Goal: Task Accomplishment & Management: Manage account settings

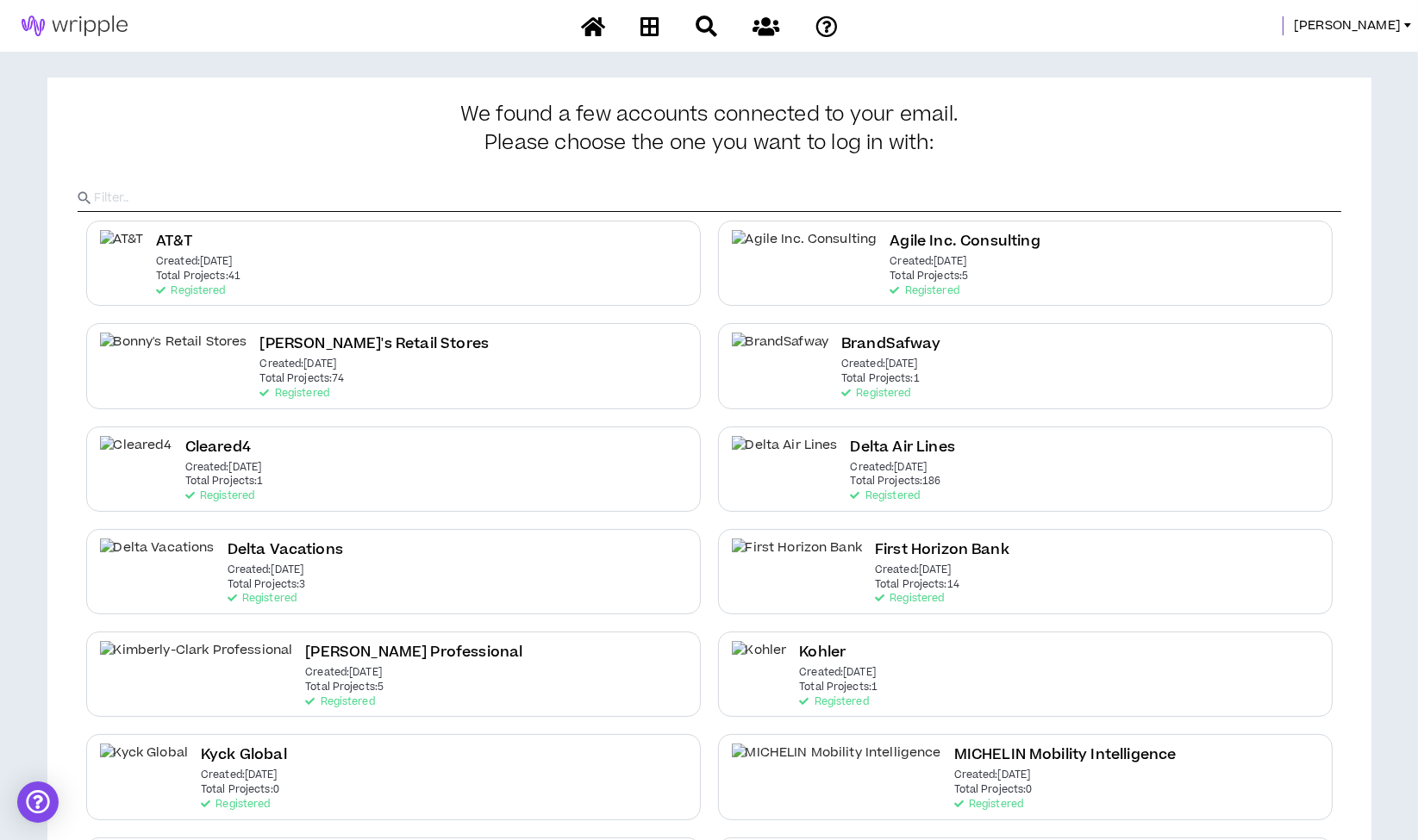
click at [850, 484] on p "Total Projects: 186" at bounding box center [895, 481] width 91 height 12
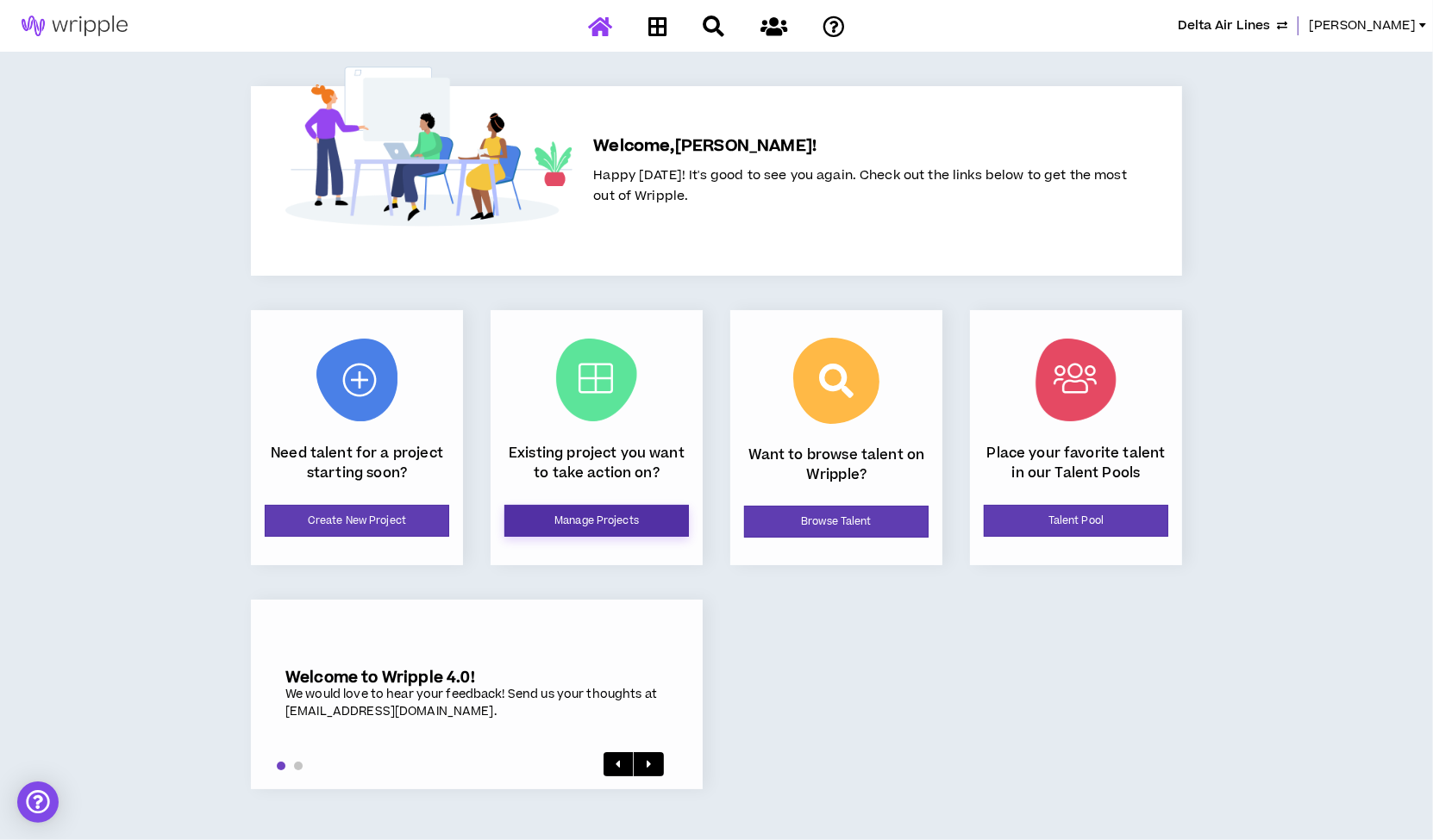
click at [596, 512] on link "Manage Projects" at bounding box center [596, 521] width 184 height 32
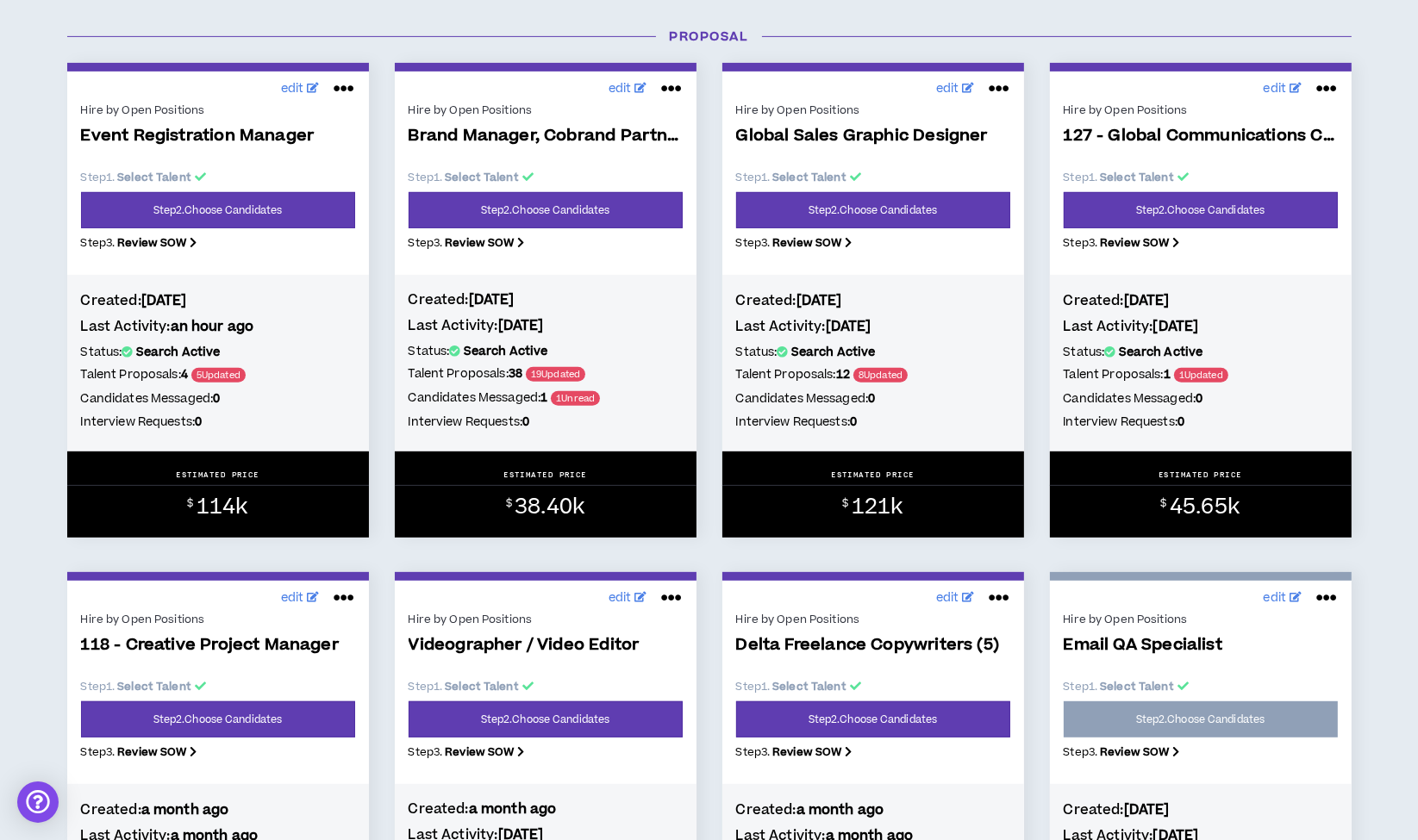
scroll to position [862, 0]
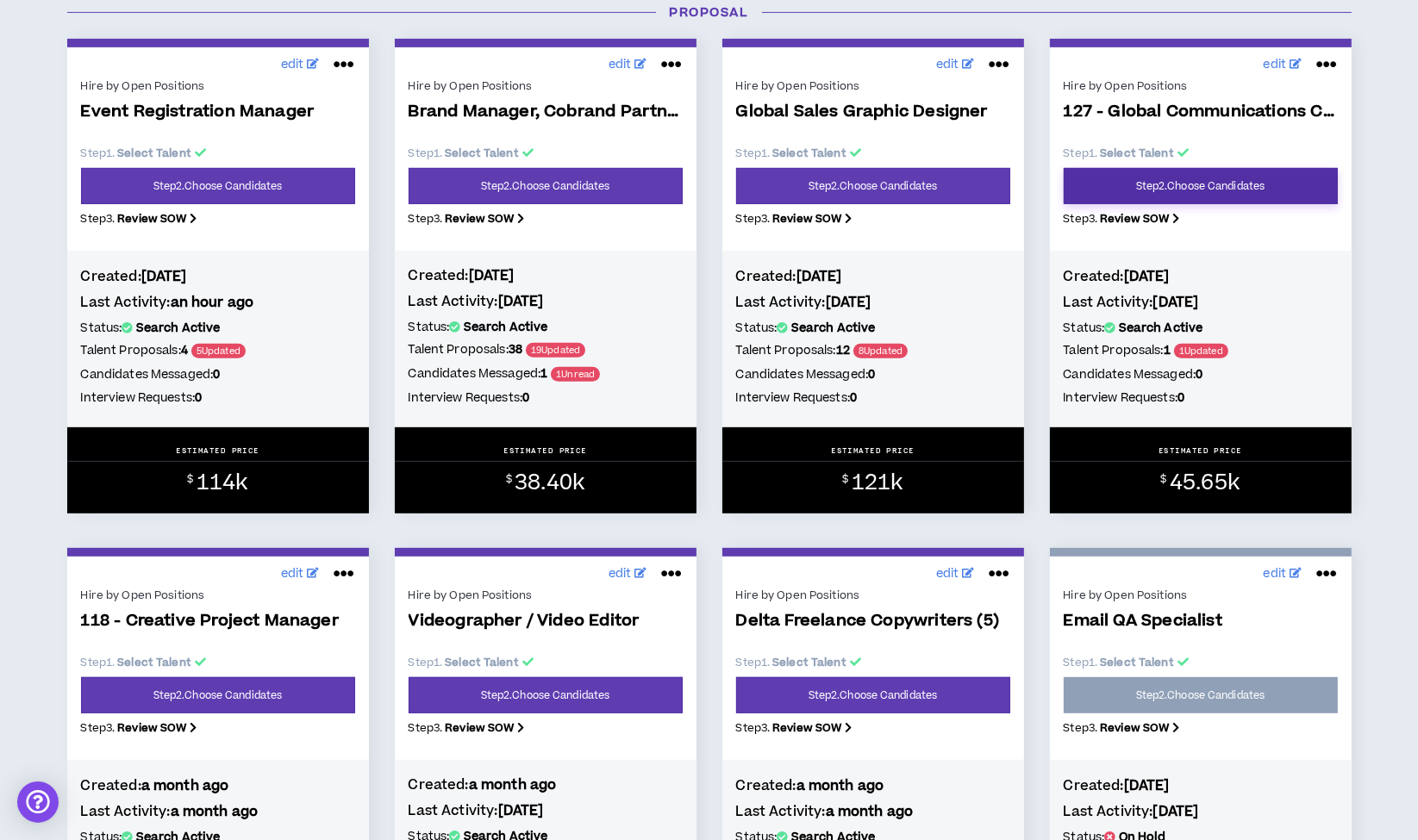
click at [1238, 182] on link "Step 2 . Choose Candidates" at bounding box center [1201, 185] width 274 height 36
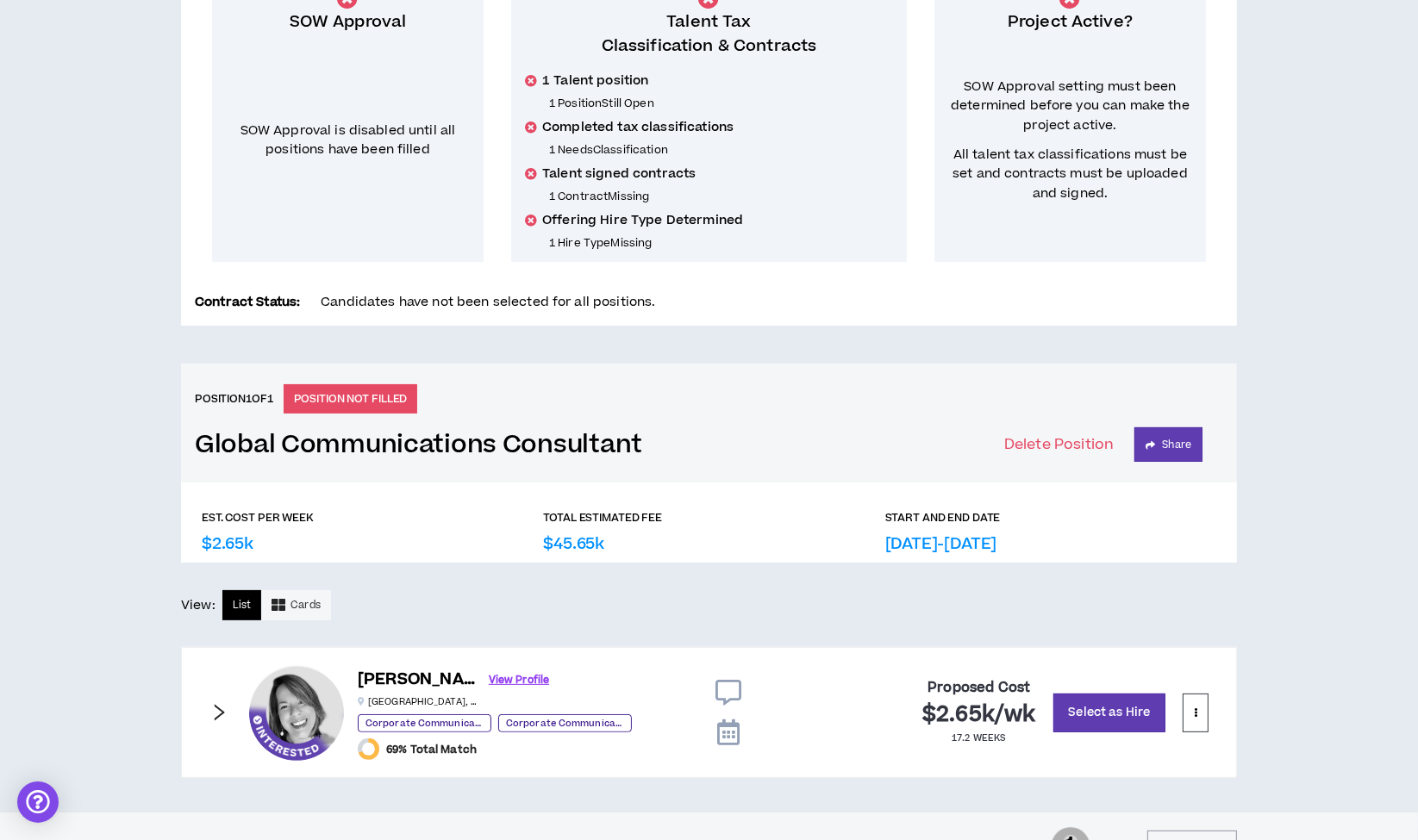
scroll to position [381, 0]
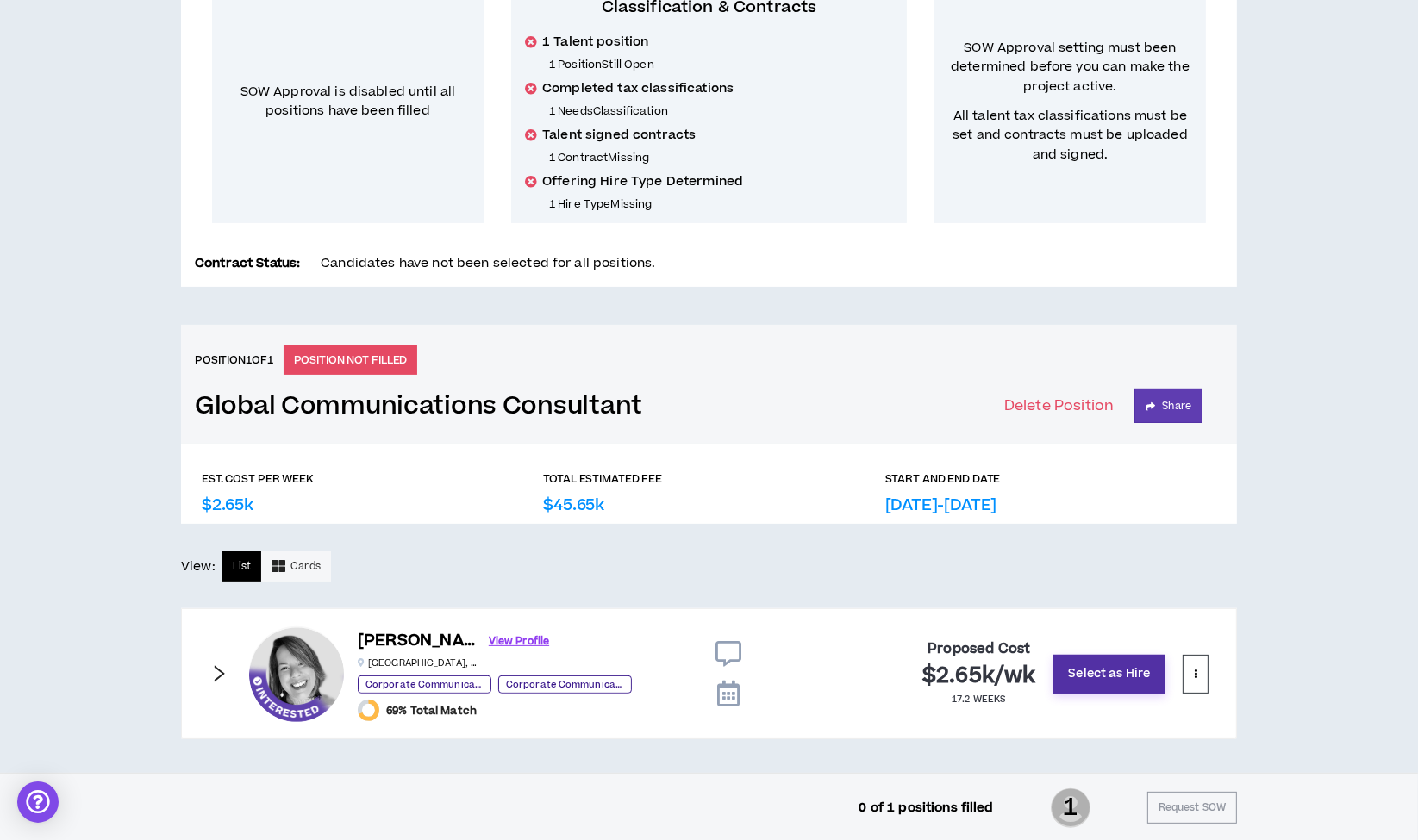
click at [1101, 667] on button "Select as Hire" at bounding box center [1109, 674] width 112 height 39
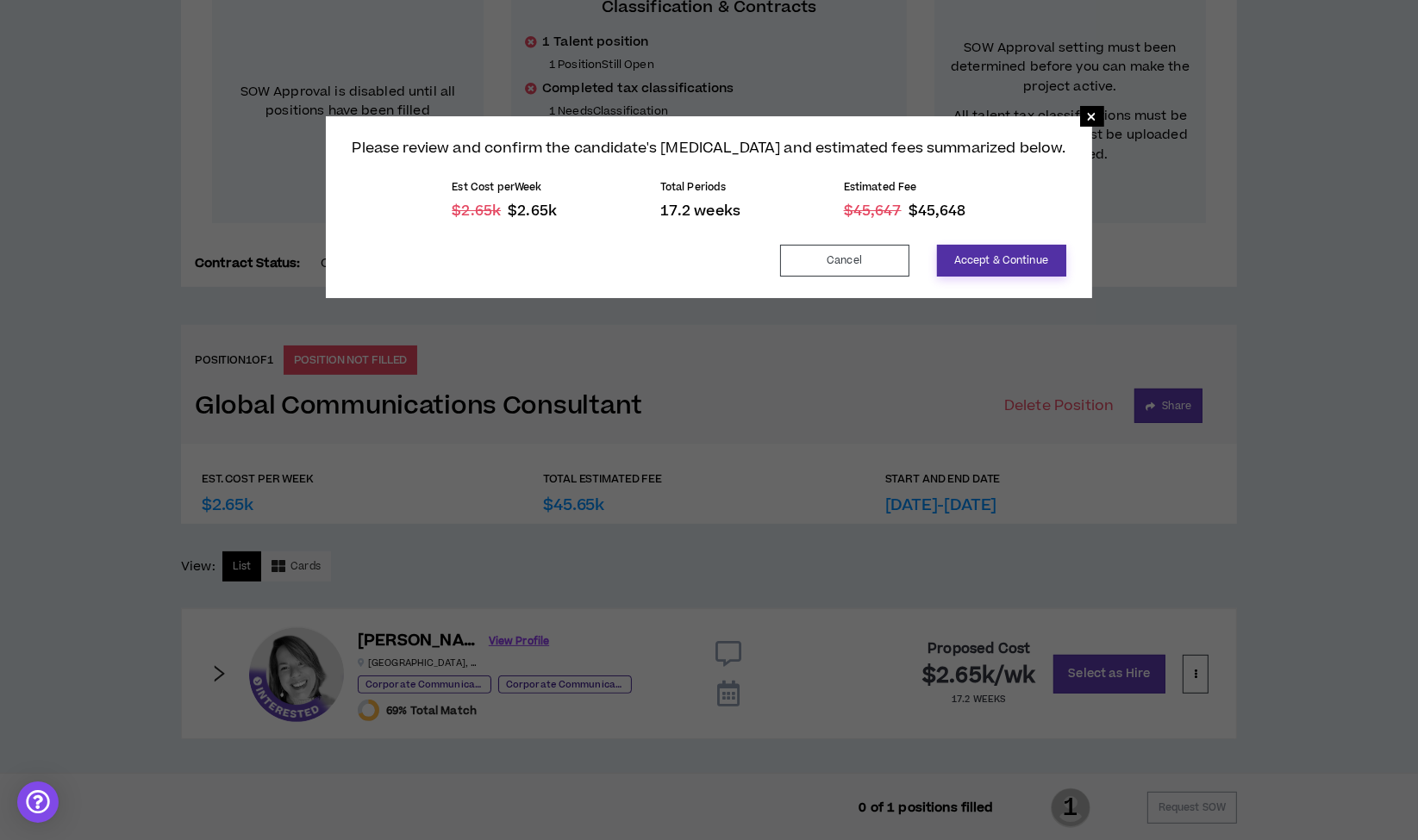
click at [994, 263] on button "Accept & Continue" at bounding box center [1001, 260] width 129 height 32
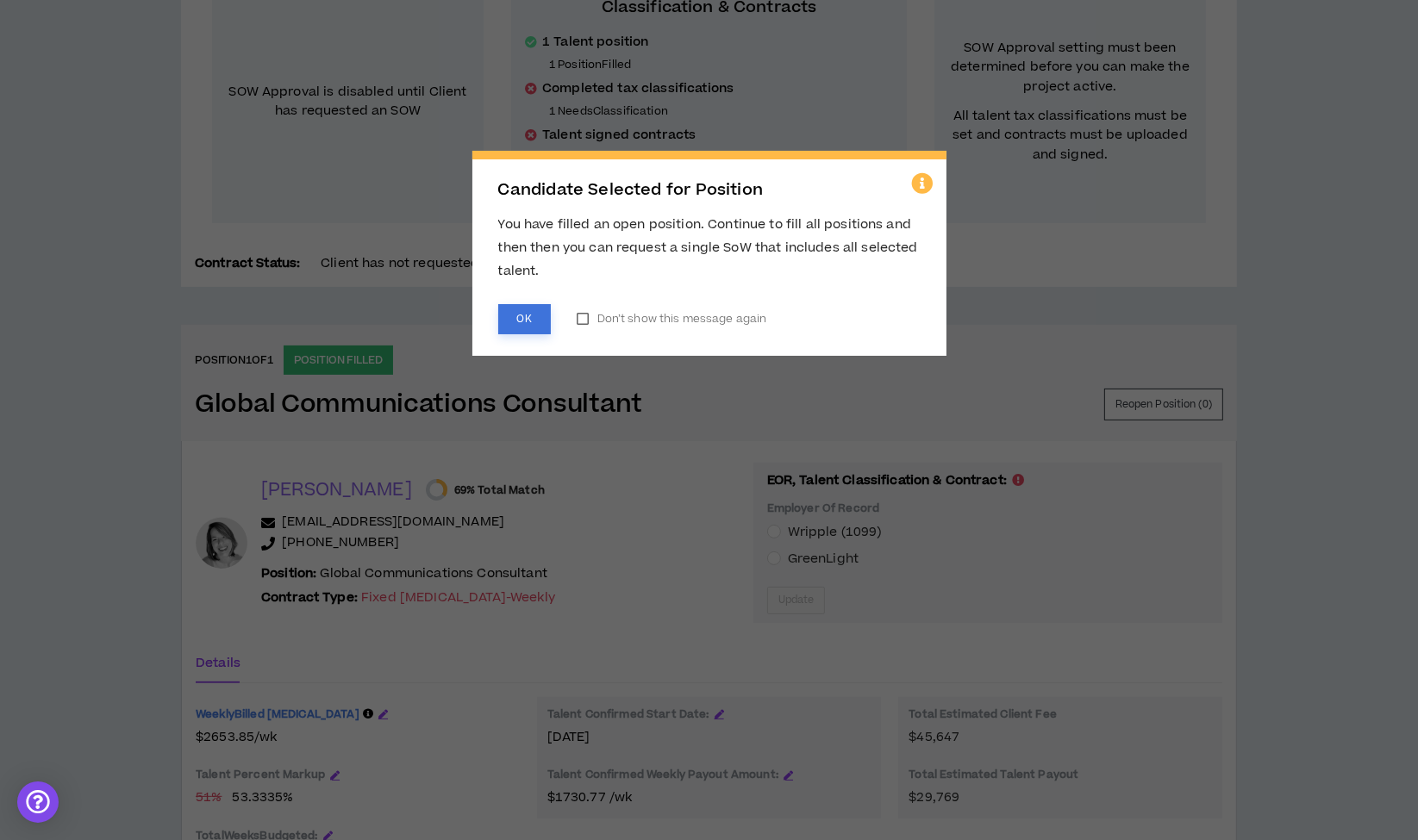
click at [536, 319] on button "OK" at bounding box center [524, 319] width 52 height 30
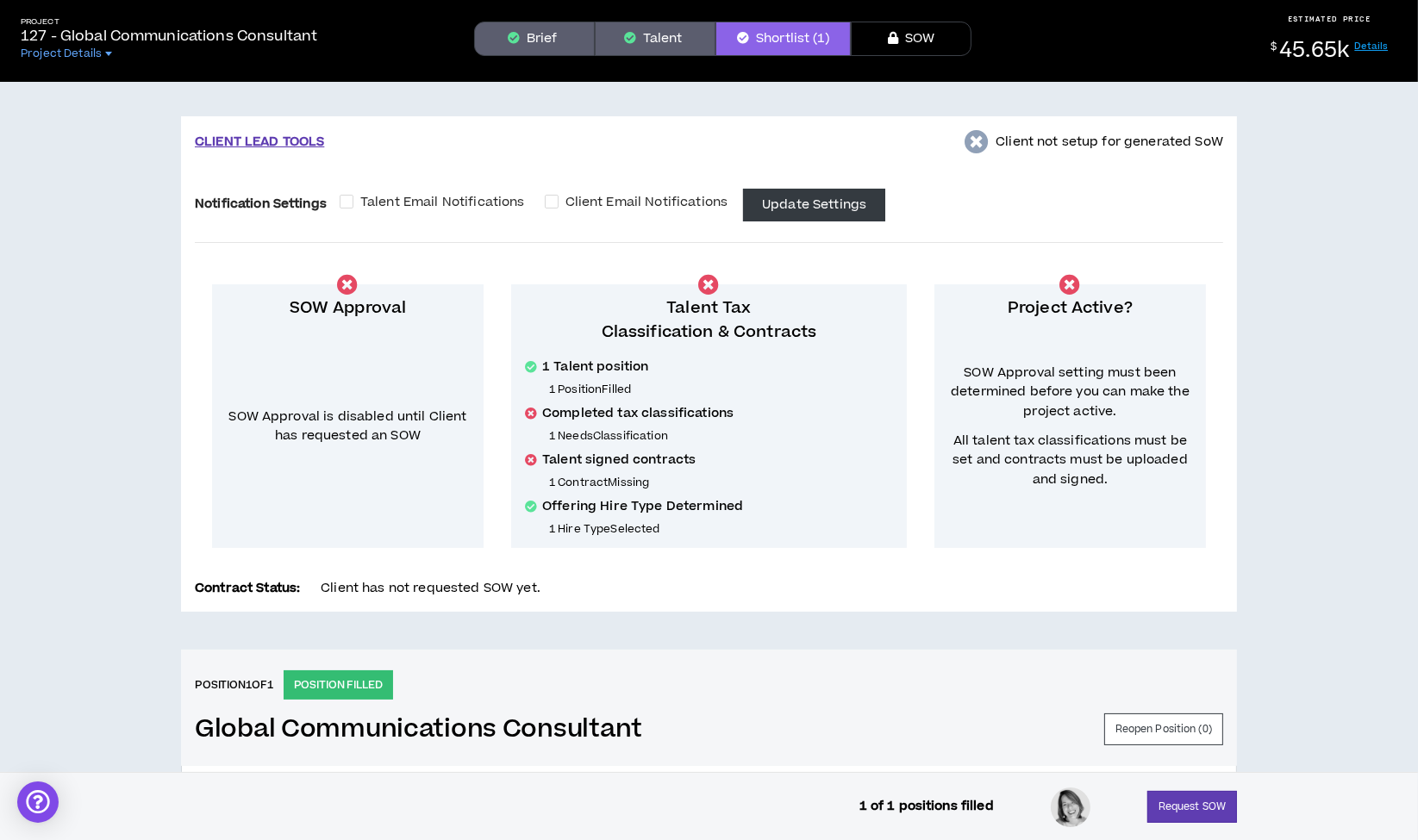
scroll to position [0, 0]
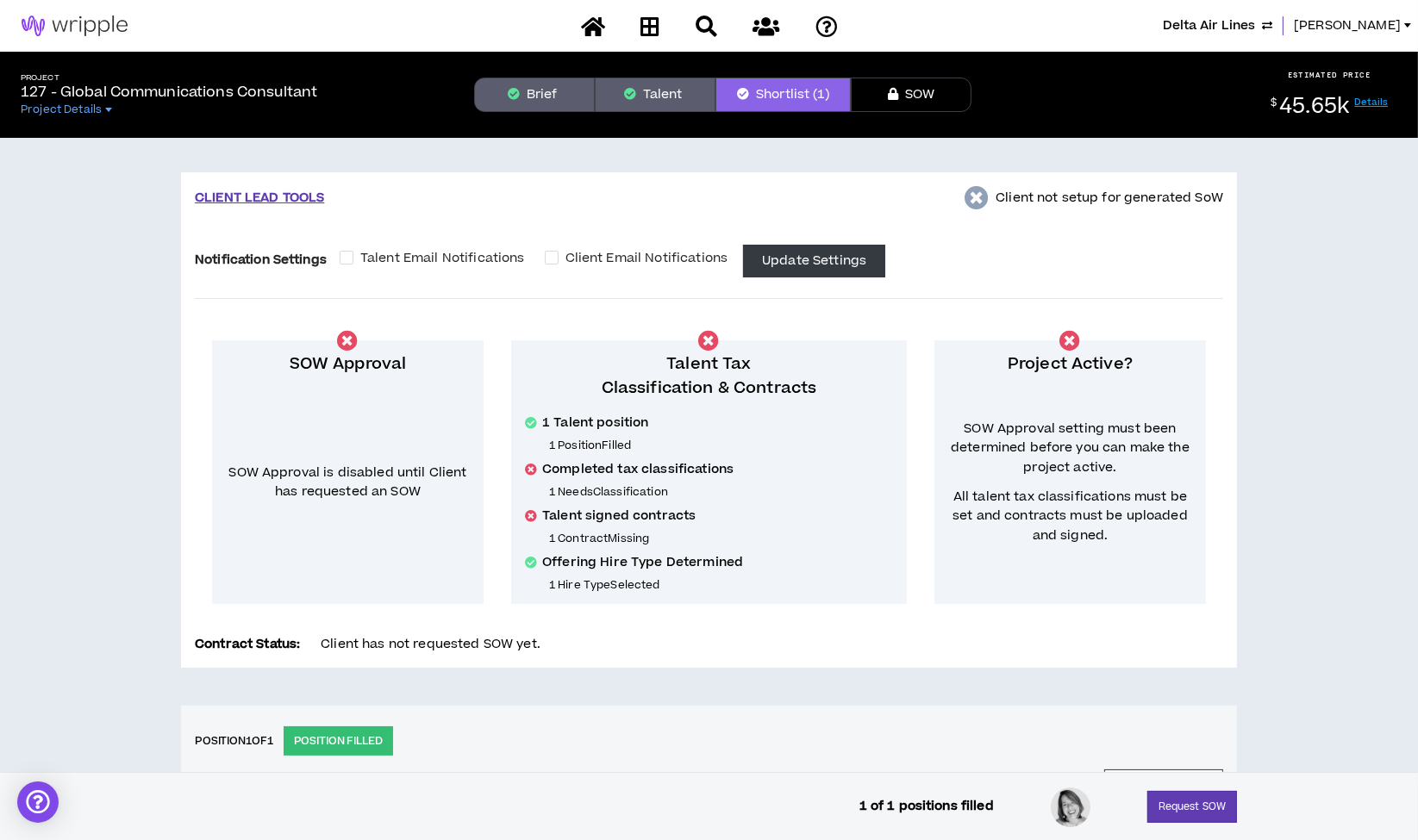
click at [550, 106] on button "Brief" at bounding box center [535, 95] width 121 height 35
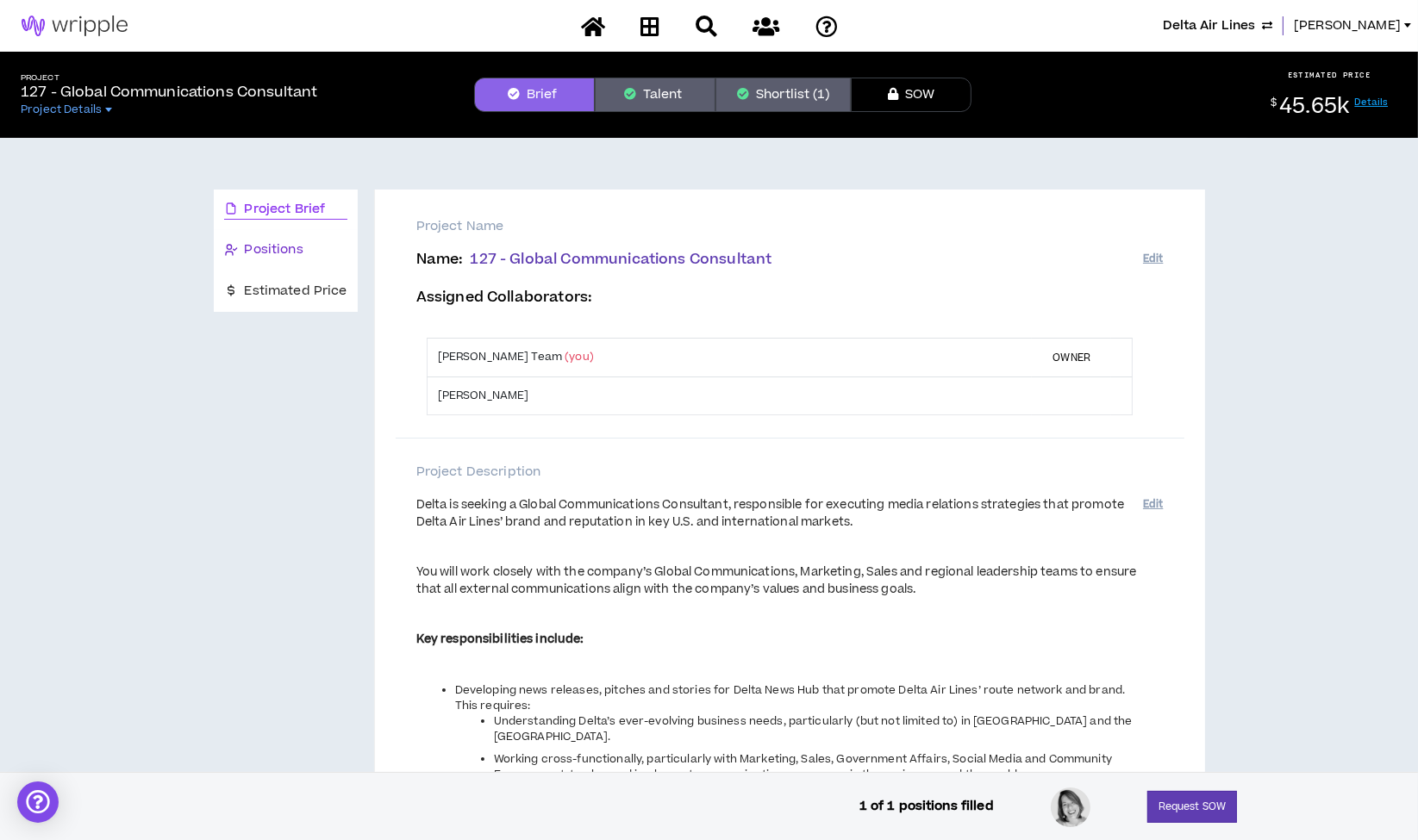
drag, startPoint x: 309, startPoint y: 243, endPoint x: 355, endPoint y: 244, distance: 46.0
click at [309, 244] on div "Positions" at bounding box center [285, 249] width 123 height 19
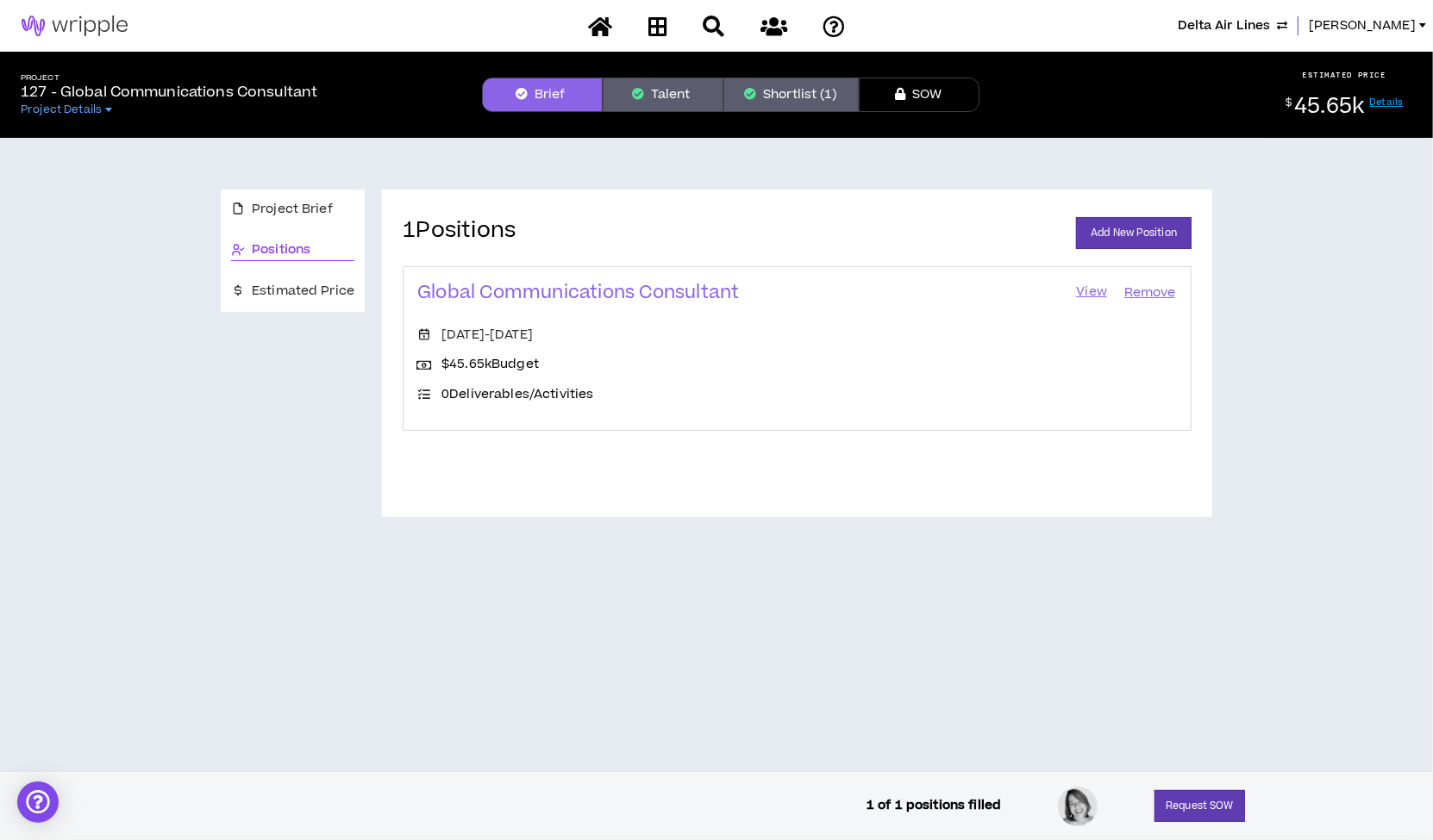
click at [1096, 291] on link "View" at bounding box center [1092, 293] width 35 height 24
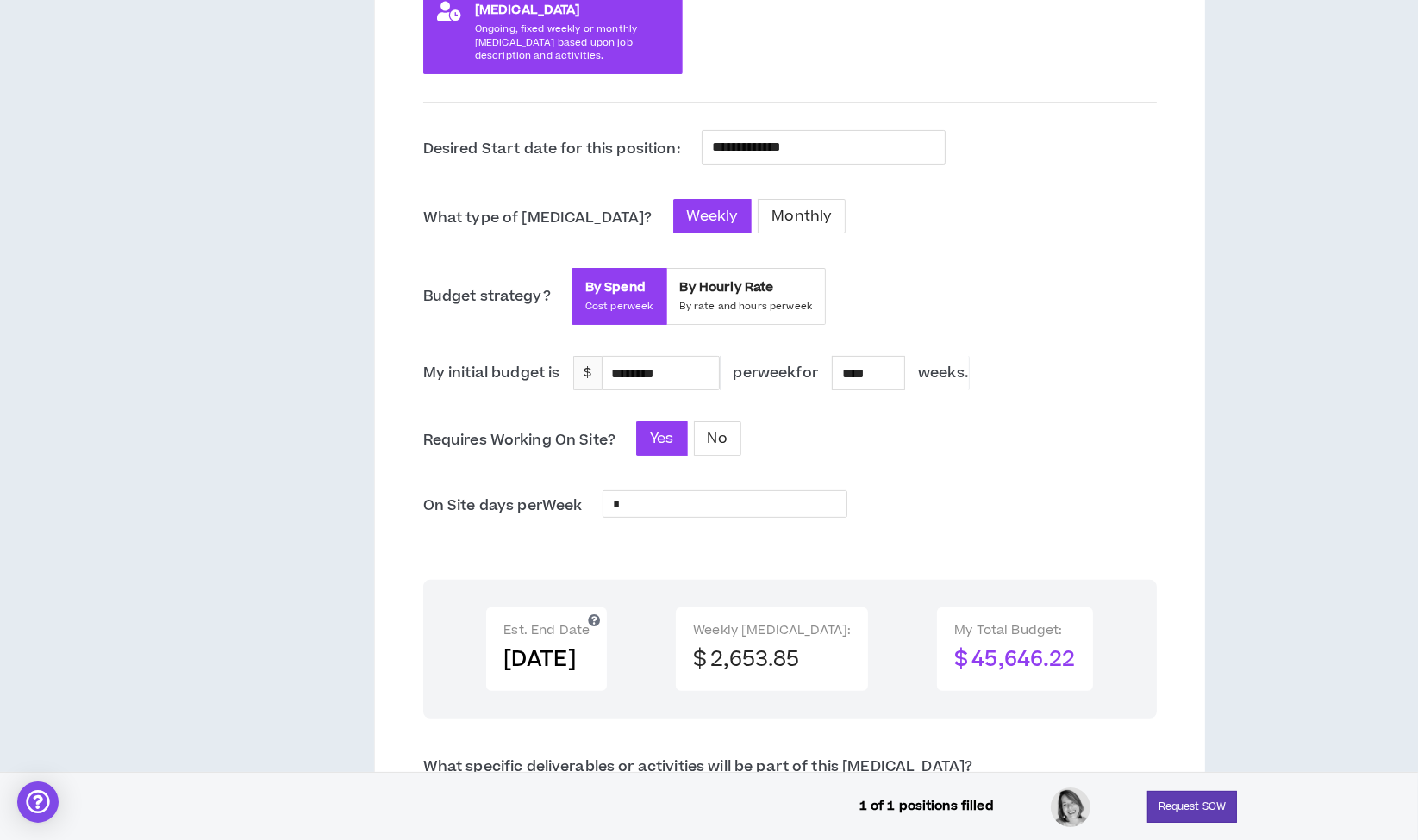
scroll to position [479, 0]
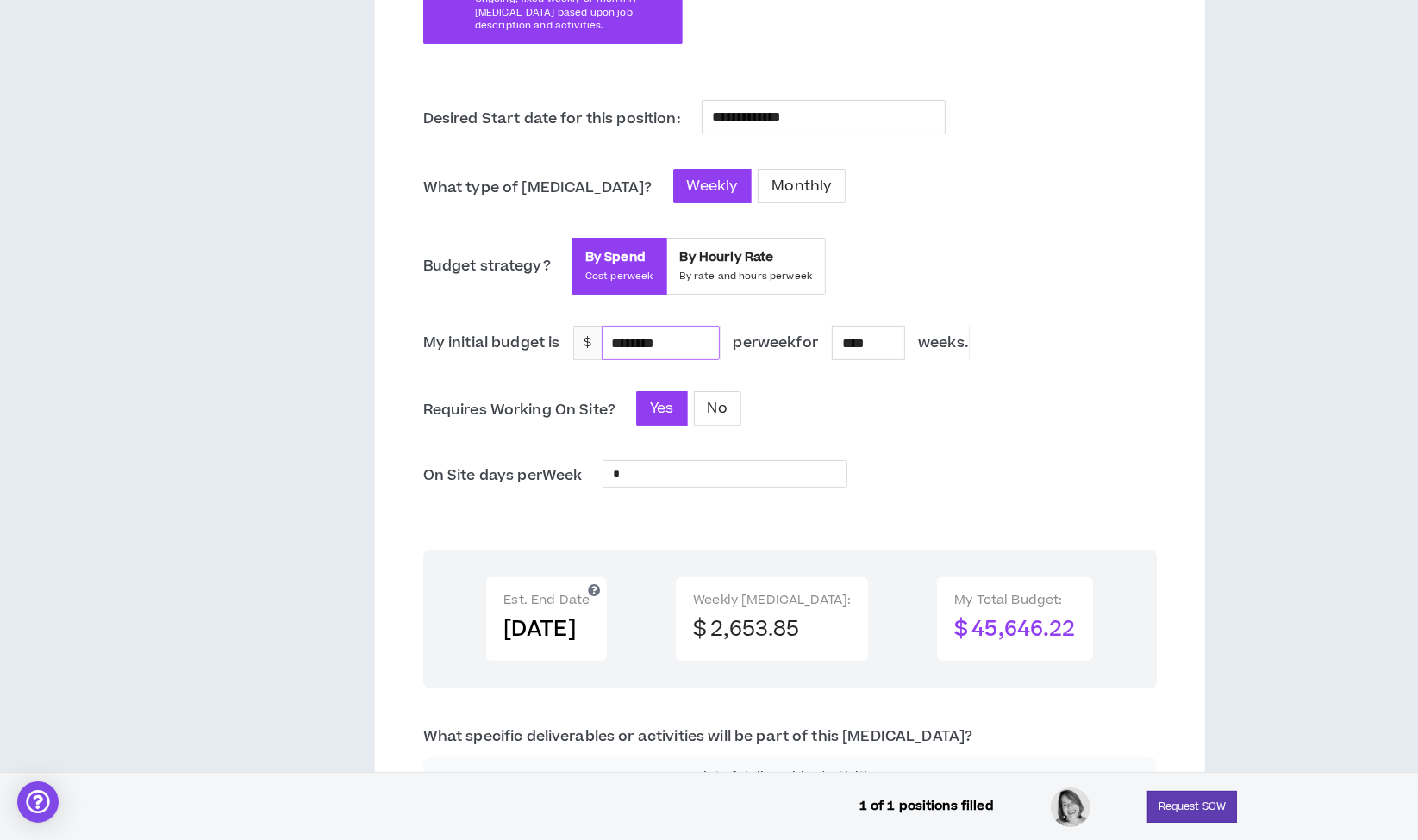
click at [673, 340] on div "********" at bounding box center [660, 343] width 116 height 33
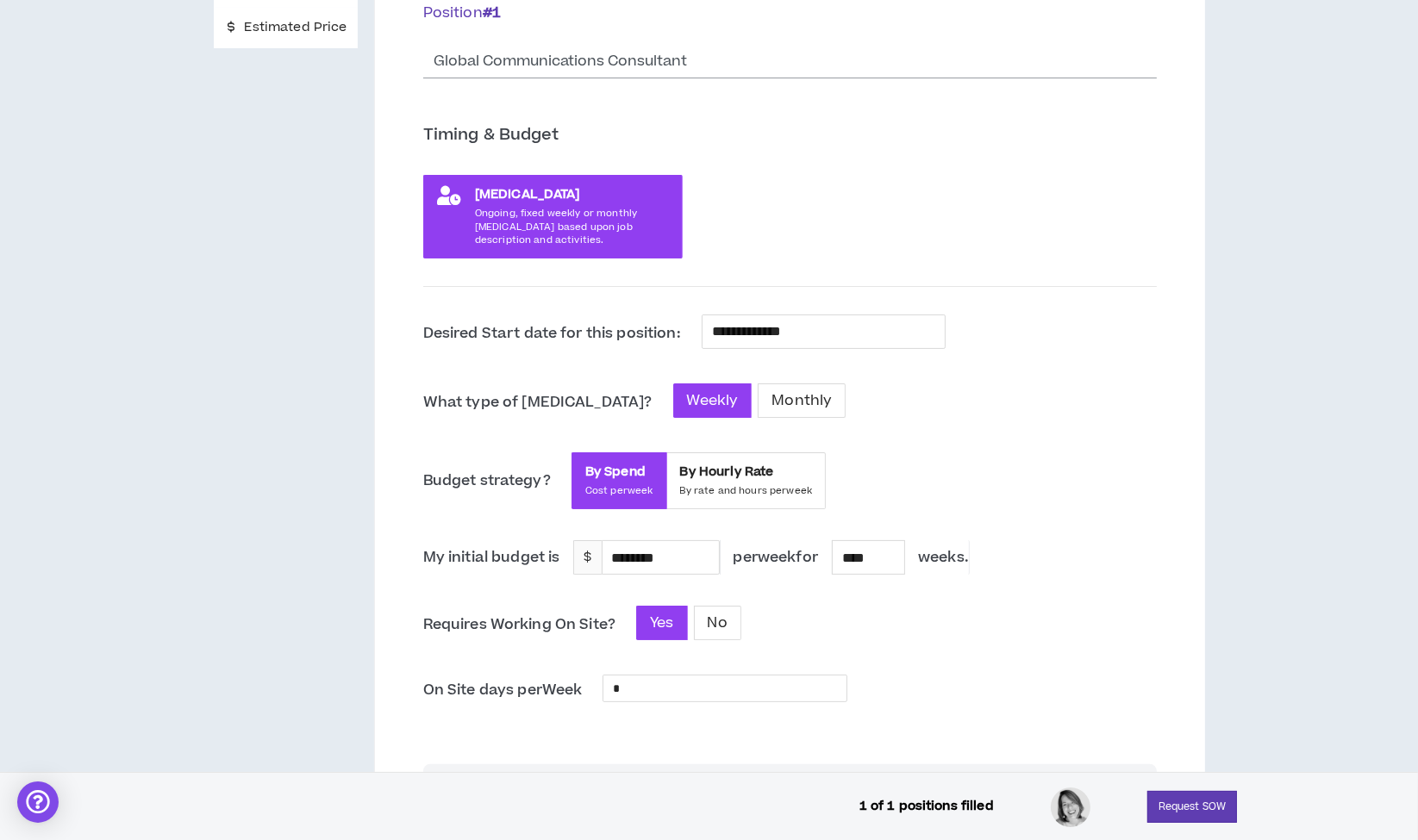
scroll to position [0, 0]
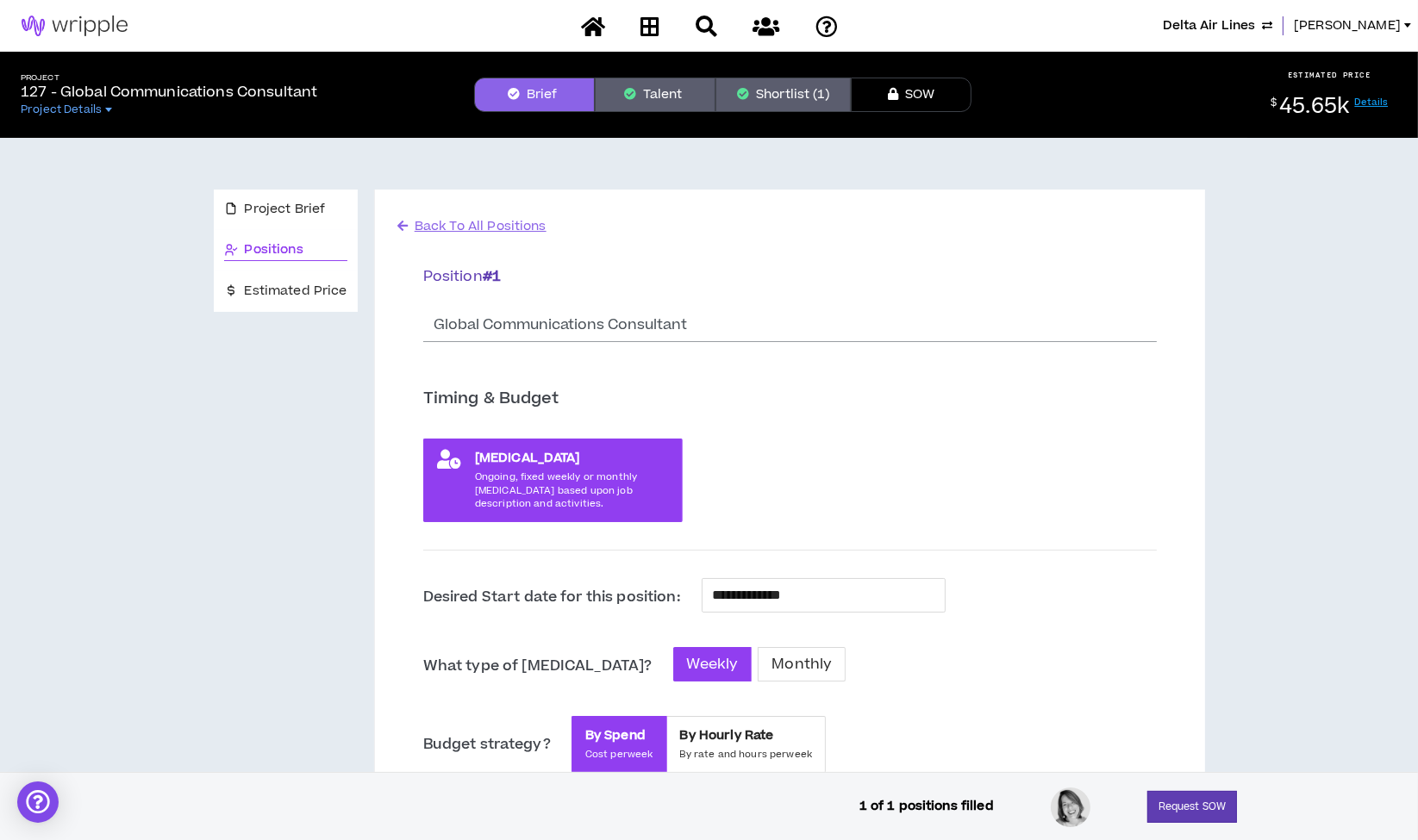
click at [761, 83] on button "Shortlist (1)" at bounding box center [783, 95] width 136 height 35
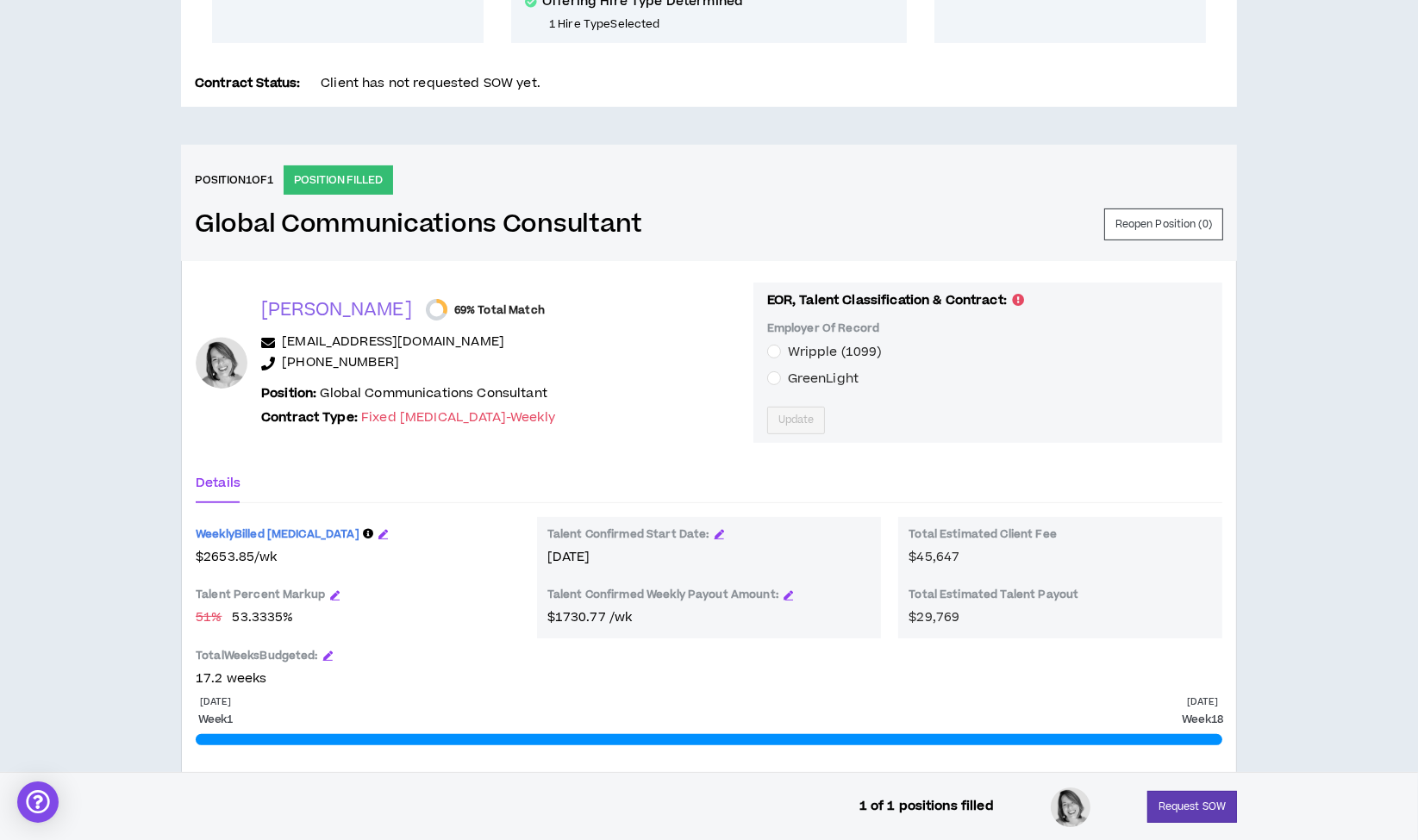
scroll to position [631, 0]
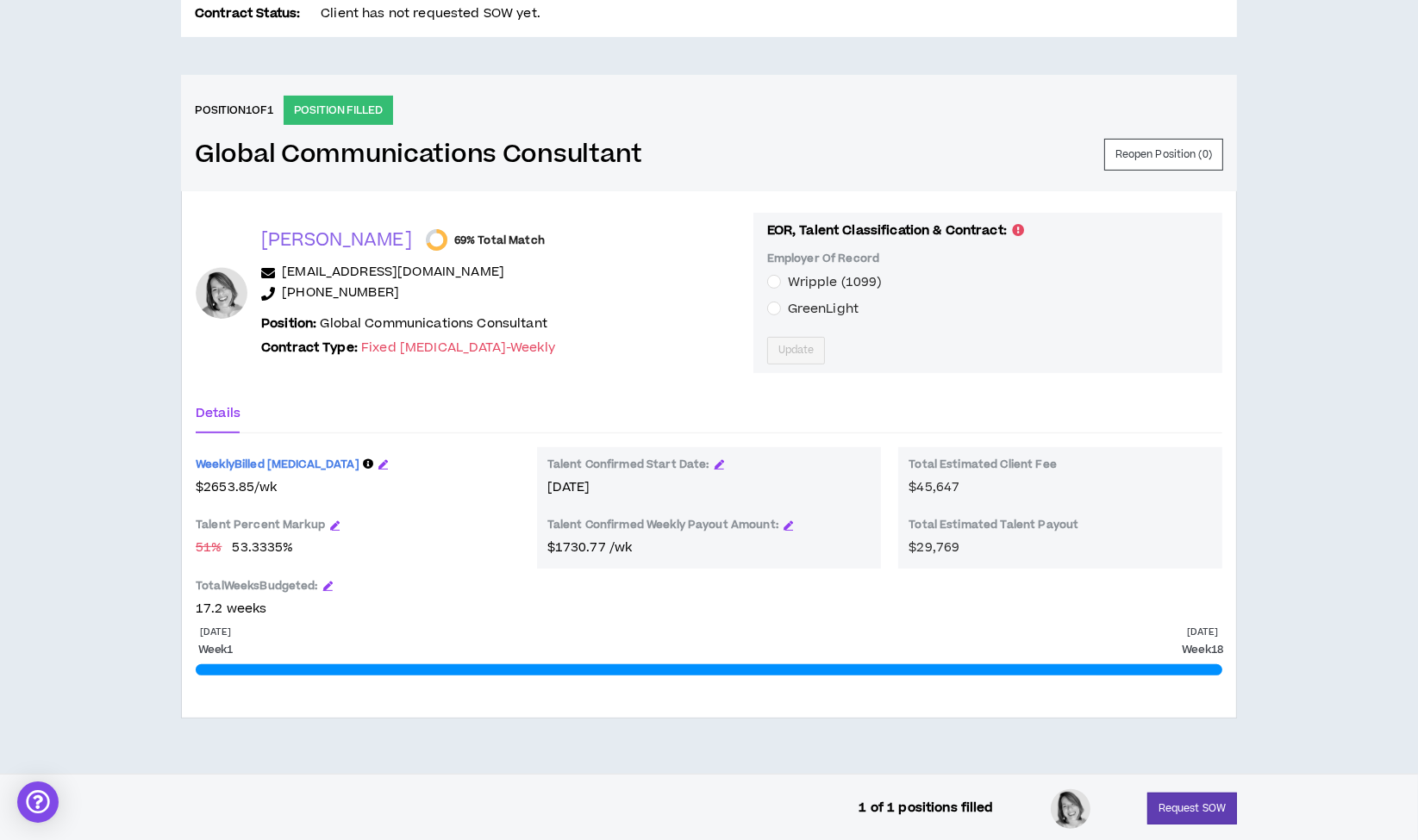
click at [345, 455] on div "Weekly Billed [MEDICAL_DATA] $ 2653.85 / wk" at bounding box center [357, 472] width 324 height 50
click at [379, 459] on icon "button" at bounding box center [383, 464] width 9 height 9
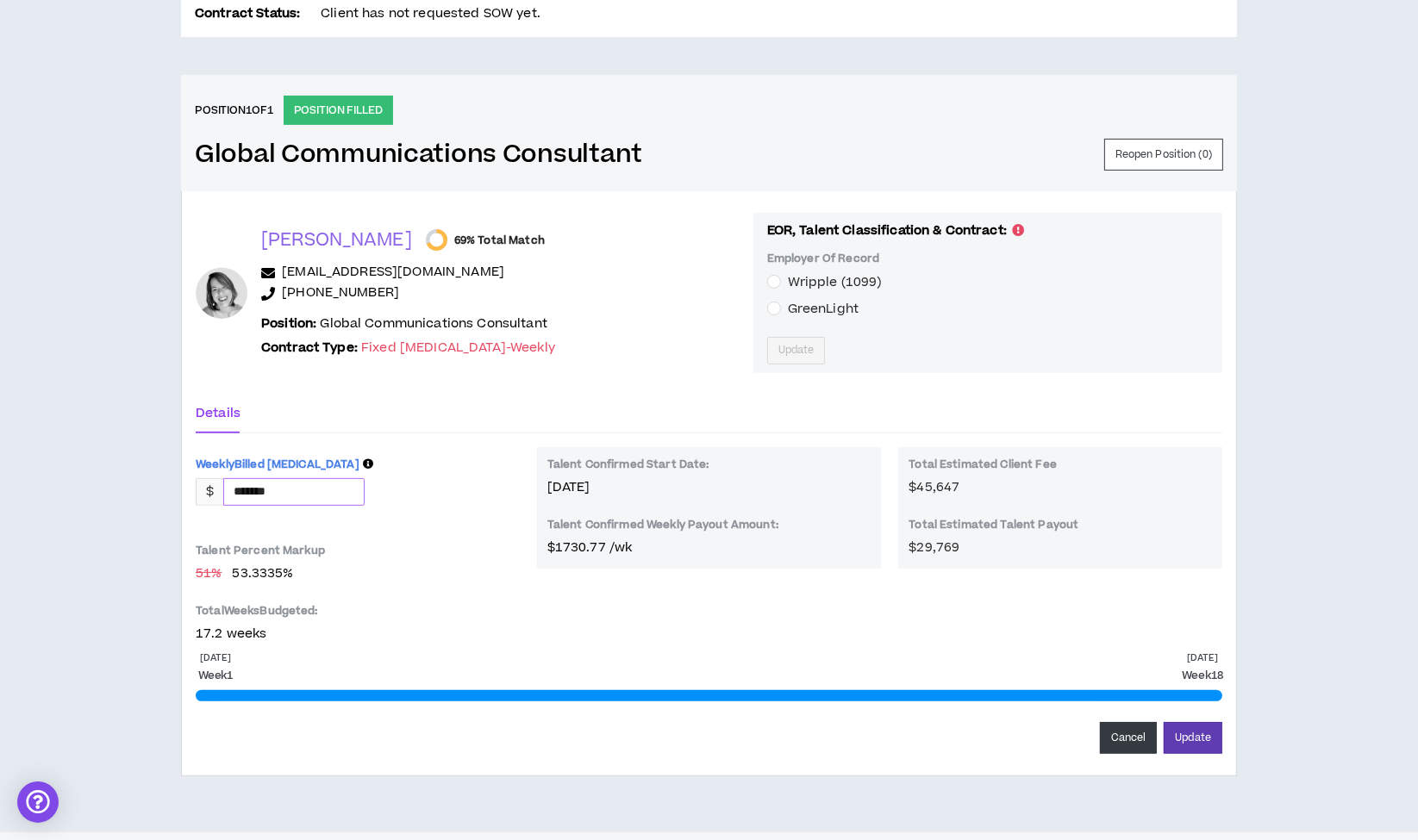
click at [315, 490] on input "*******" at bounding box center [294, 492] width 139 height 26
type input "*******"
click at [385, 569] on span "51 % 53.3422 %" at bounding box center [357, 574] width 324 height 19
click at [1170, 735] on button "Update" at bounding box center [1193, 737] width 59 height 32
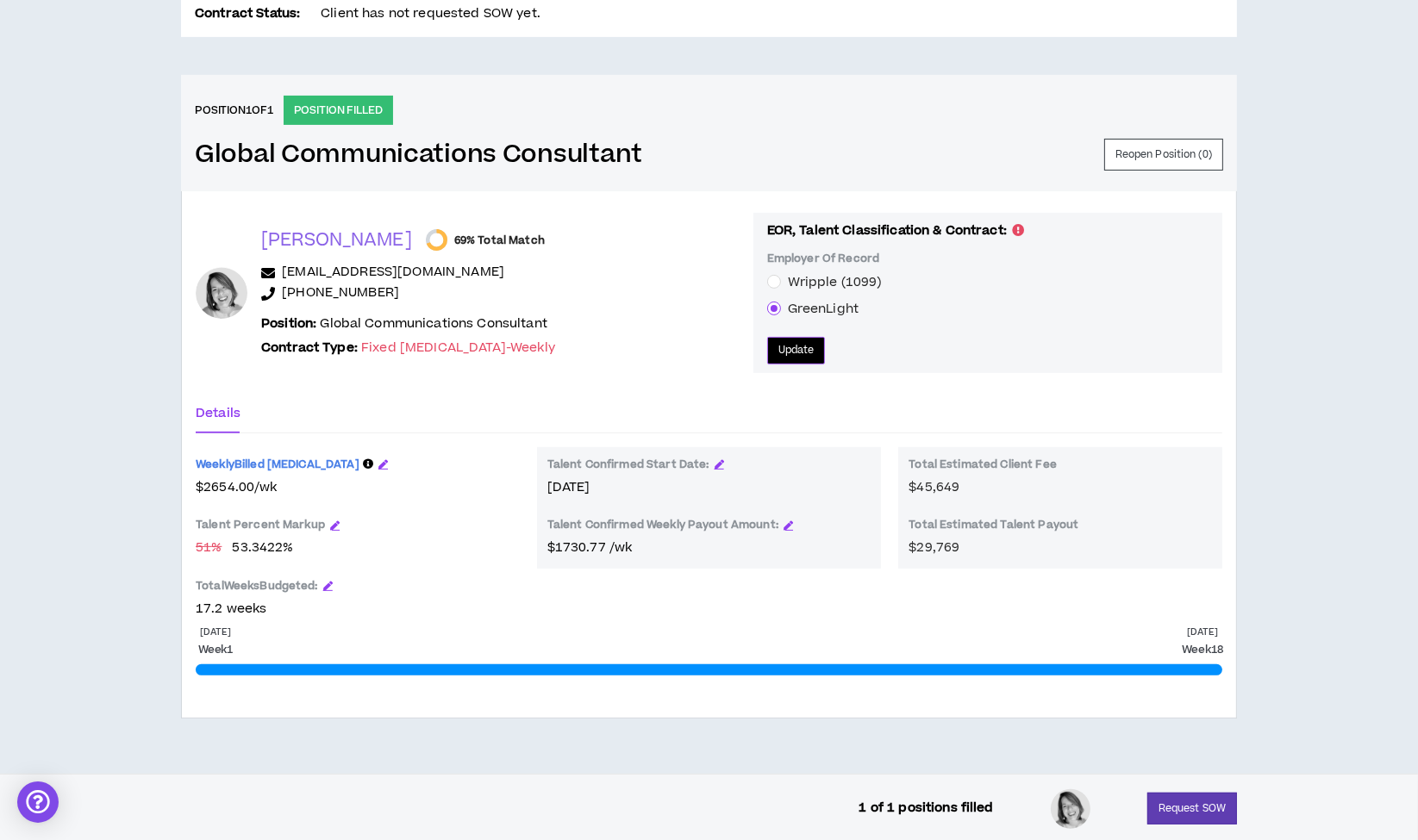
click at [787, 347] on span "Update" at bounding box center [796, 350] width 36 height 17
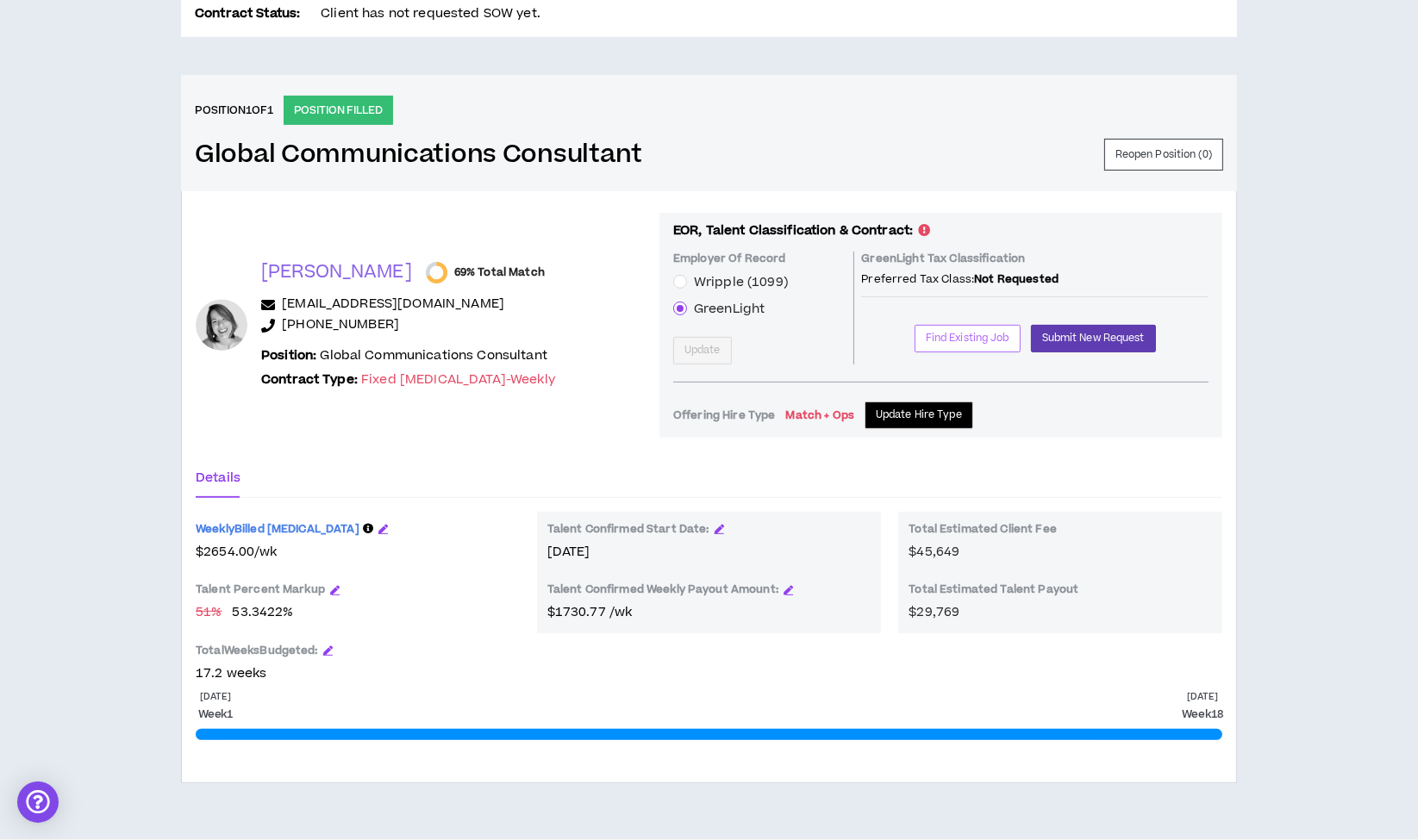
click at [956, 331] on span "Find Existing Job" at bounding box center [967, 338] width 83 height 17
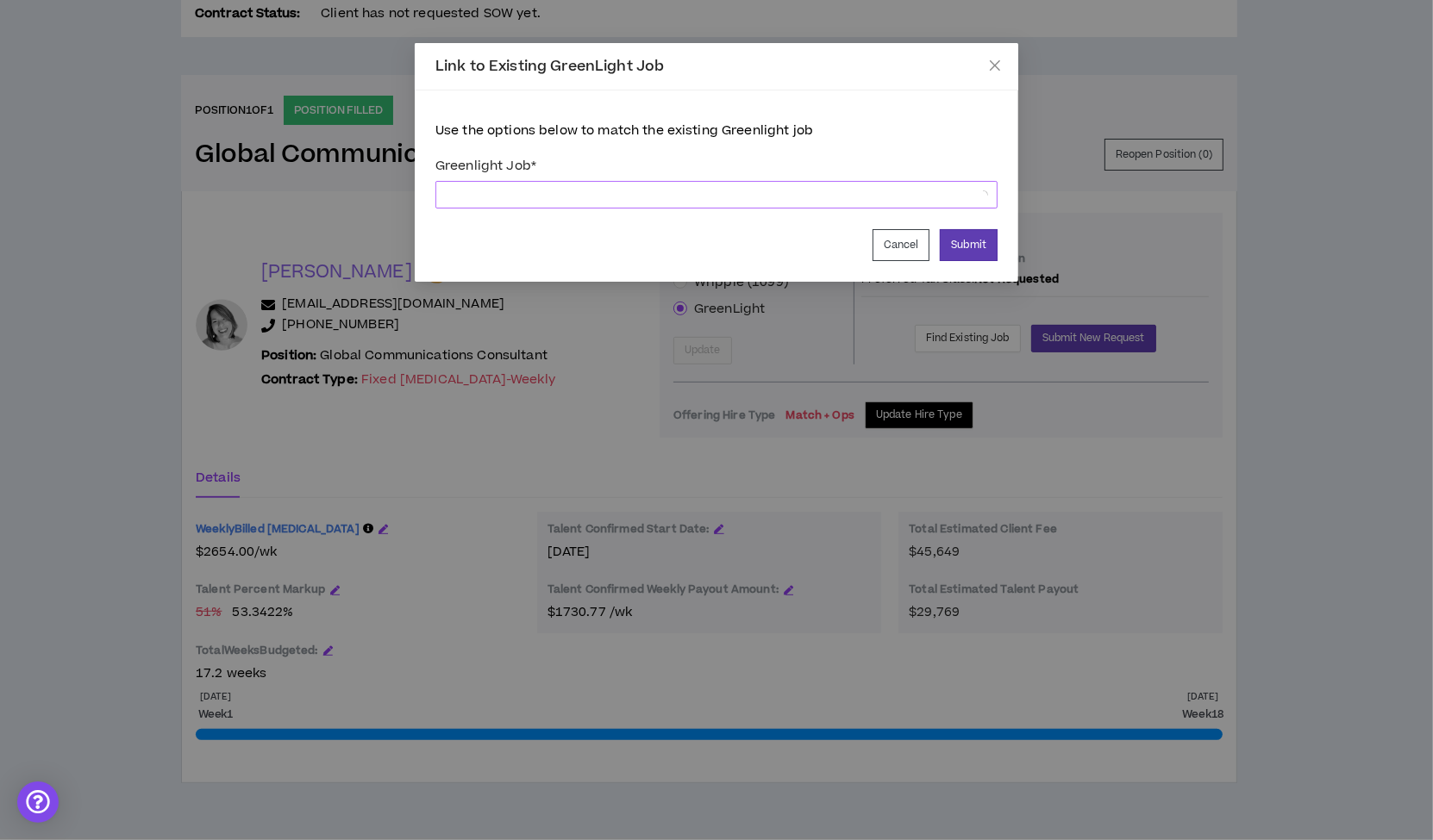
click at [670, 192] on span at bounding box center [716, 194] width 541 height 26
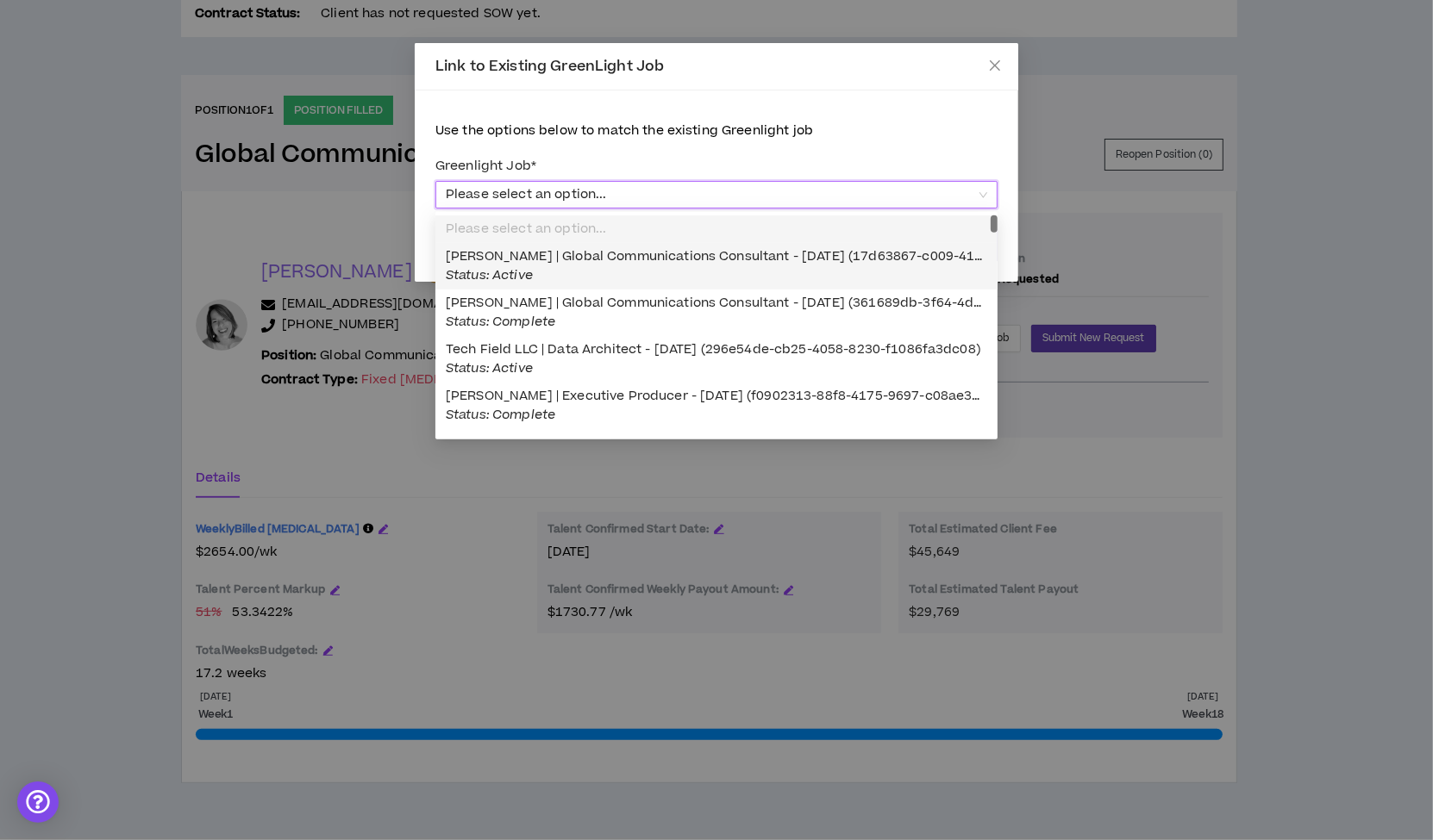
click at [670, 192] on span "Please select an option..." at bounding box center [716, 194] width 541 height 26
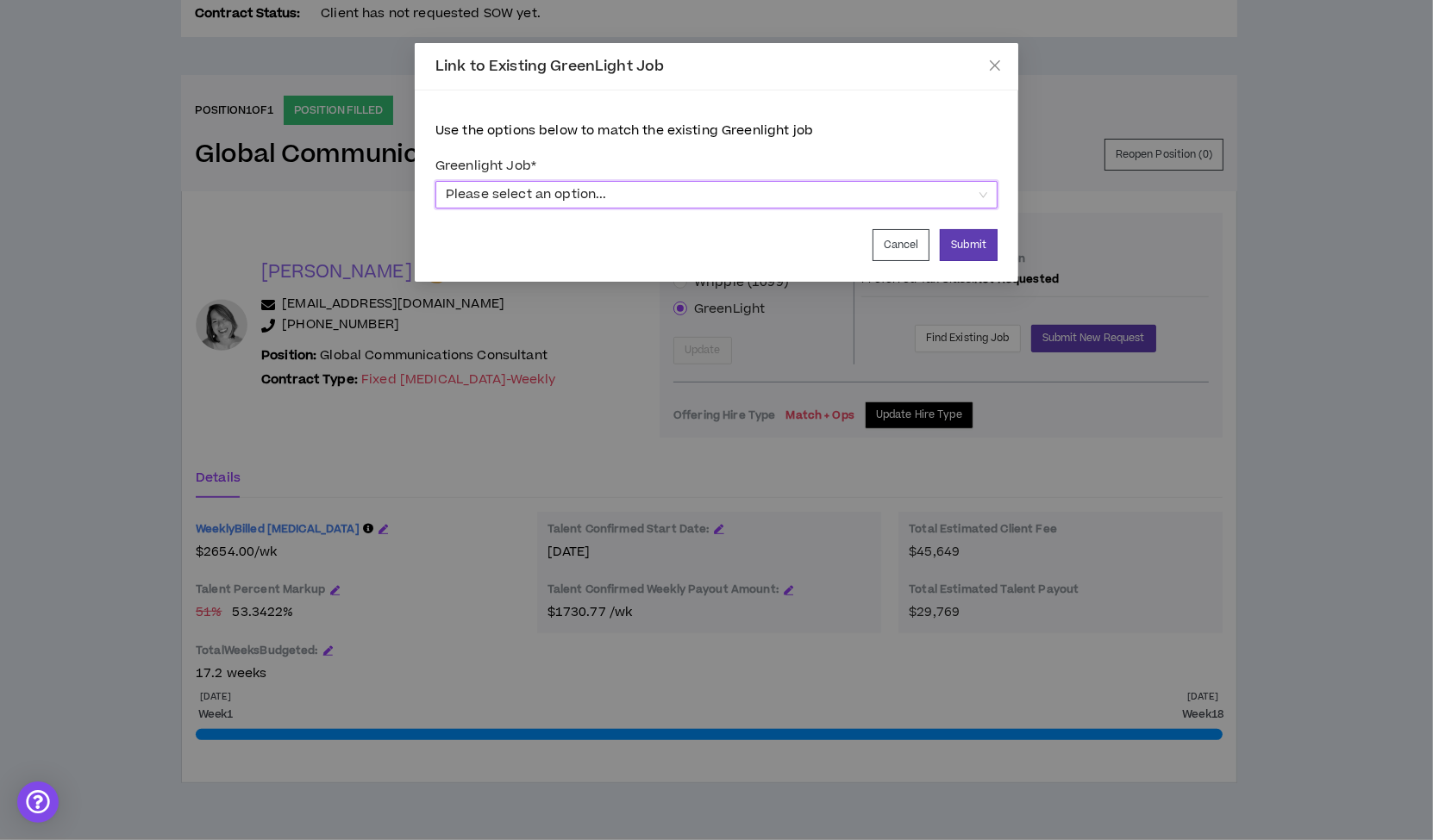
click at [670, 192] on span "Please select an option..." at bounding box center [716, 194] width 541 height 26
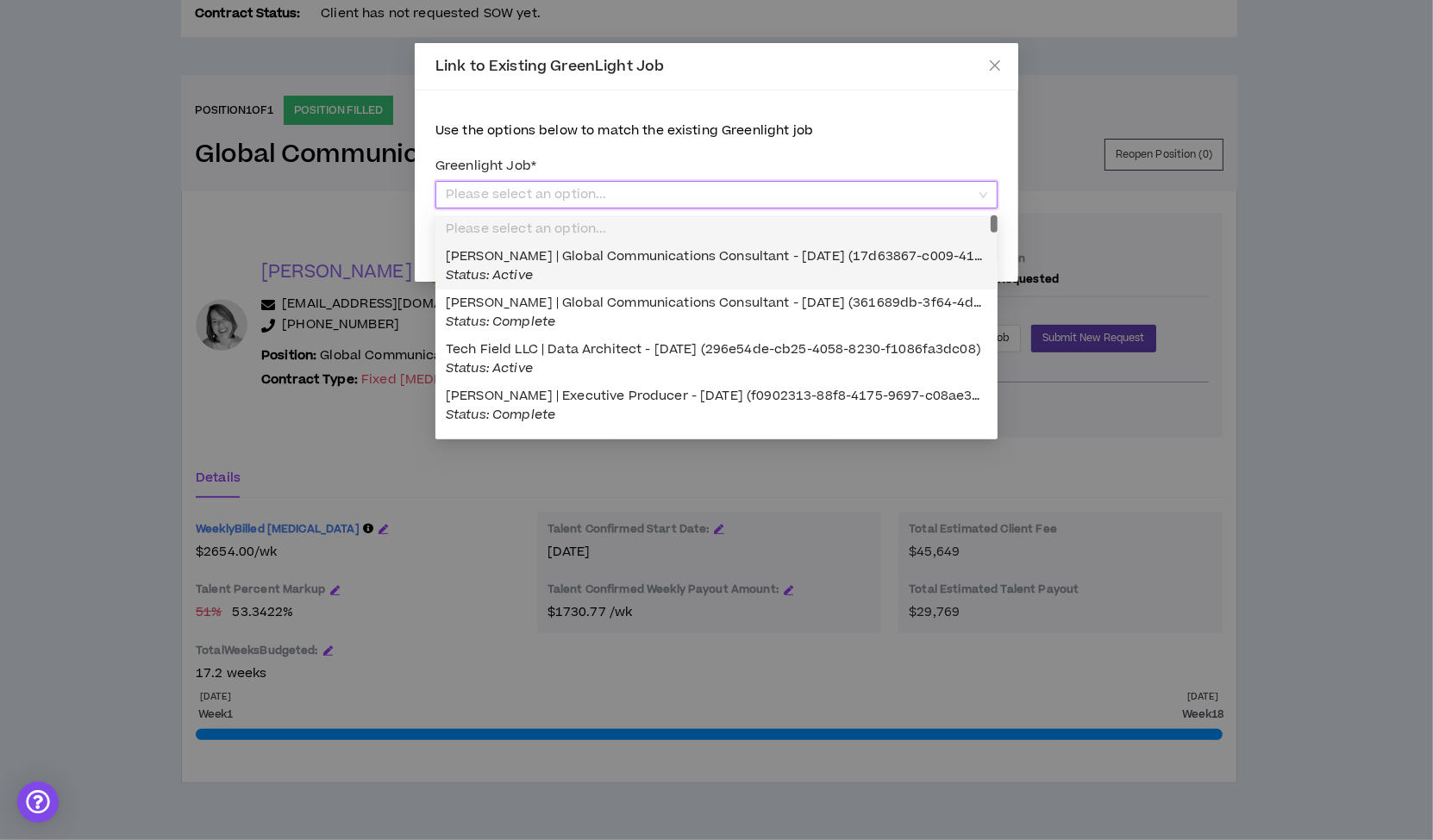
click at [617, 260] on span "[PERSON_NAME] | Global Communications Consultant - [DATE] (17d63867-c009-4133-9…" at bounding box center [789, 266] width 686 height 37
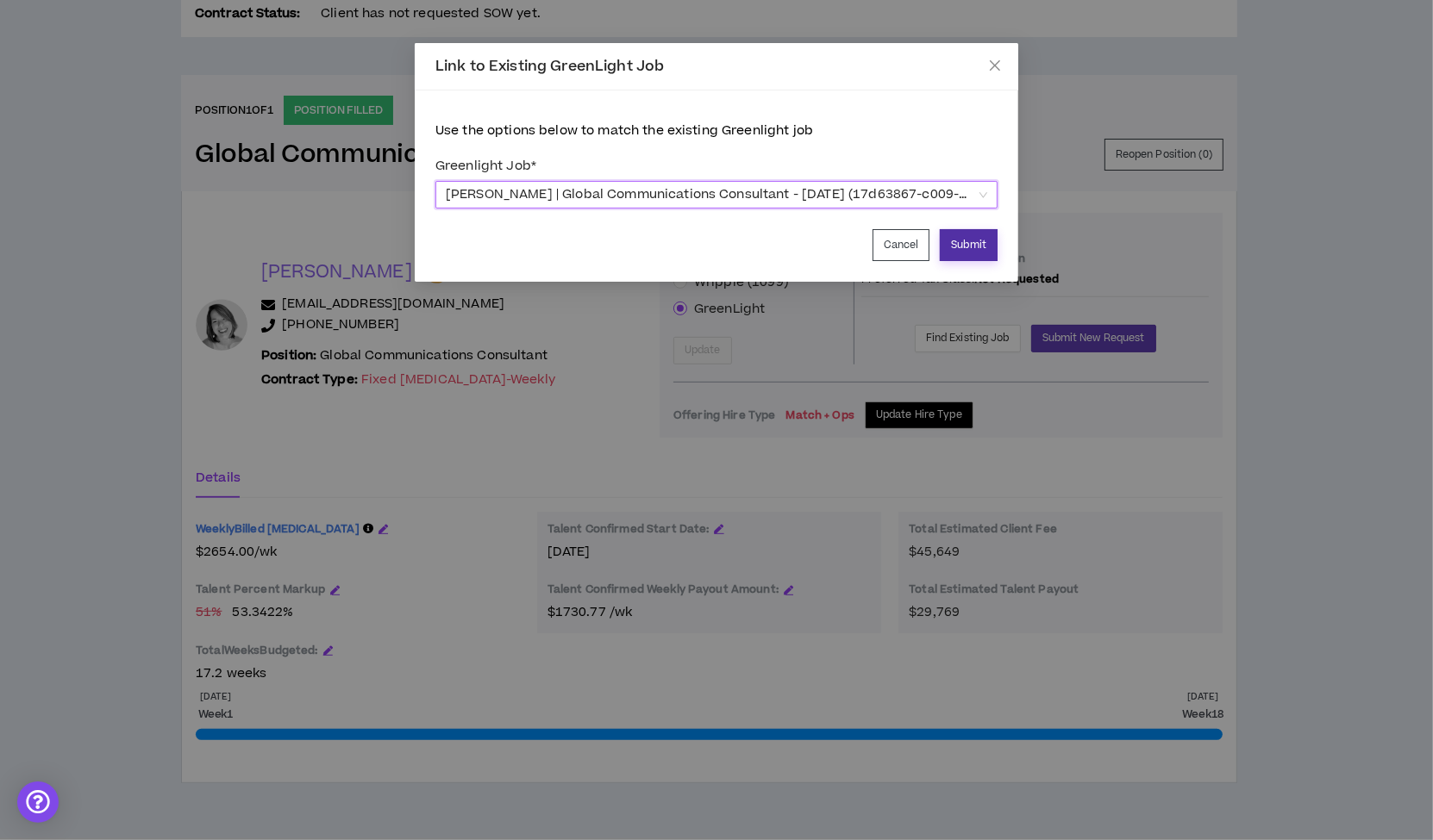
click at [967, 245] on button "Submit" at bounding box center [968, 245] width 58 height 32
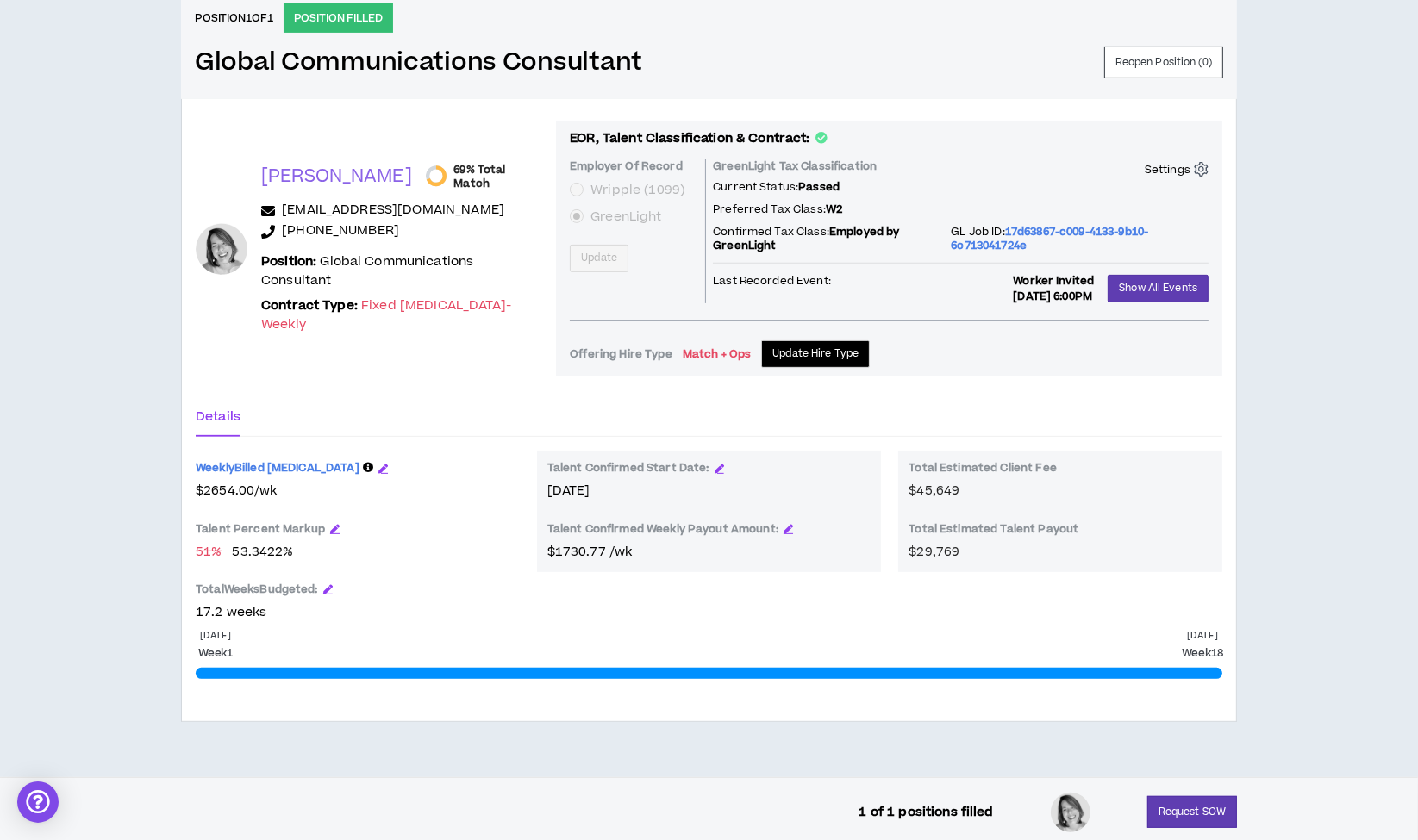
scroll to position [727, 0]
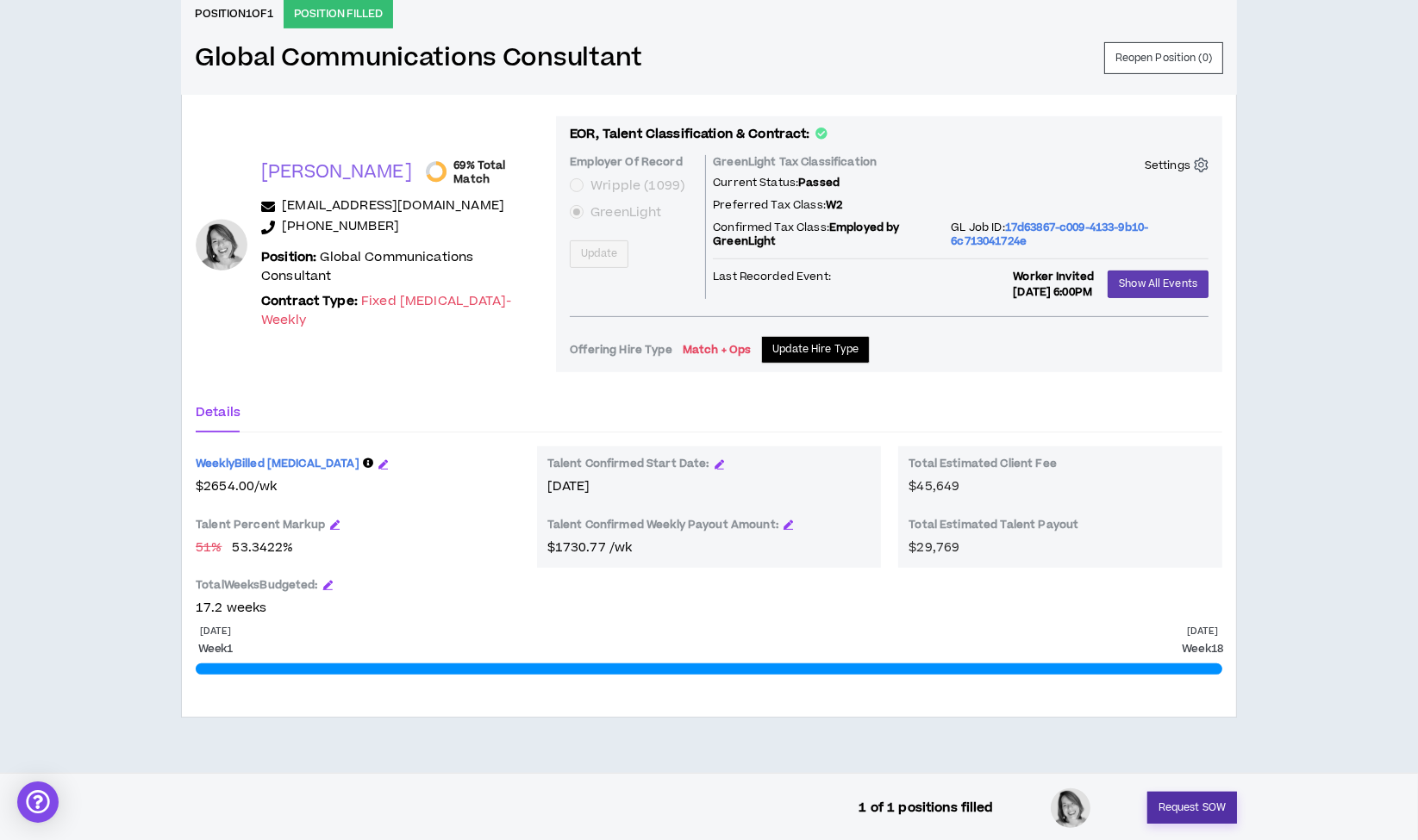
click at [1175, 807] on button "Request SOW" at bounding box center [1192, 808] width 90 height 32
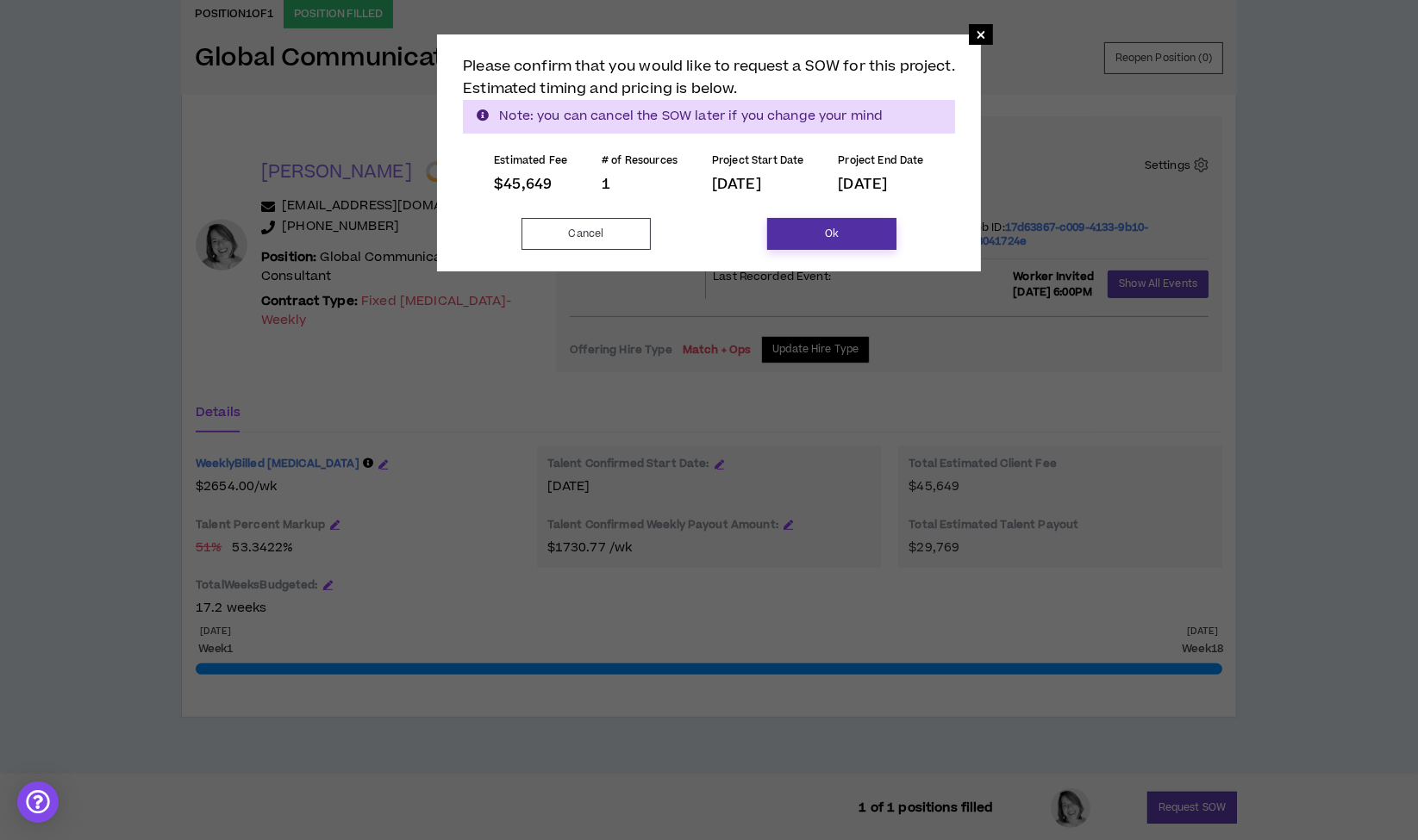
click at [820, 227] on button "Ok" at bounding box center [831, 234] width 129 height 32
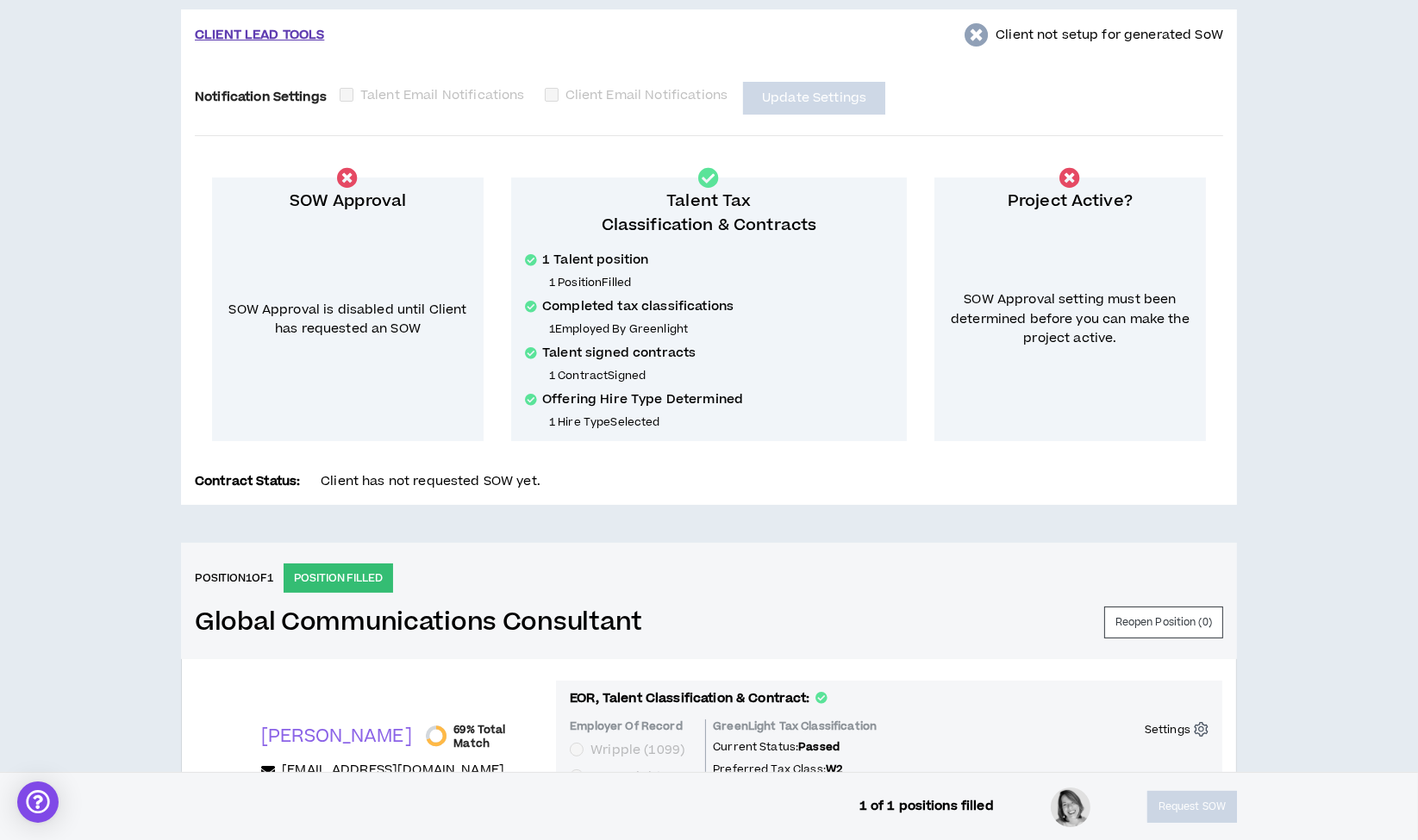
scroll to position [0, 0]
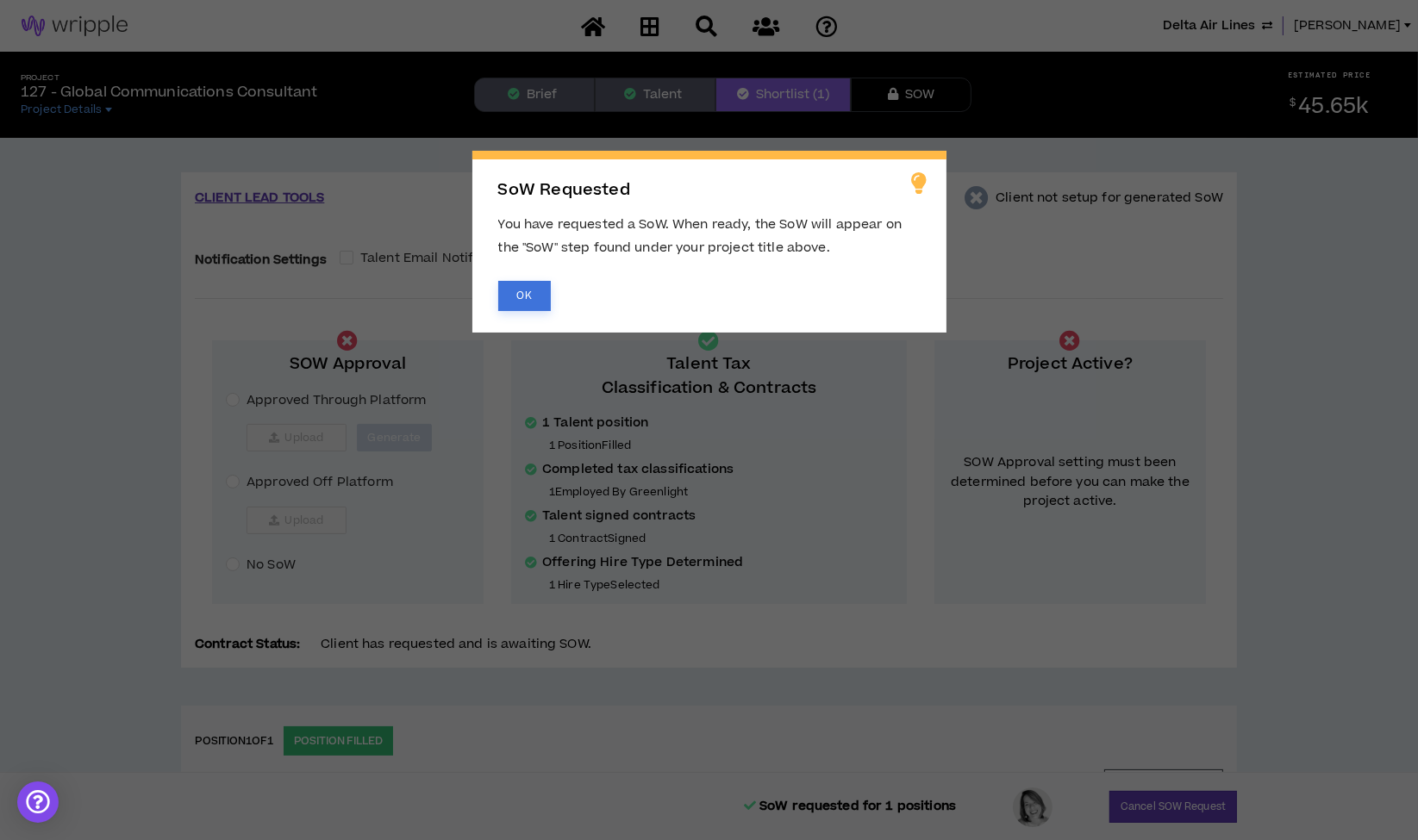
click at [509, 285] on button "OK" at bounding box center [524, 295] width 52 height 30
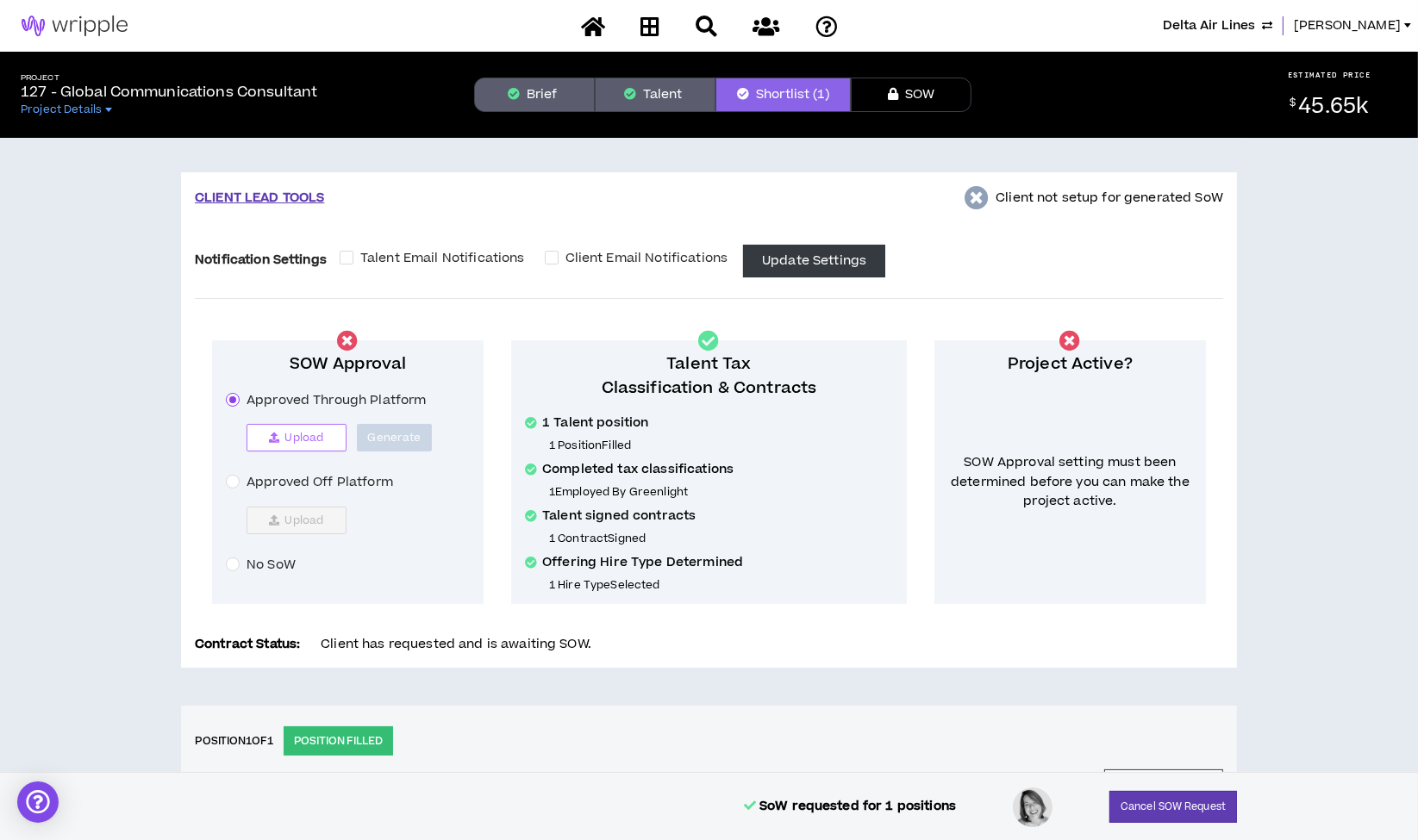
click at [289, 441] on span "Upload" at bounding box center [304, 437] width 39 height 14
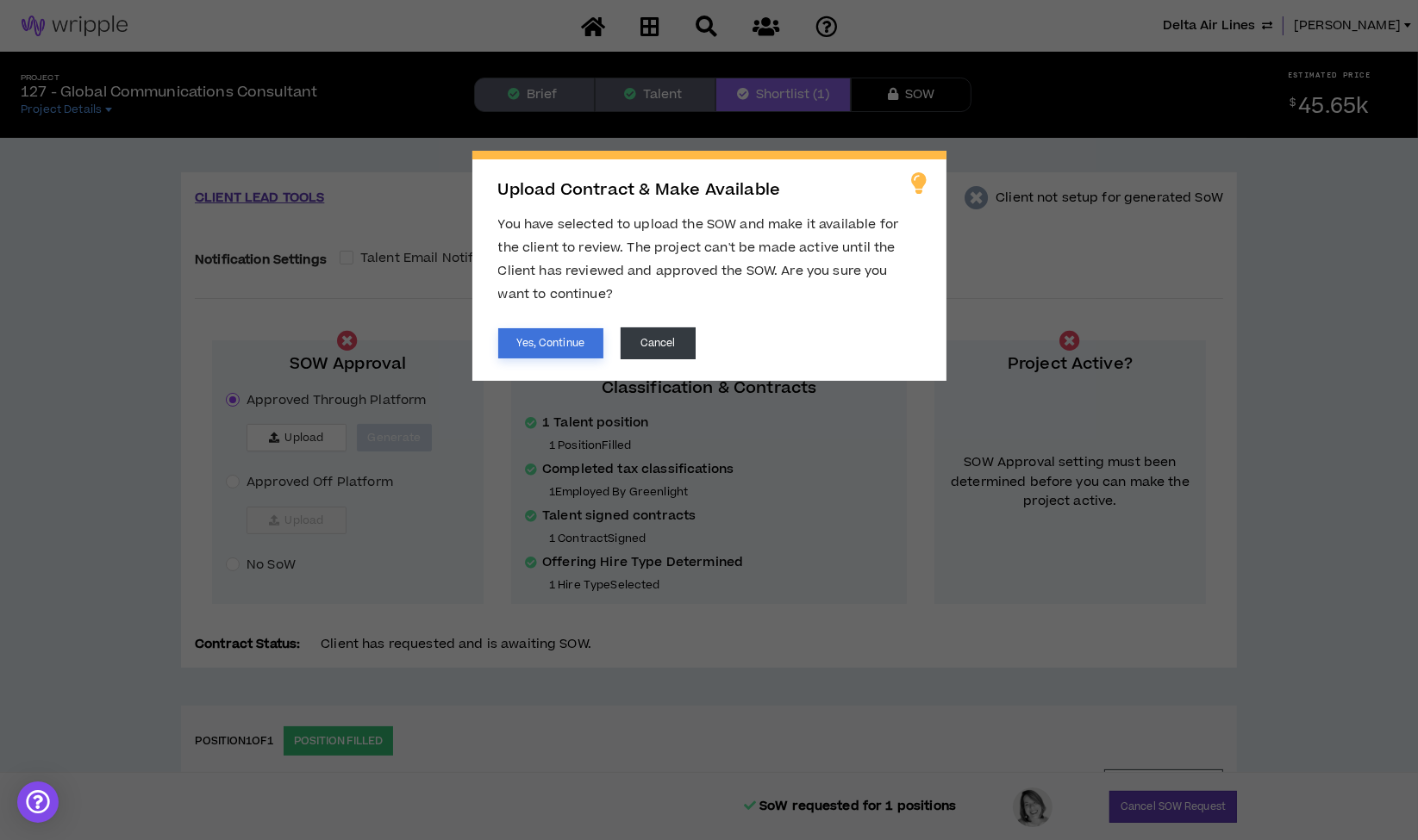
click at [587, 347] on button "Yes, Continue" at bounding box center [550, 343] width 105 height 30
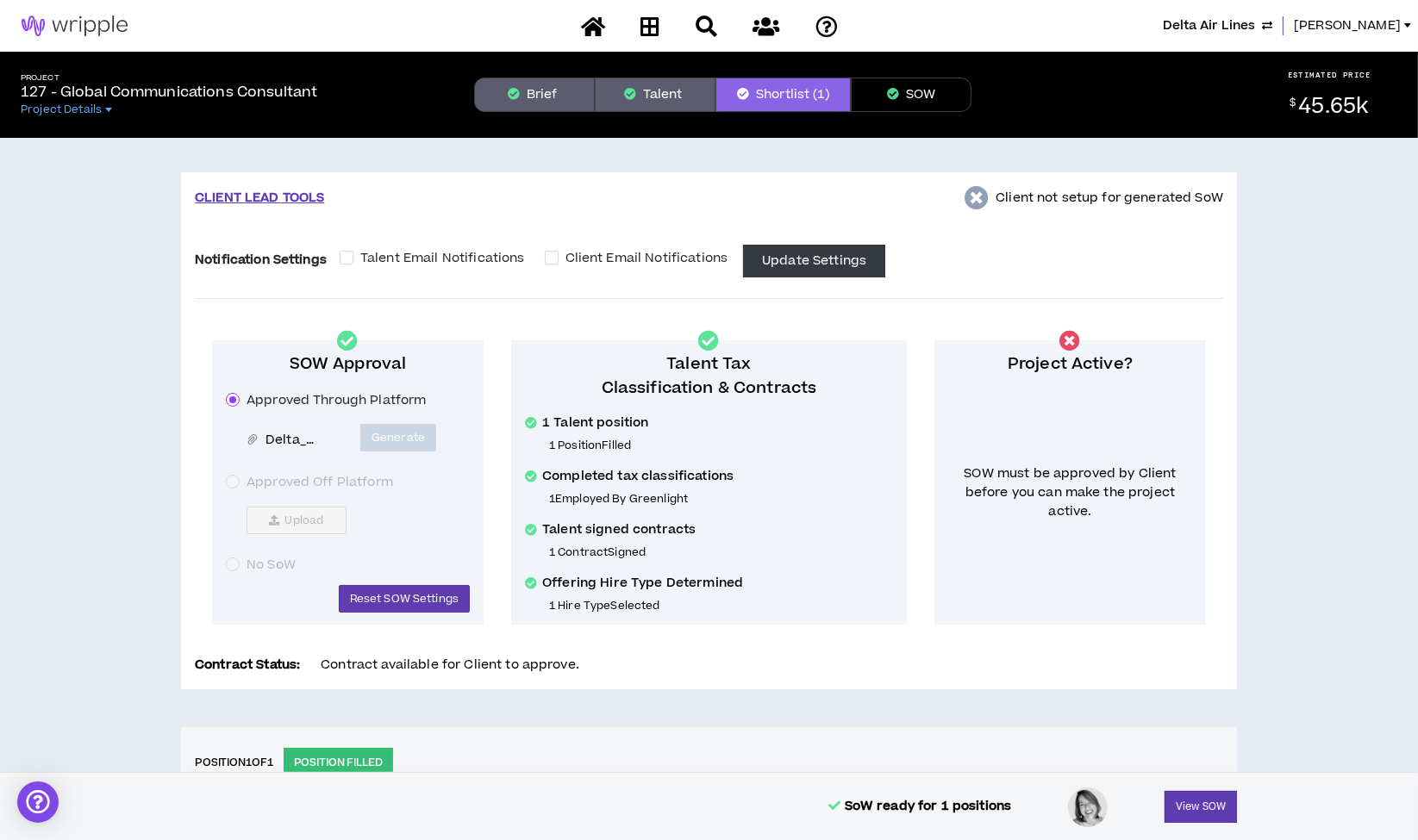
click at [891, 93] on icon "button" at bounding box center [892, 94] width 12 height 12
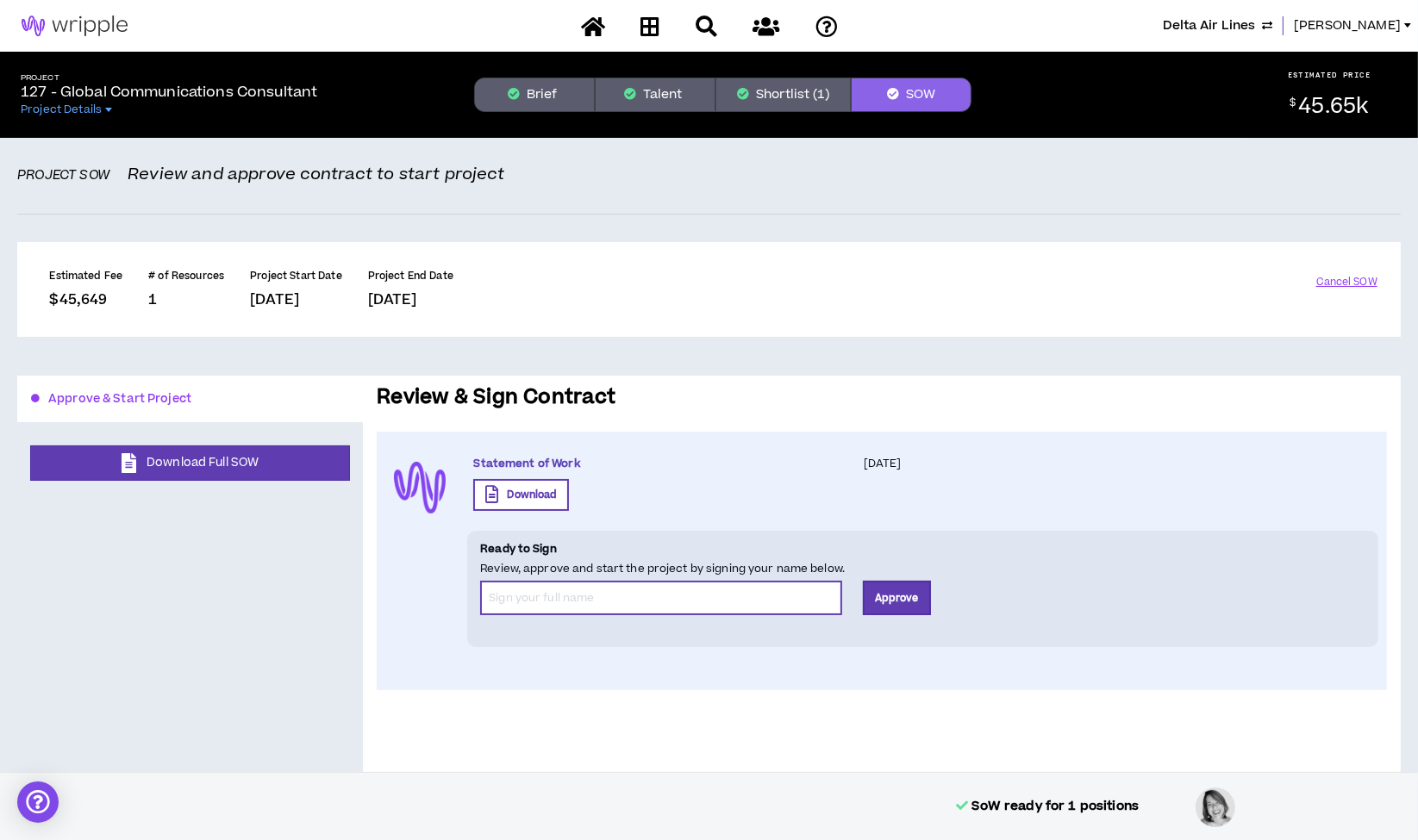
click at [626, 610] on input "*" at bounding box center [660, 598] width 362 height 35
type input "[PERSON_NAME] Team"
click at [900, 598] on button "Approve" at bounding box center [897, 598] width 68 height 35
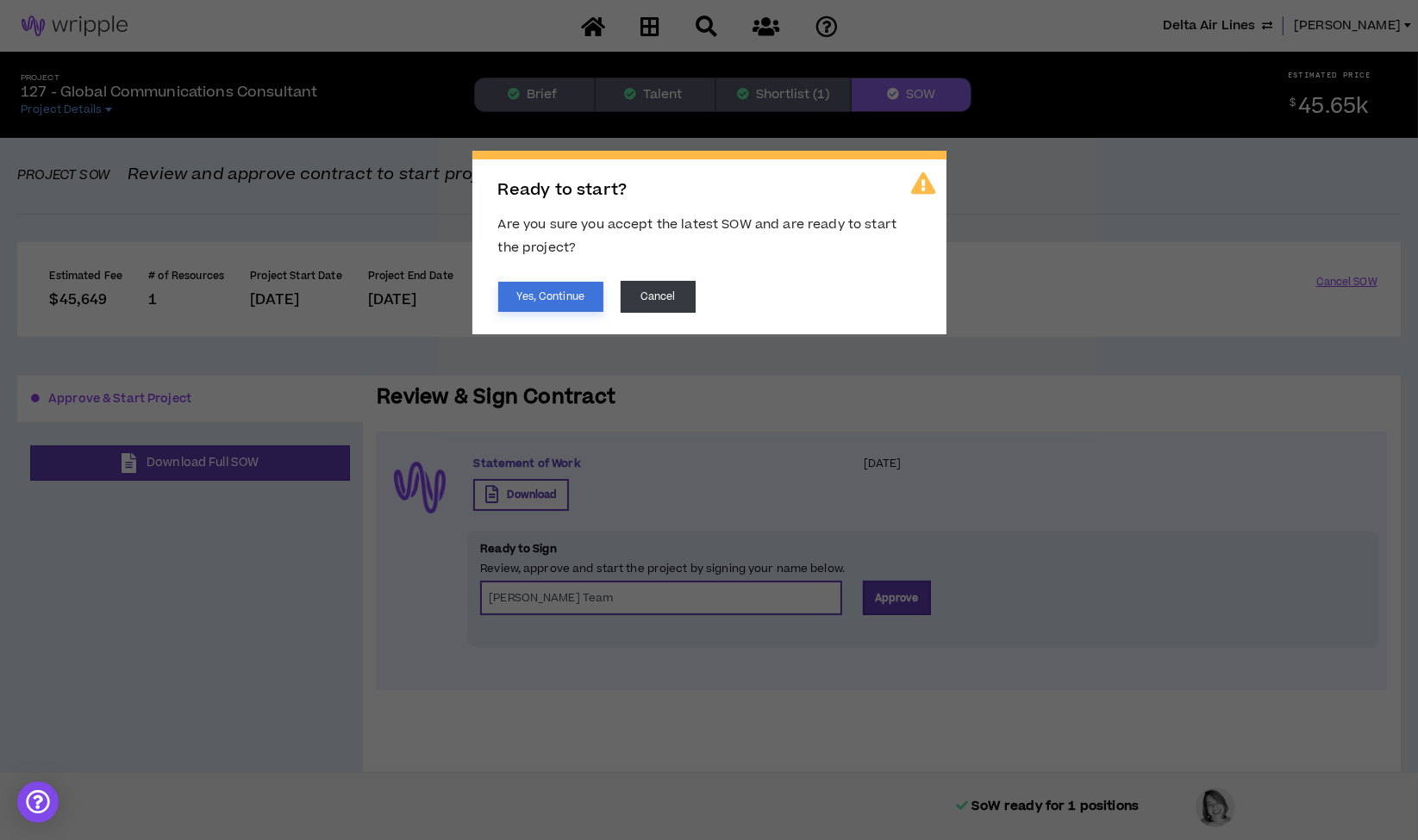
click at [549, 292] on button "Yes, Continue" at bounding box center [550, 296] width 105 height 30
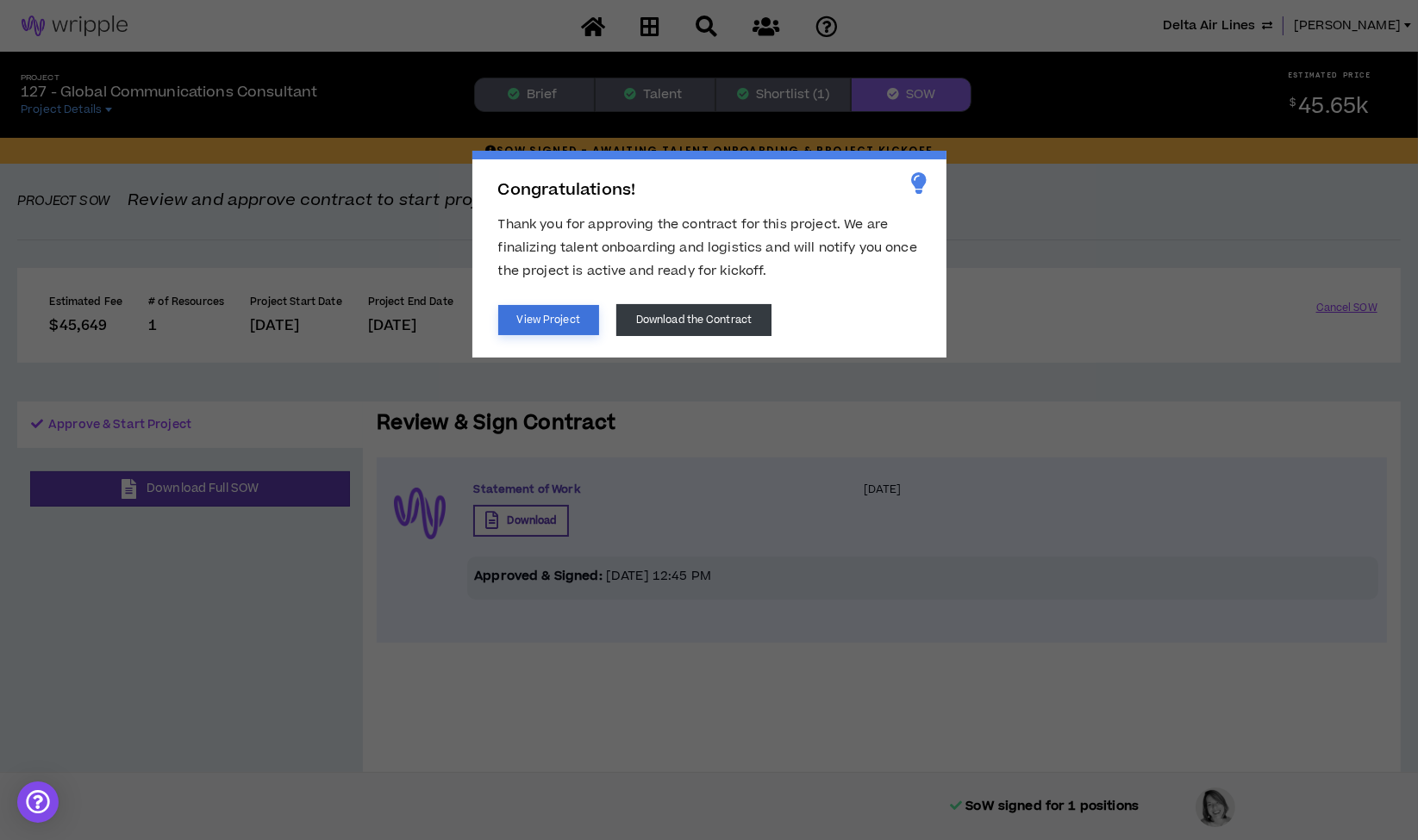
click at [565, 310] on button "View Project" at bounding box center [548, 320] width 101 height 30
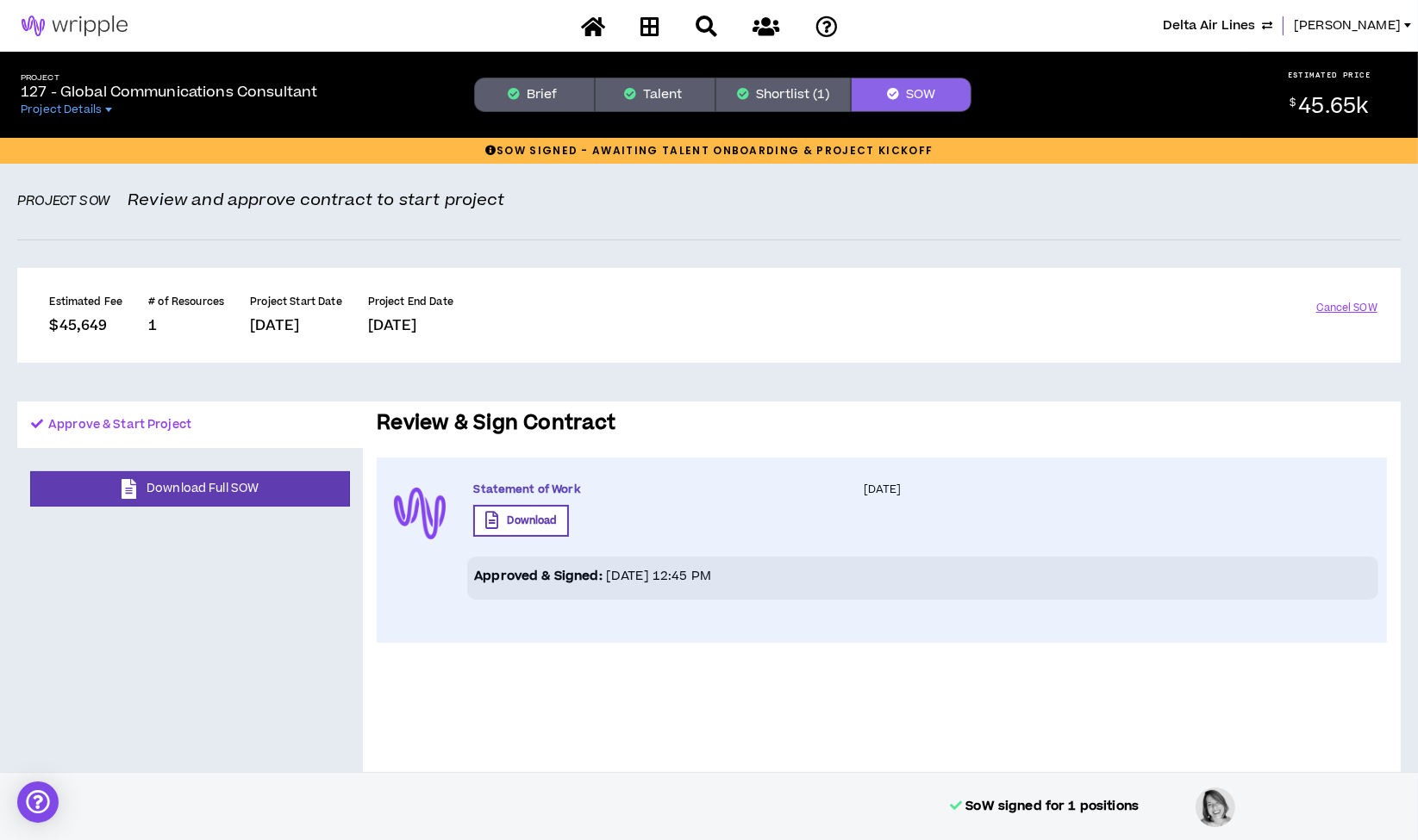
click at [780, 92] on button "Shortlist (1)" at bounding box center [783, 95] width 136 height 35
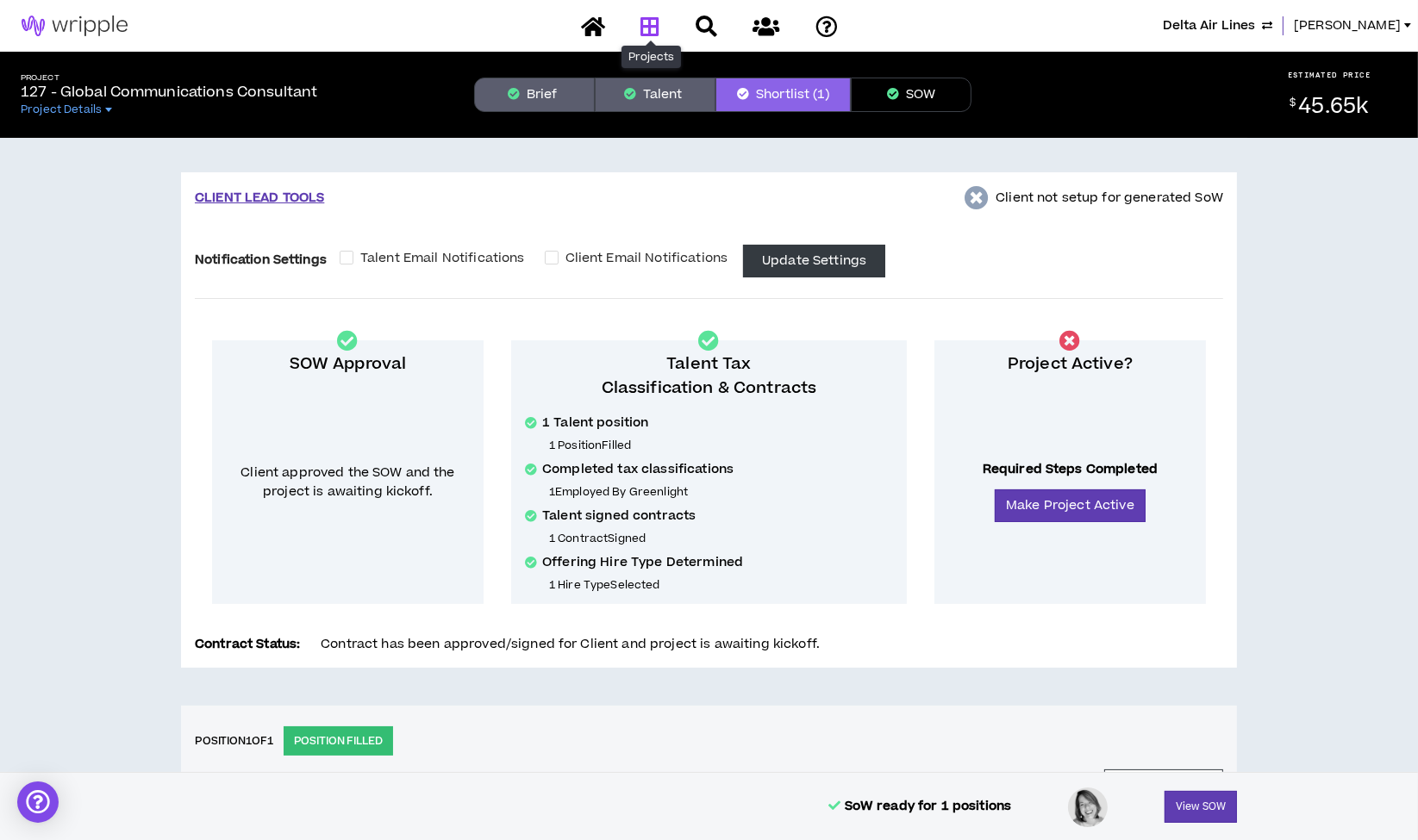
click at [652, 24] on icon at bounding box center [649, 26] width 19 height 21
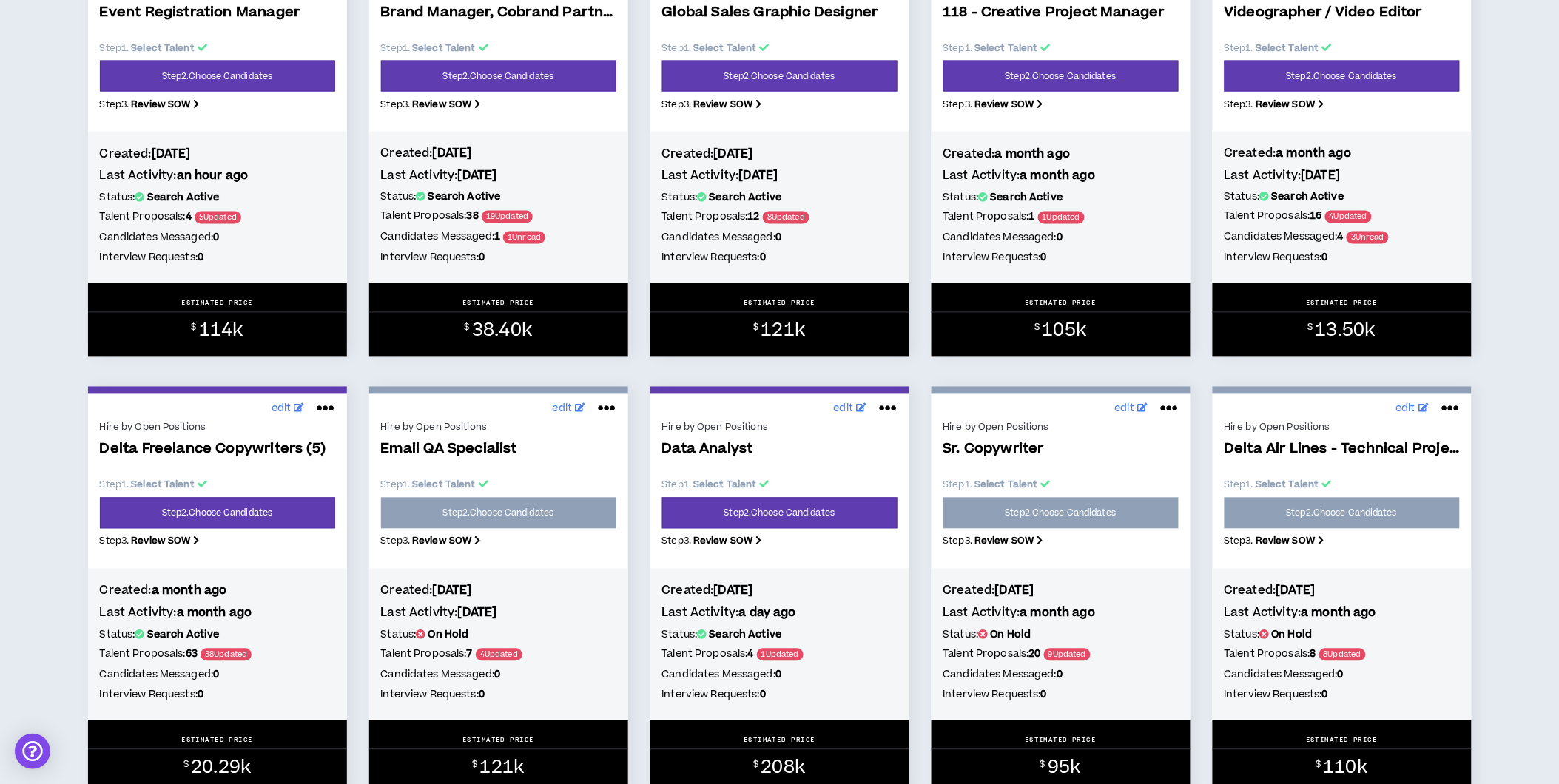
scroll to position [904, 0]
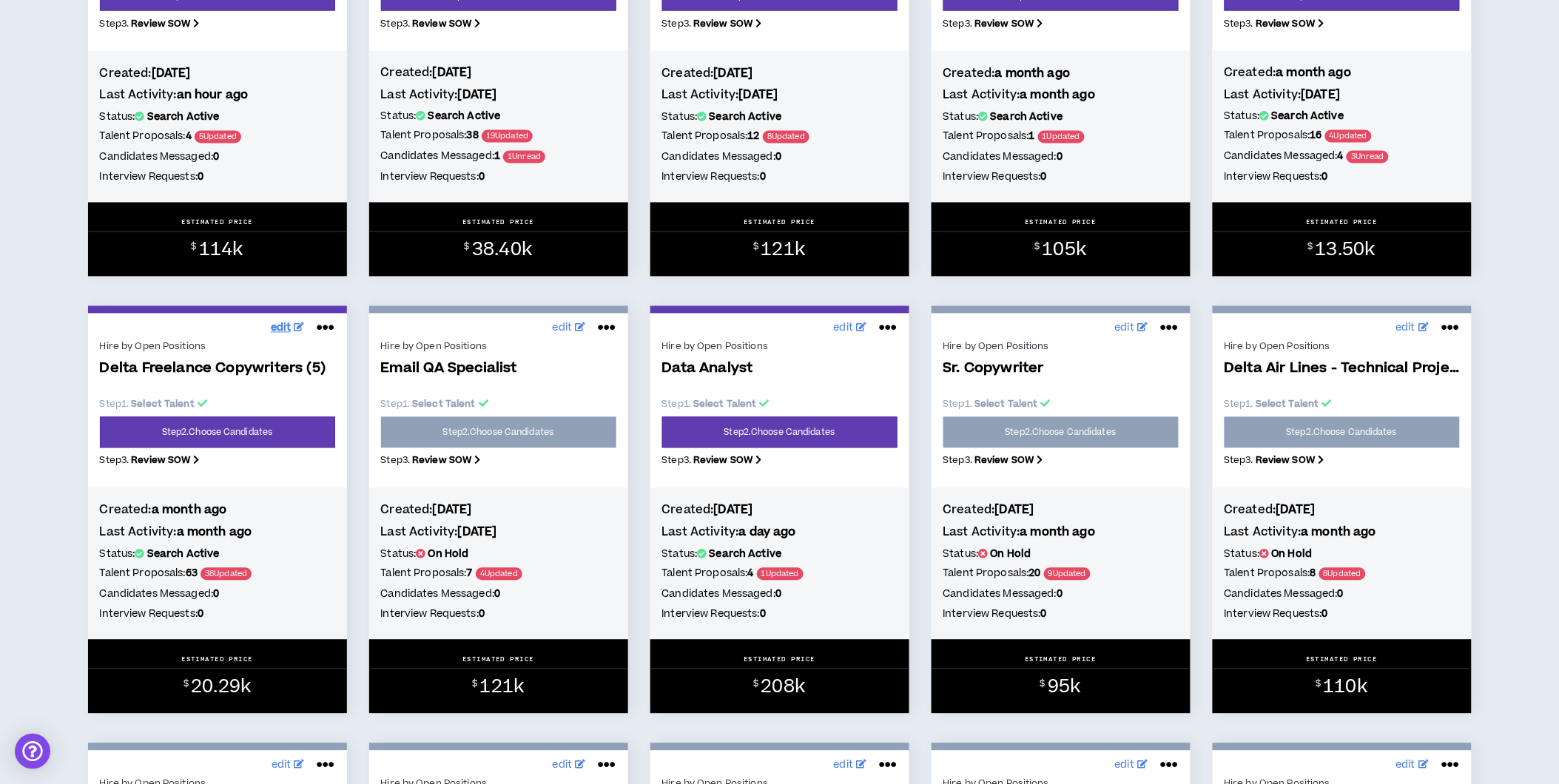
click at [287, 329] on span "edit" at bounding box center [281, 329] width 20 height 16
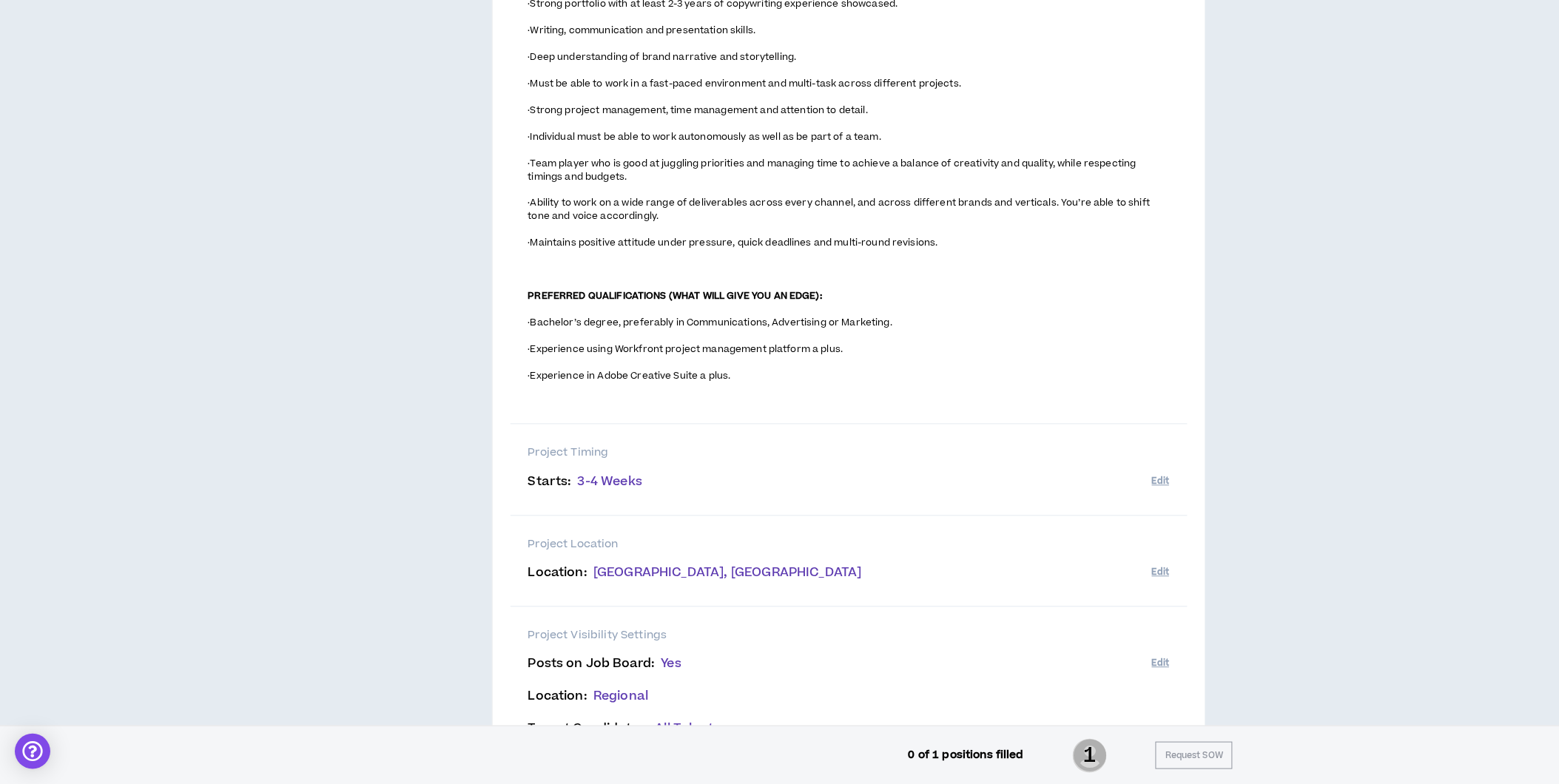
scroll to position [935, 0]
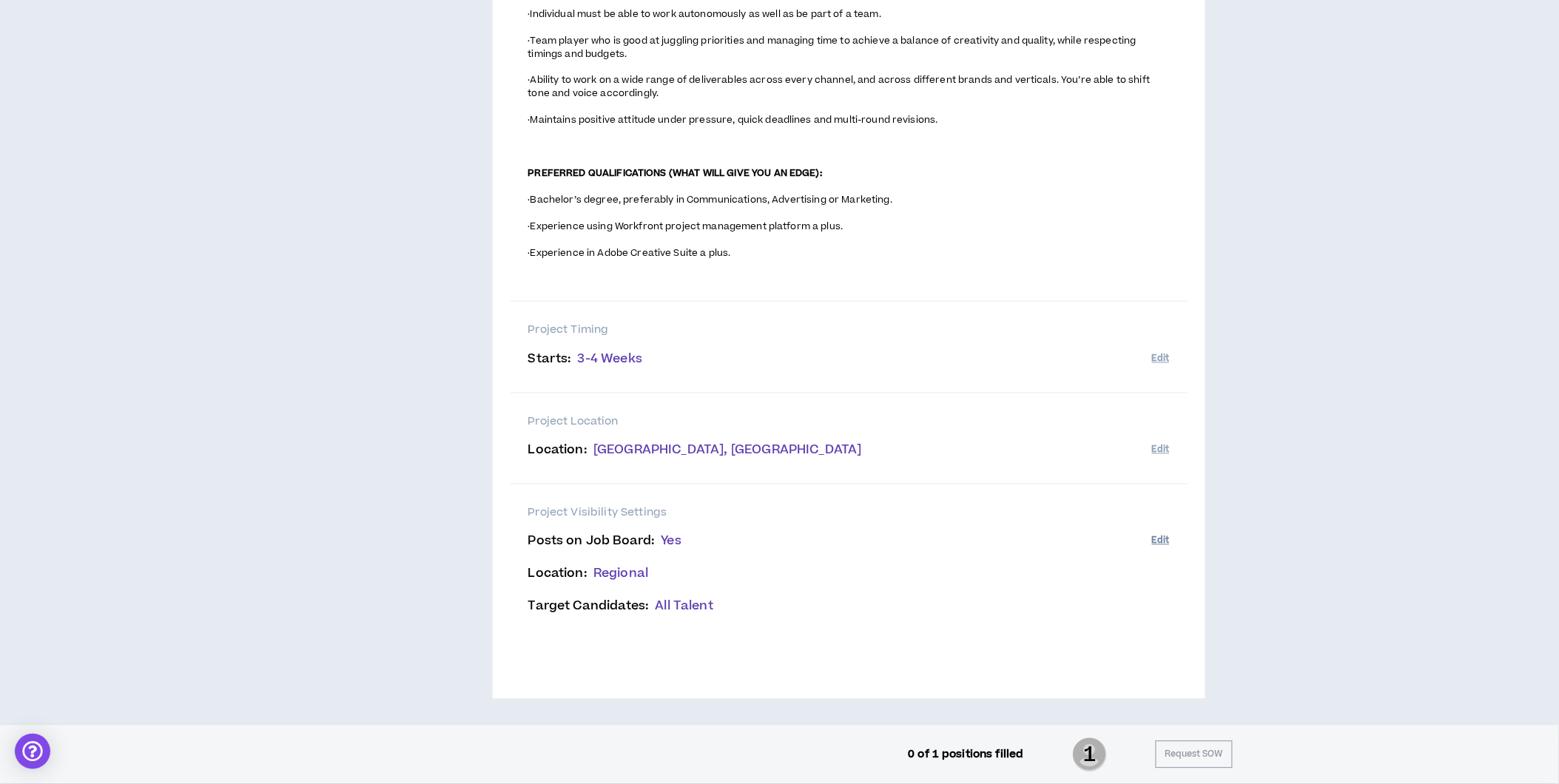
click at [1160, 537] on button "Edit" at bounding box center [1161, 541] width 17 height 24
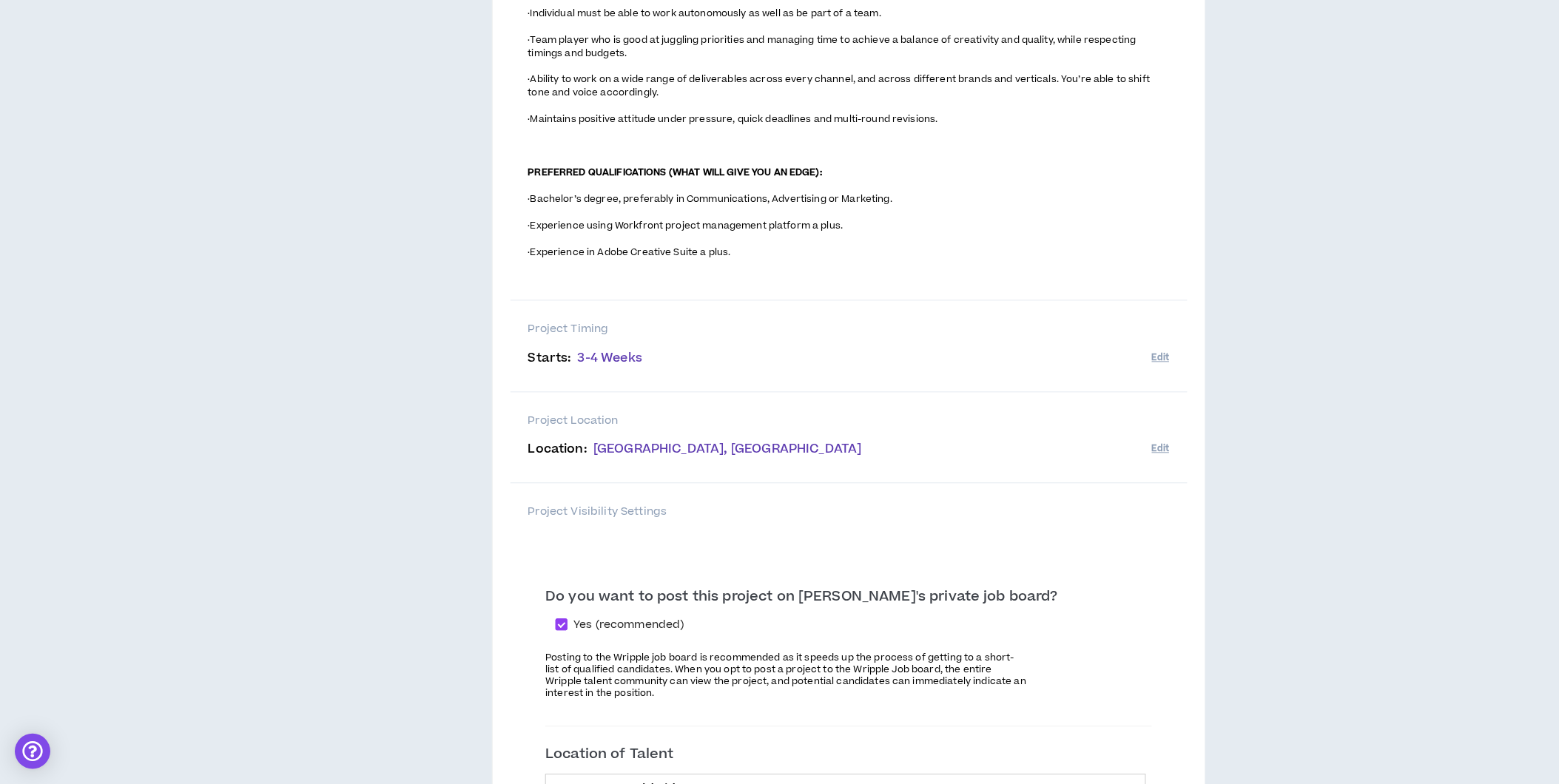
click at [568, 625] on span at bounding box center [561, 625] width 12 height 12
checkbox input "*****"
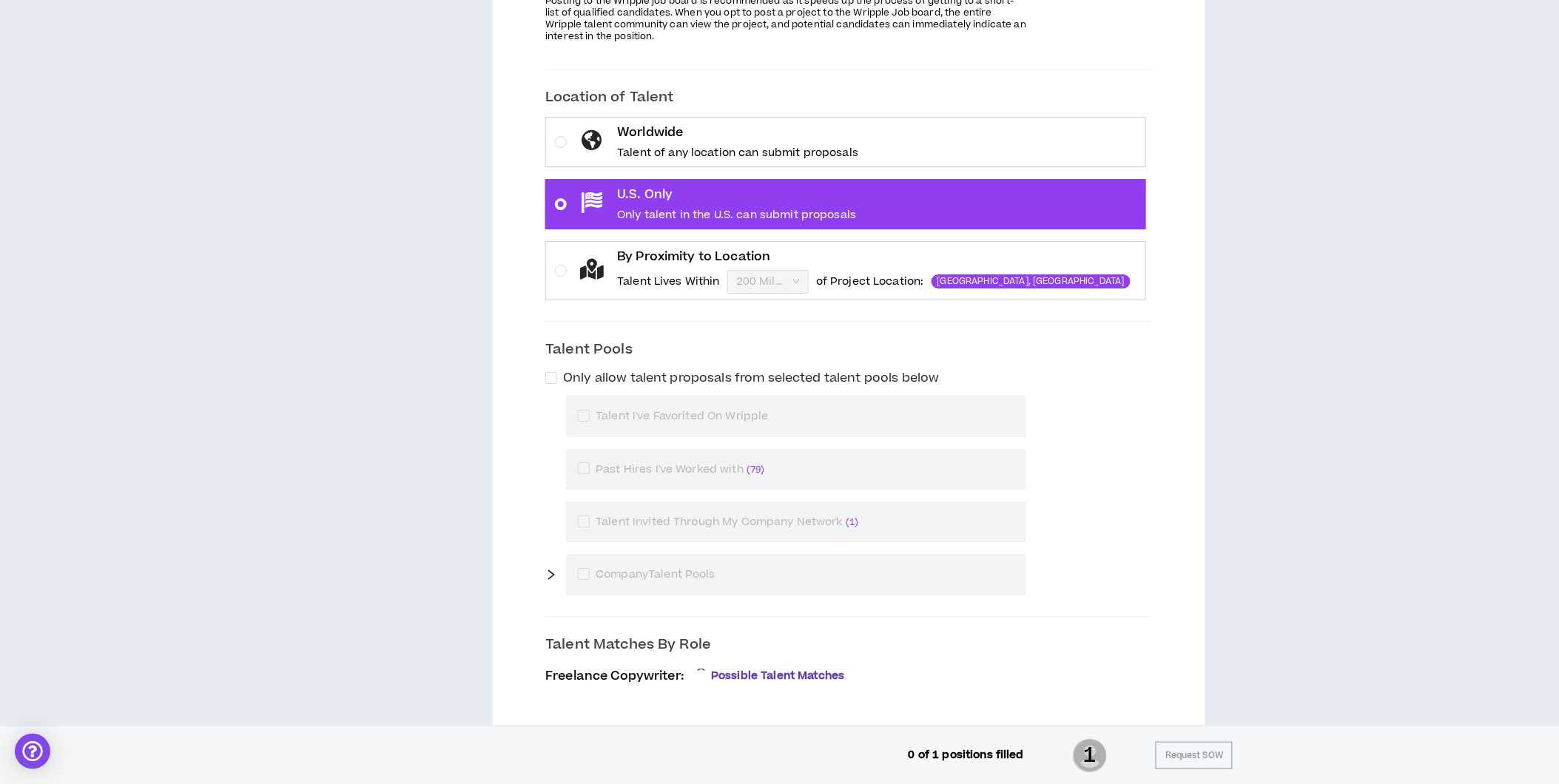
scroll to position [1781, 0]
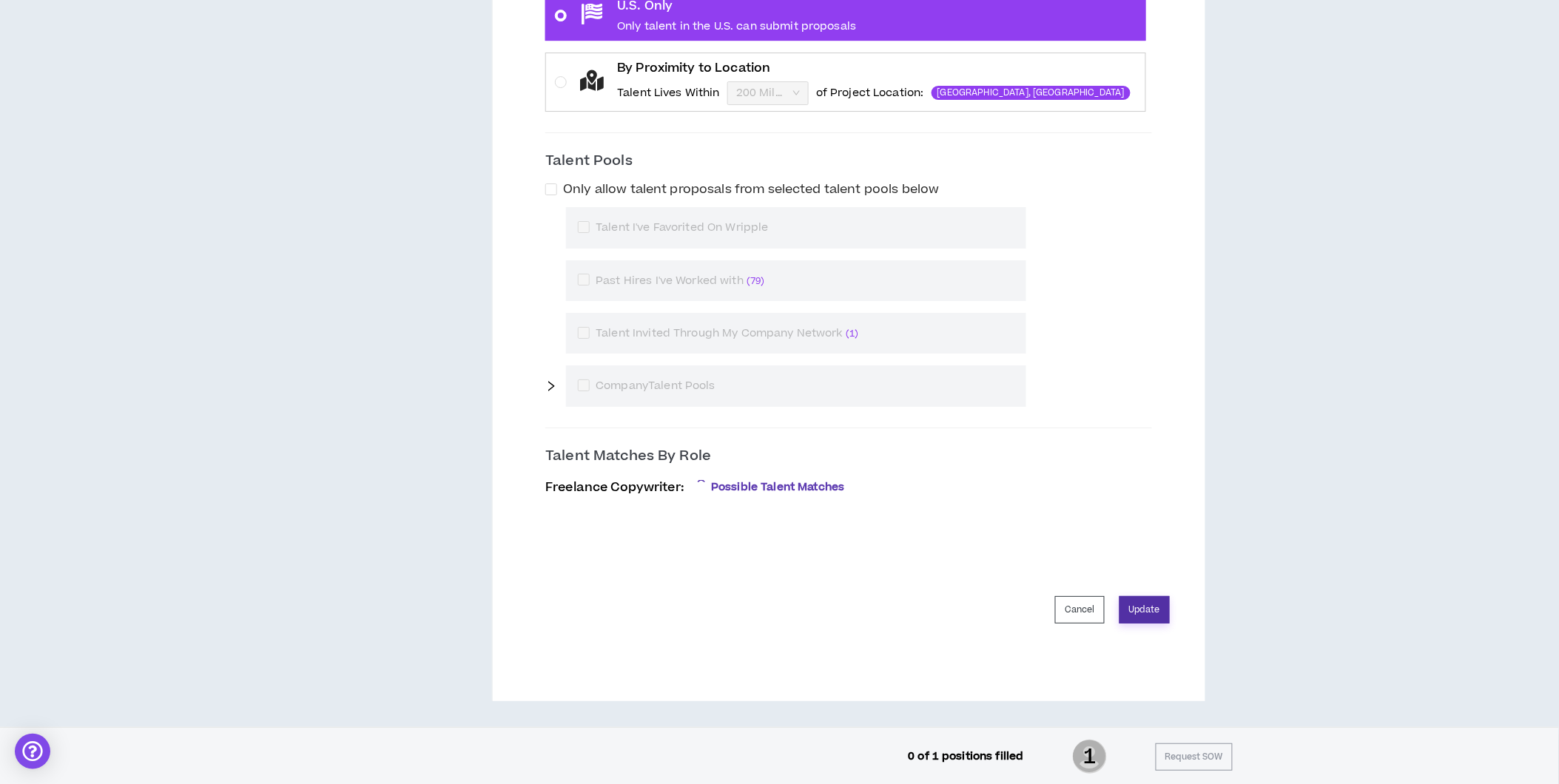
click at [1138, 610] on button "Update" at bounding box center [1145, 609] width 50 height 28
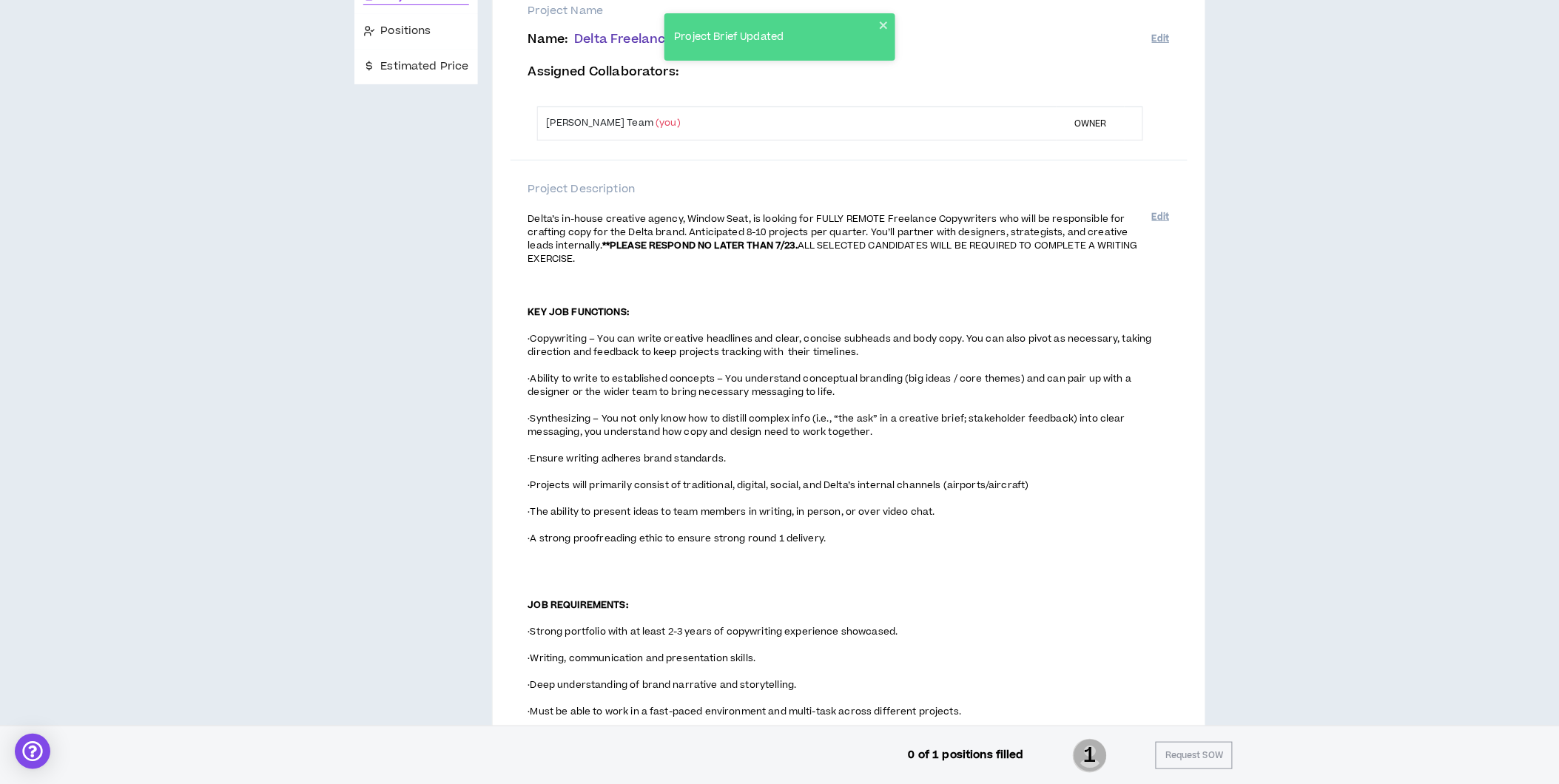
scroll to position [0, 0]
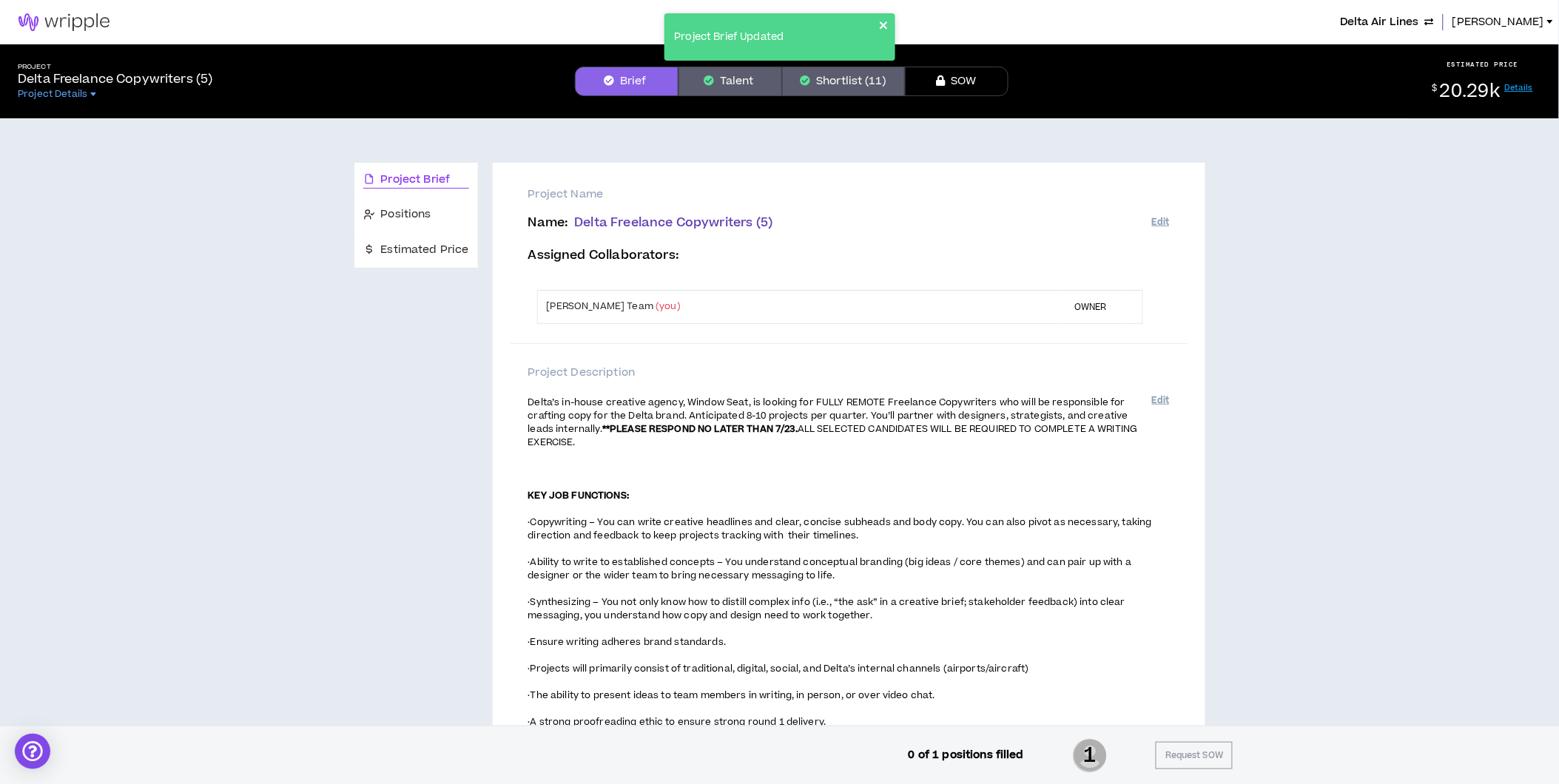
click at [881, 24] on icon "close" at bounding box center [883, 24] width 10 height 12
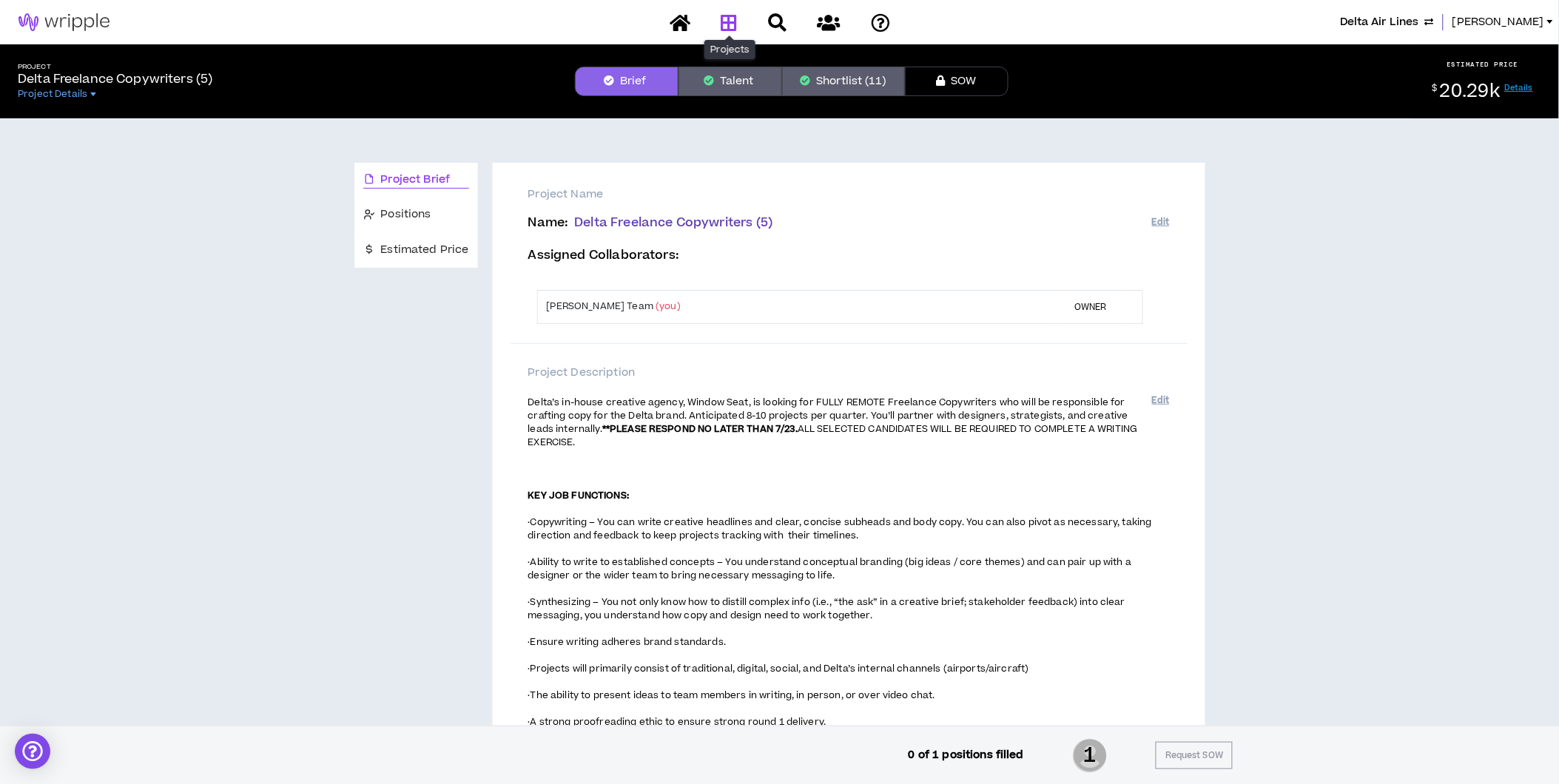
click at [723, 24] on icon at bounding box center [728, 22] width 17 height 18
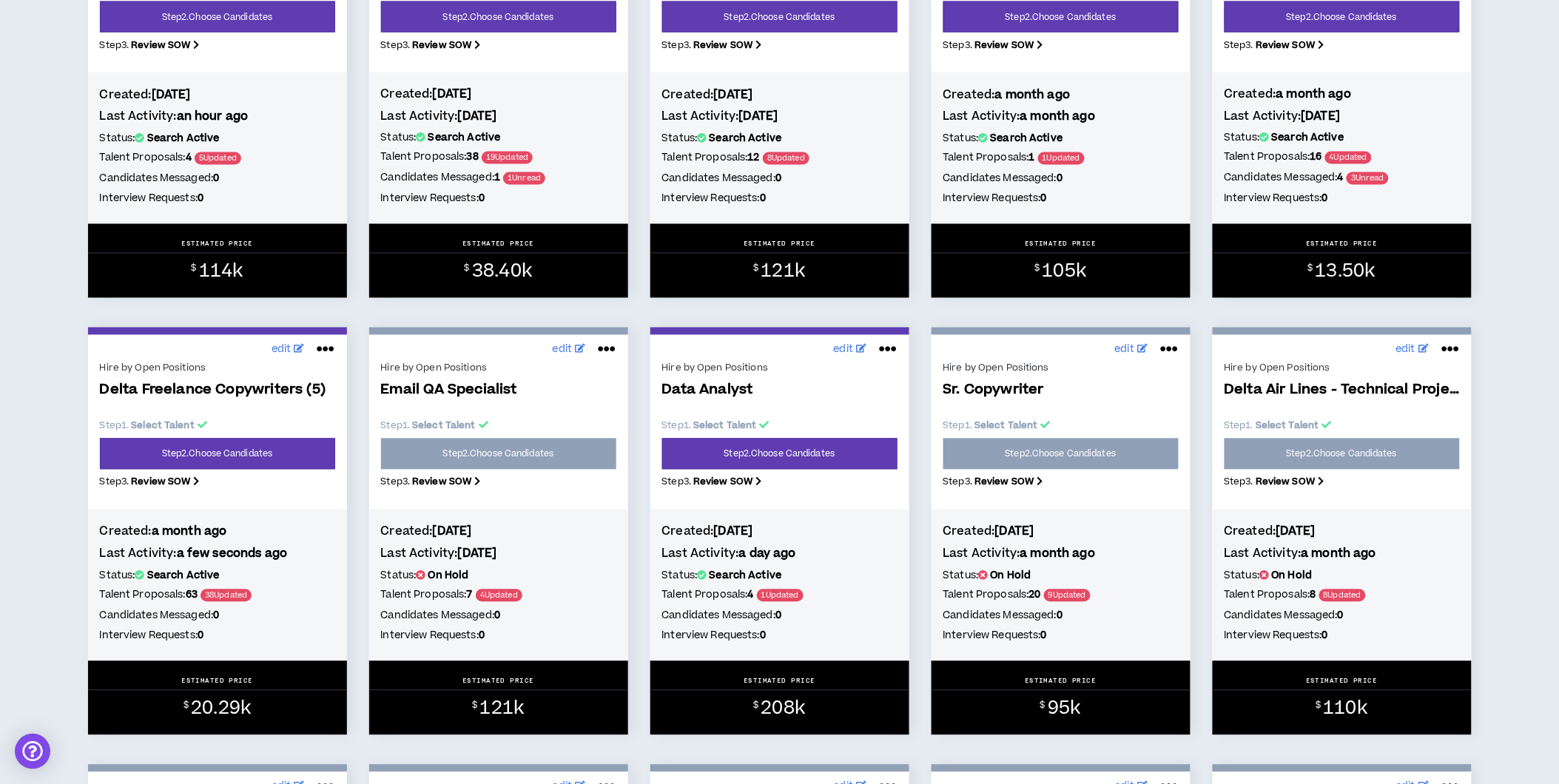
scroll to position [904, 0]
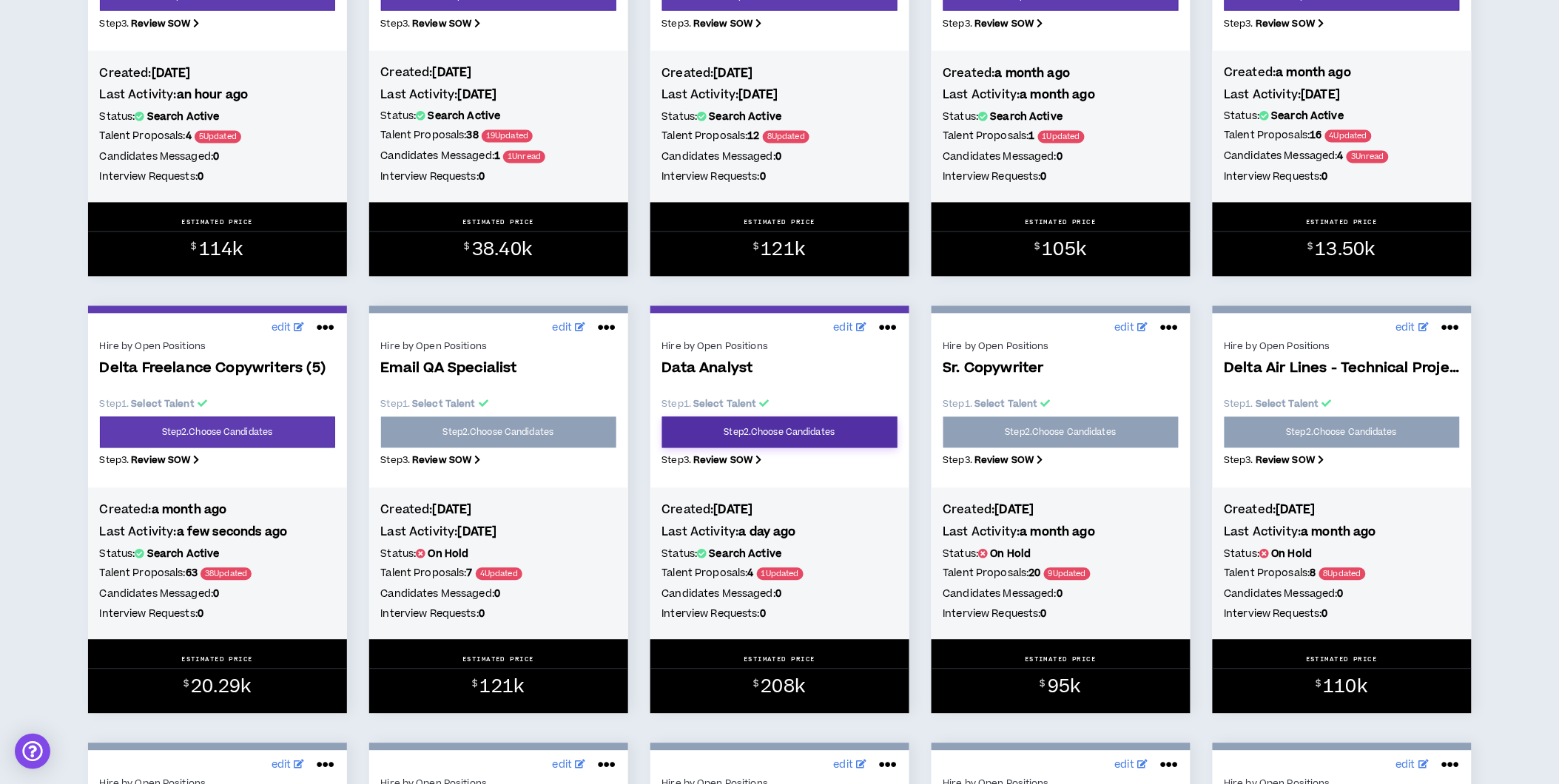
click at [780, 437] on link "Step 2 . Choose Candidates" at bounding box center [780, 432] width 235 height 31
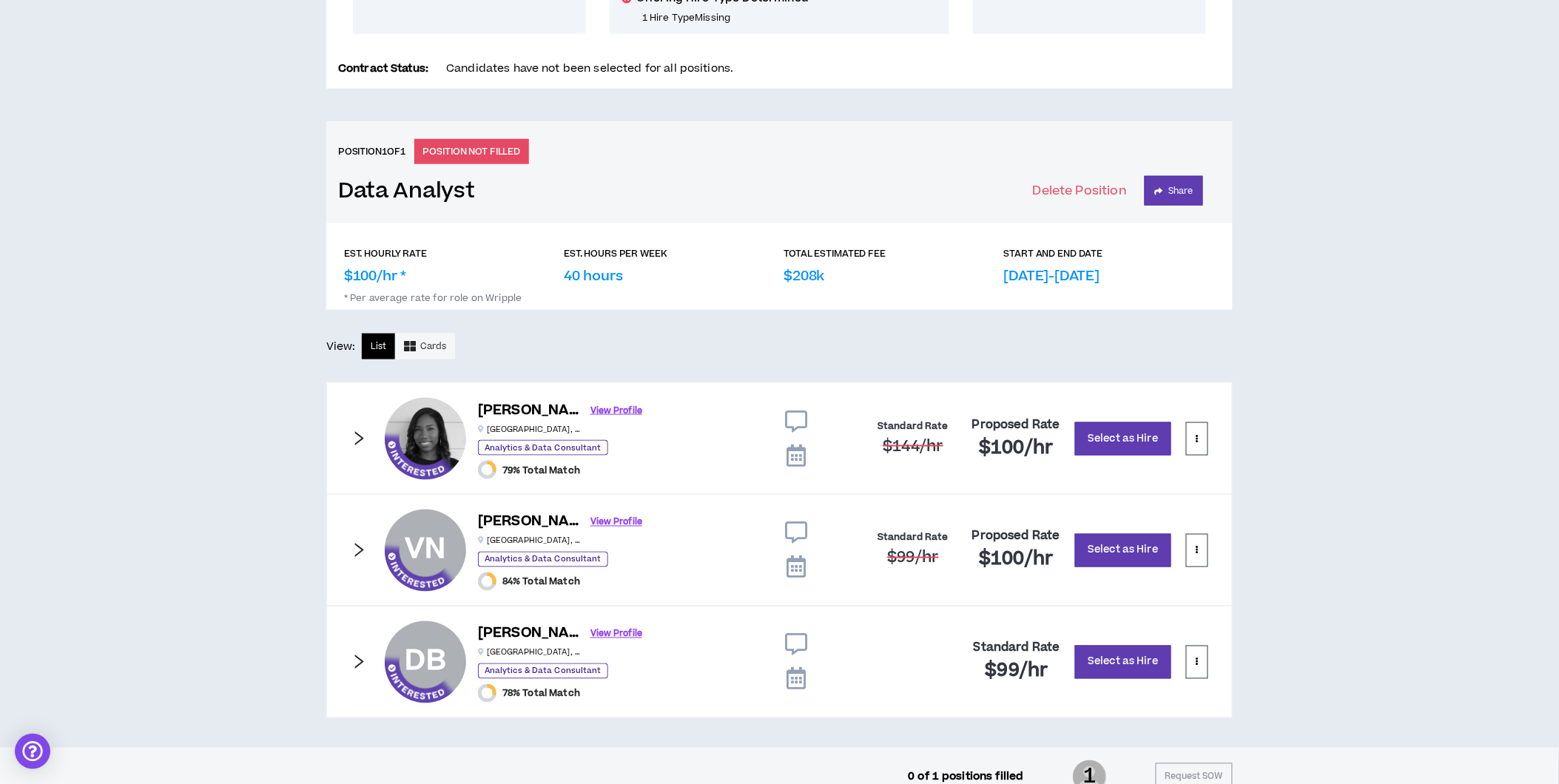
scroll to position [508, 0]
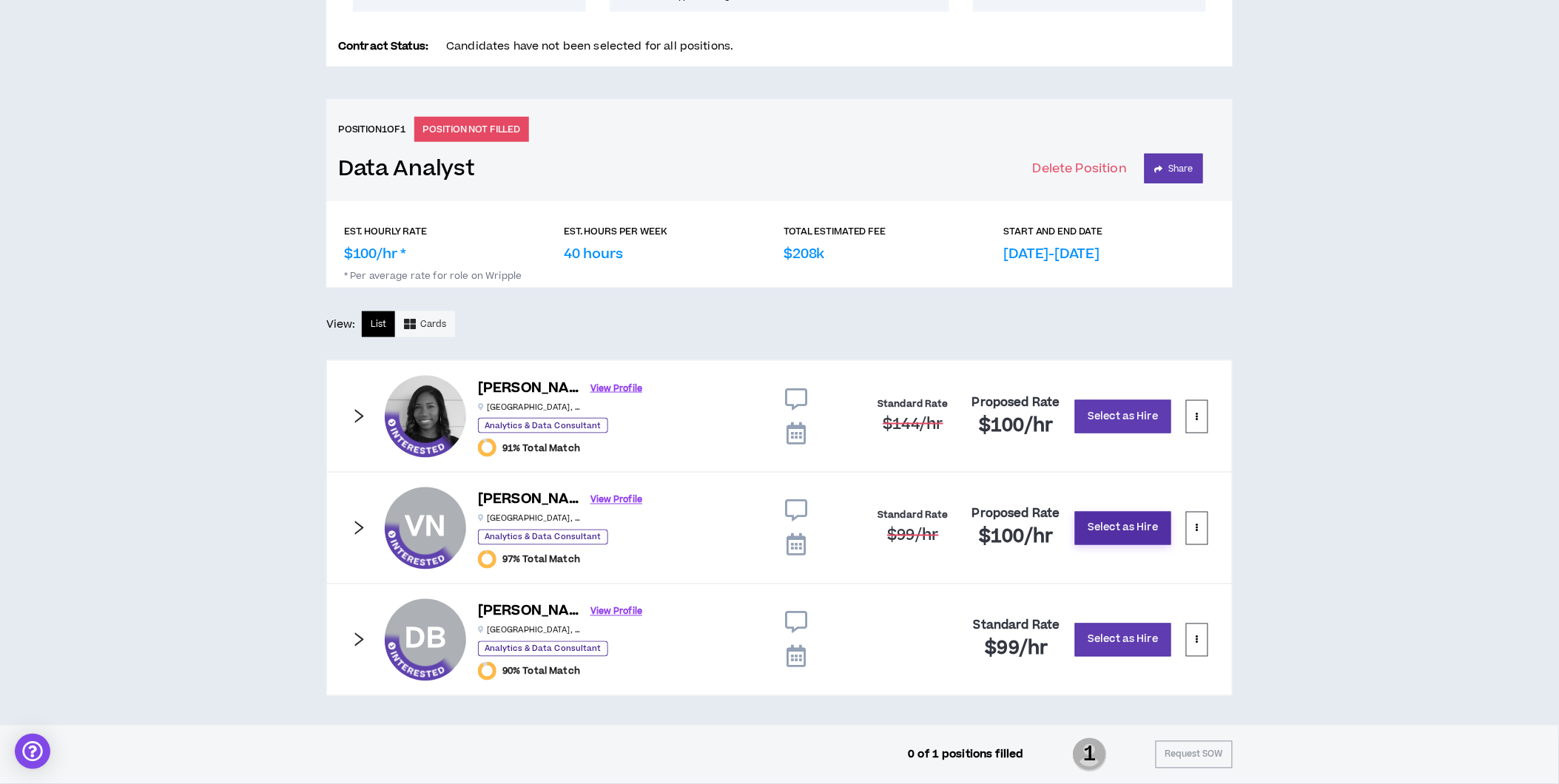
click at [1104, 530] on button "Select as Hire" at bounding box center [1123, 528] width 96 height 33
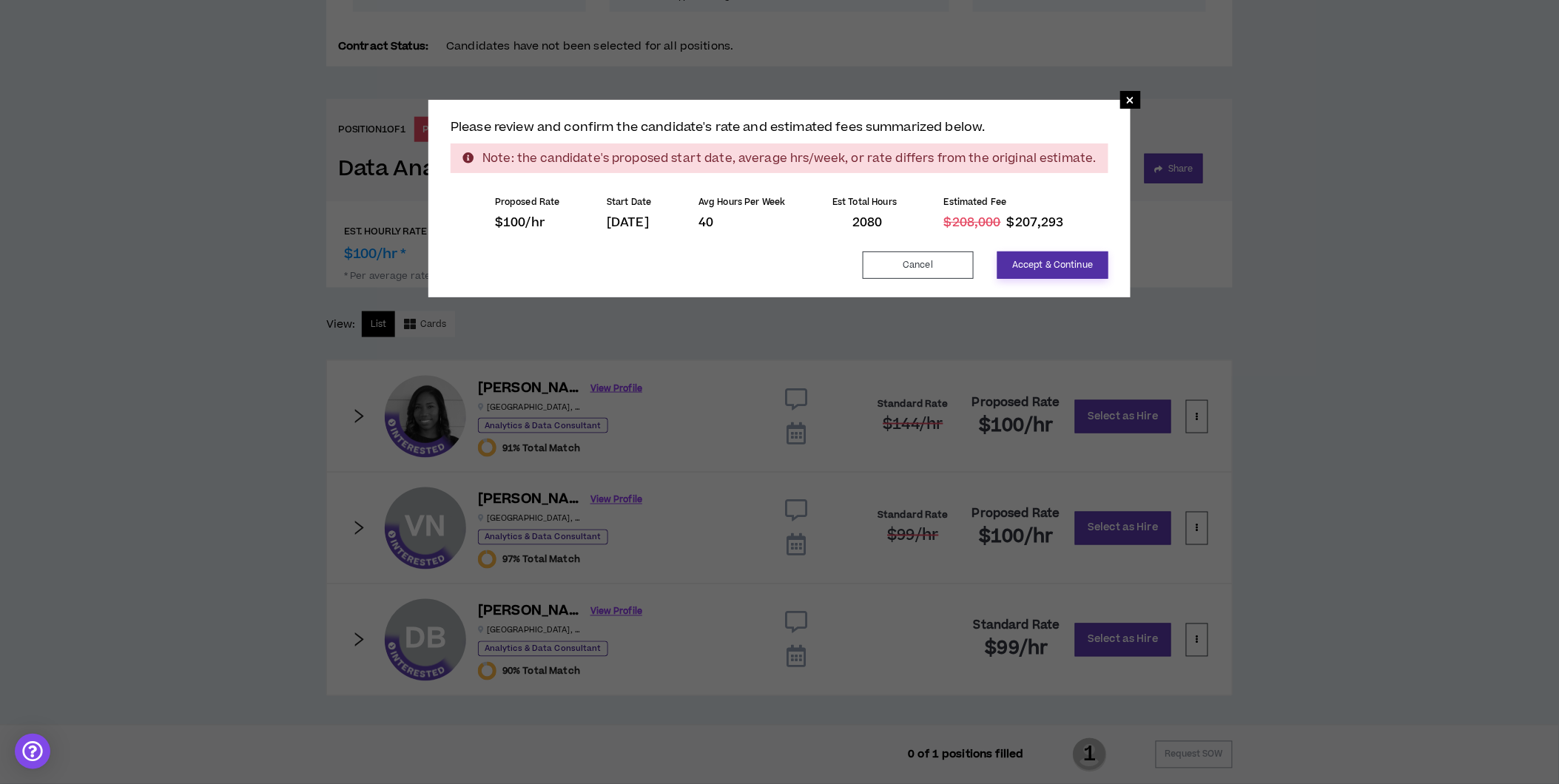
click at [1061, 267] on button "Accept & Continue" at bounding box center [1053, 264] width 111 height 28
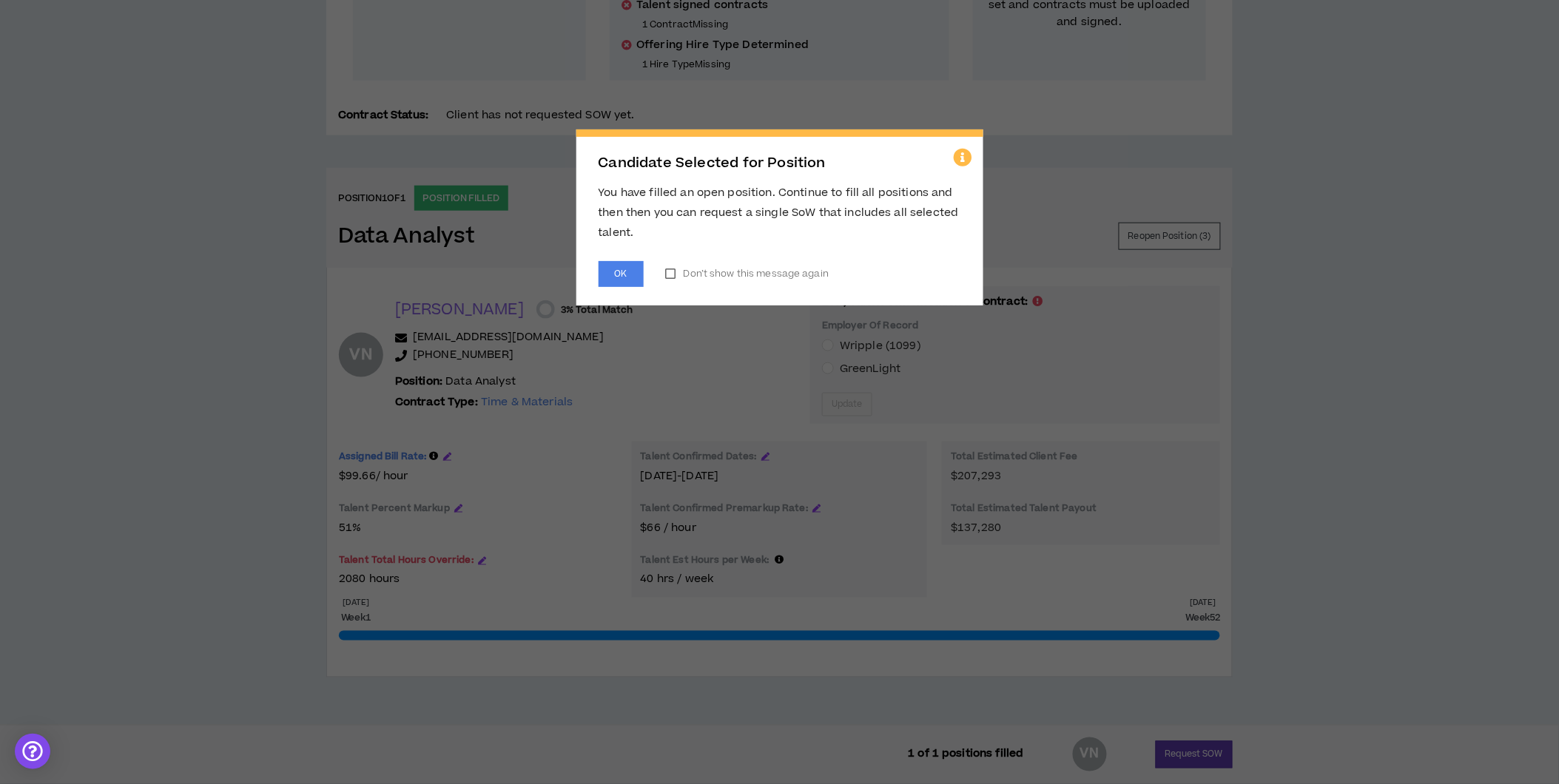
scroll to position [437, 0]
click at [623, 272] on button "OK" at bounding box center [620, 274] width 45 height 26
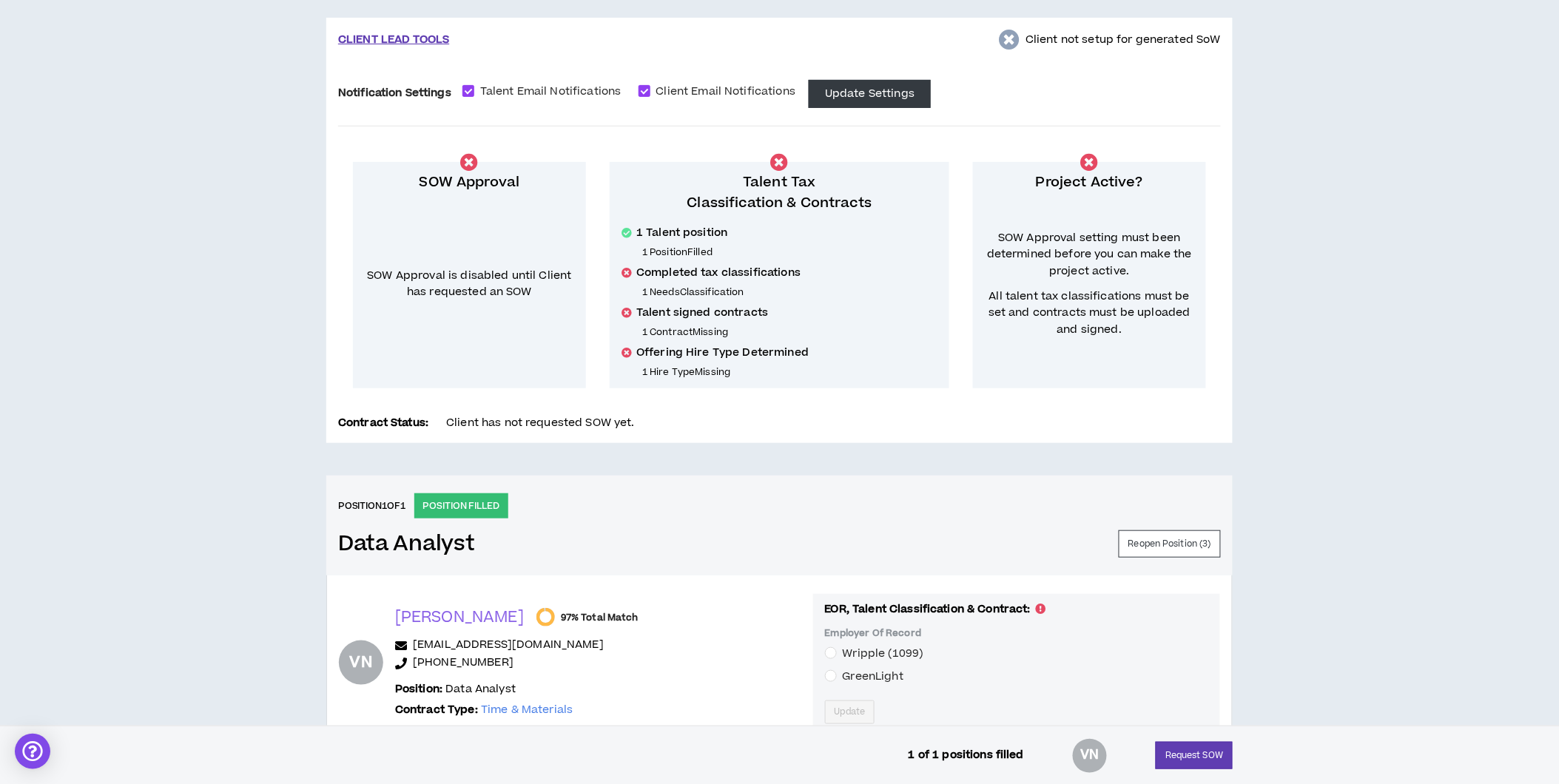
scroll to position [328, 0]
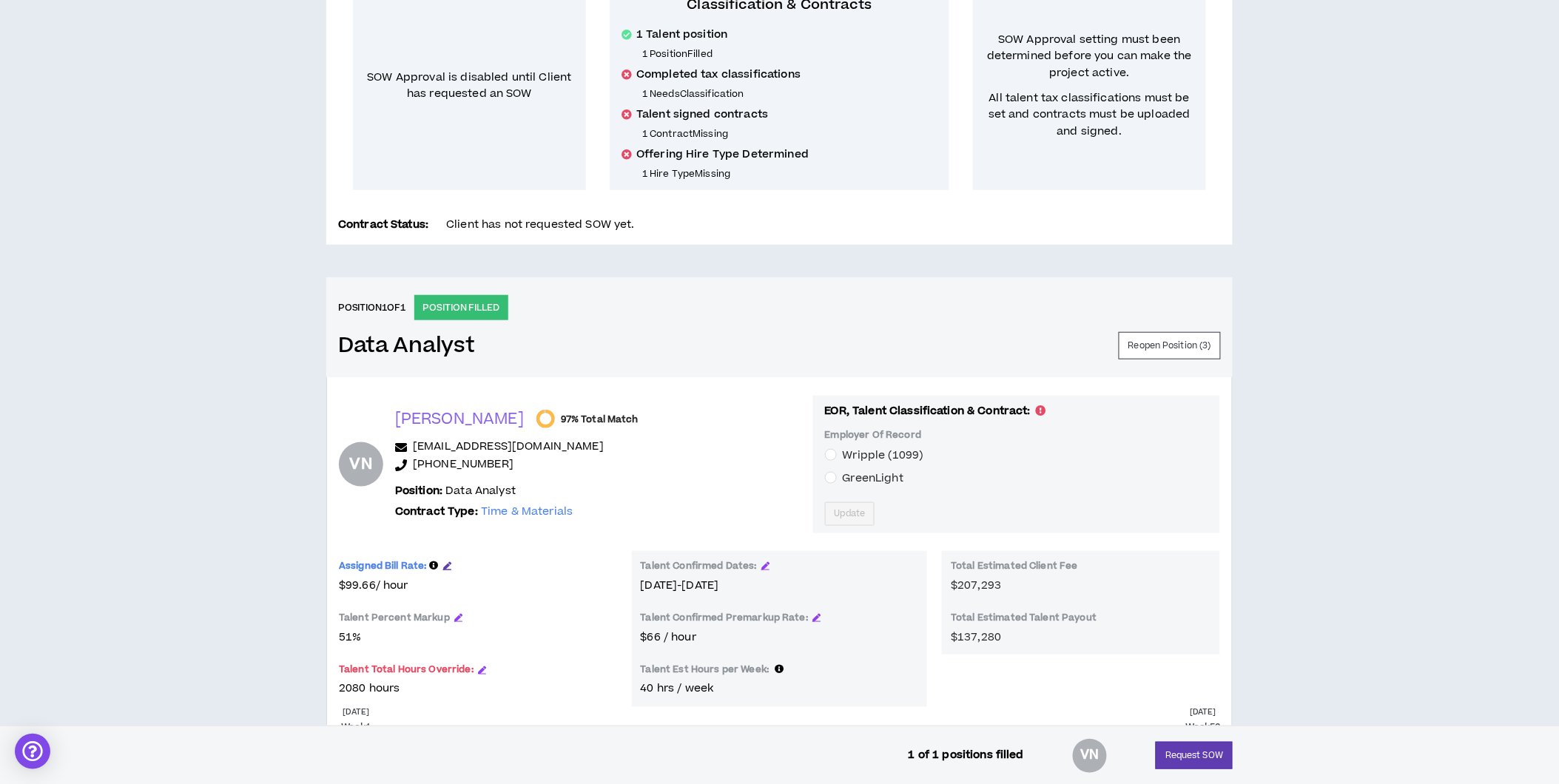
click at [448, 561] on icon "button" at bounding box center [447, 565] width 8 height 8
drag, startPoint x: 418, startPoint y: 582, endPoint x: 150, endPoint y: 557, distance: 269.2
click at [157, 564] on div "CLIENT LEAD TOOLS Client not setup for generated SoW Notification Settings Tale…" at bounding box center [780, 332] width 1559 height 1085
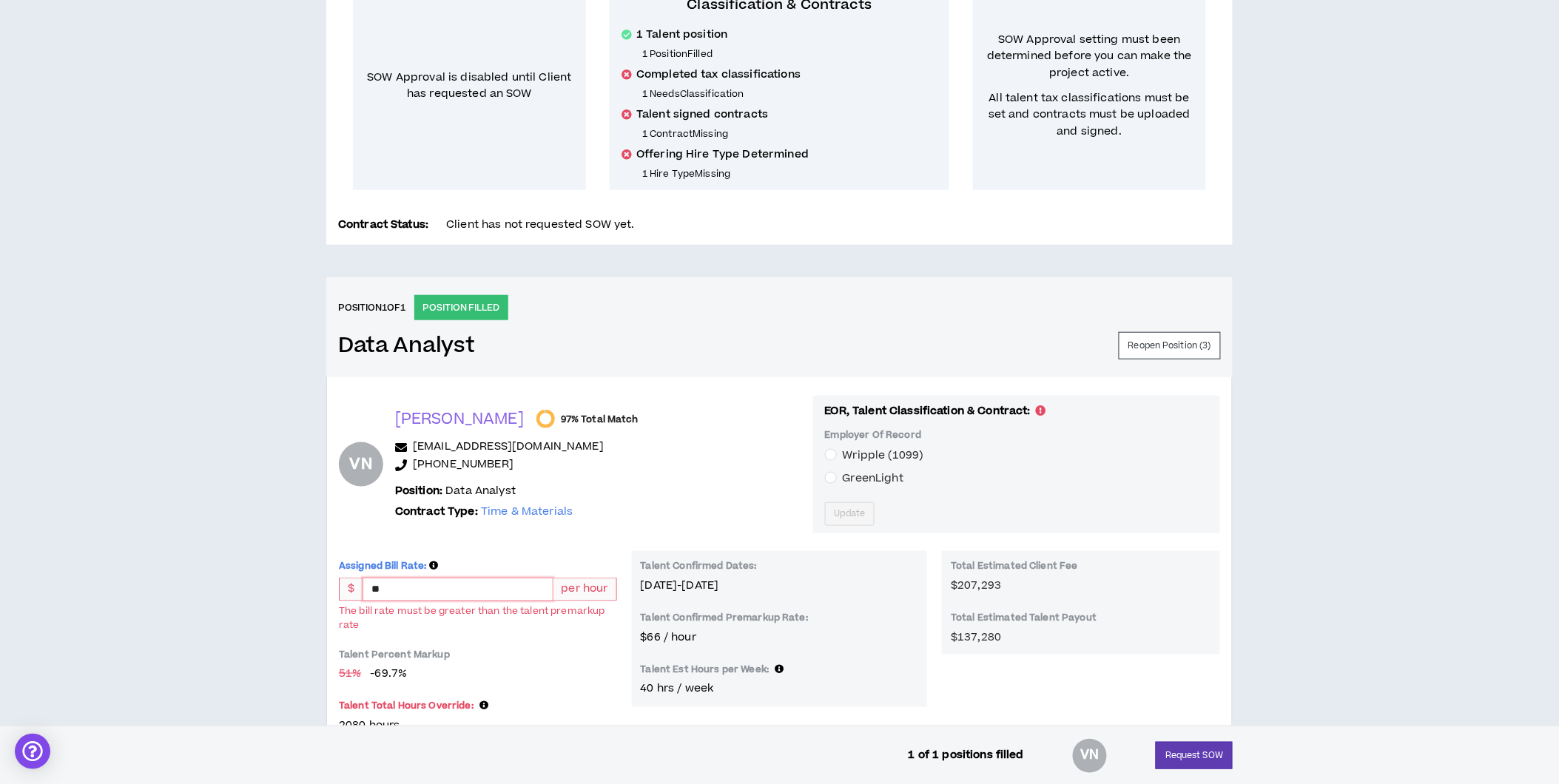
type input "*"
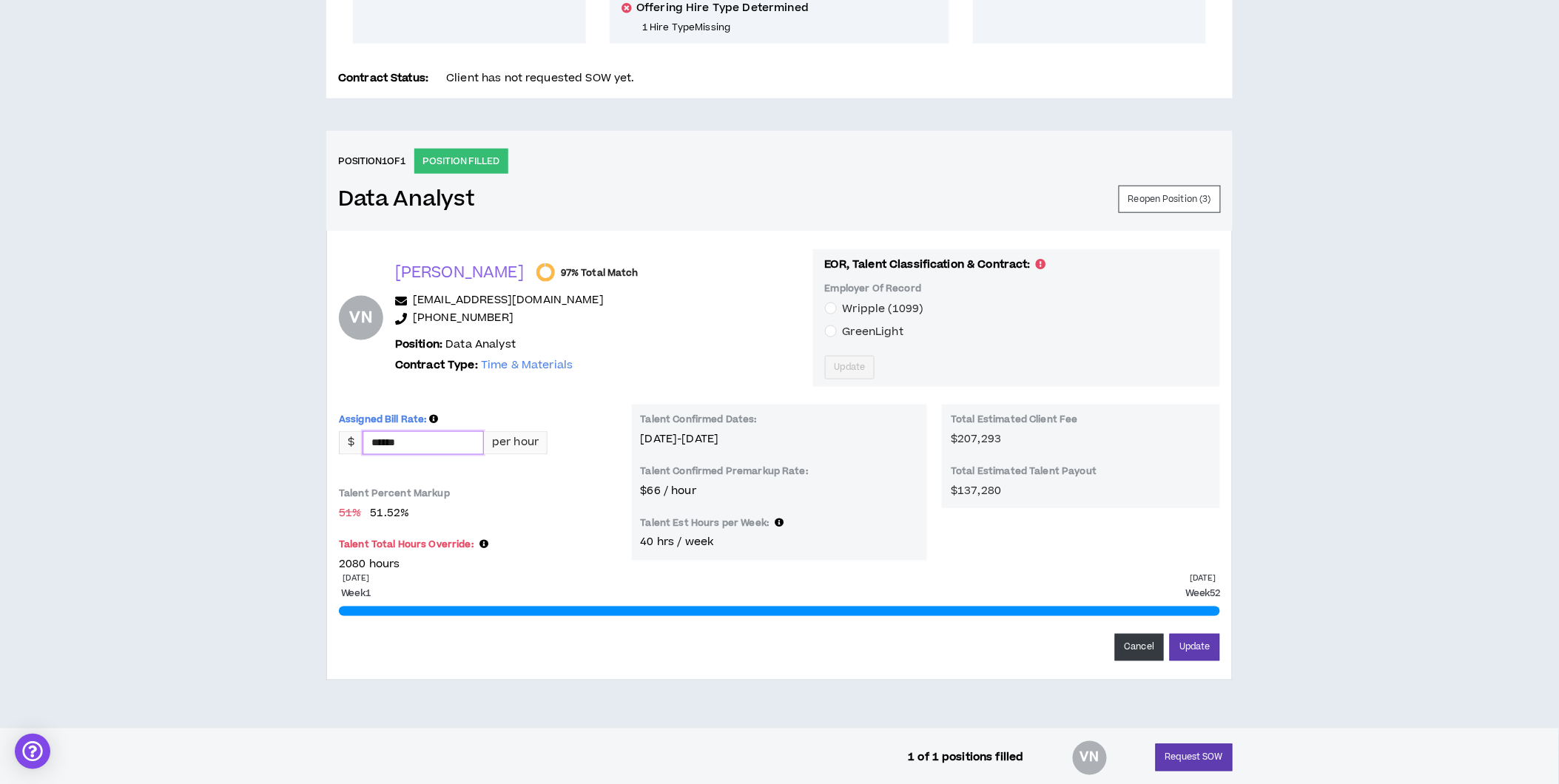
scroll to position [477, 0]
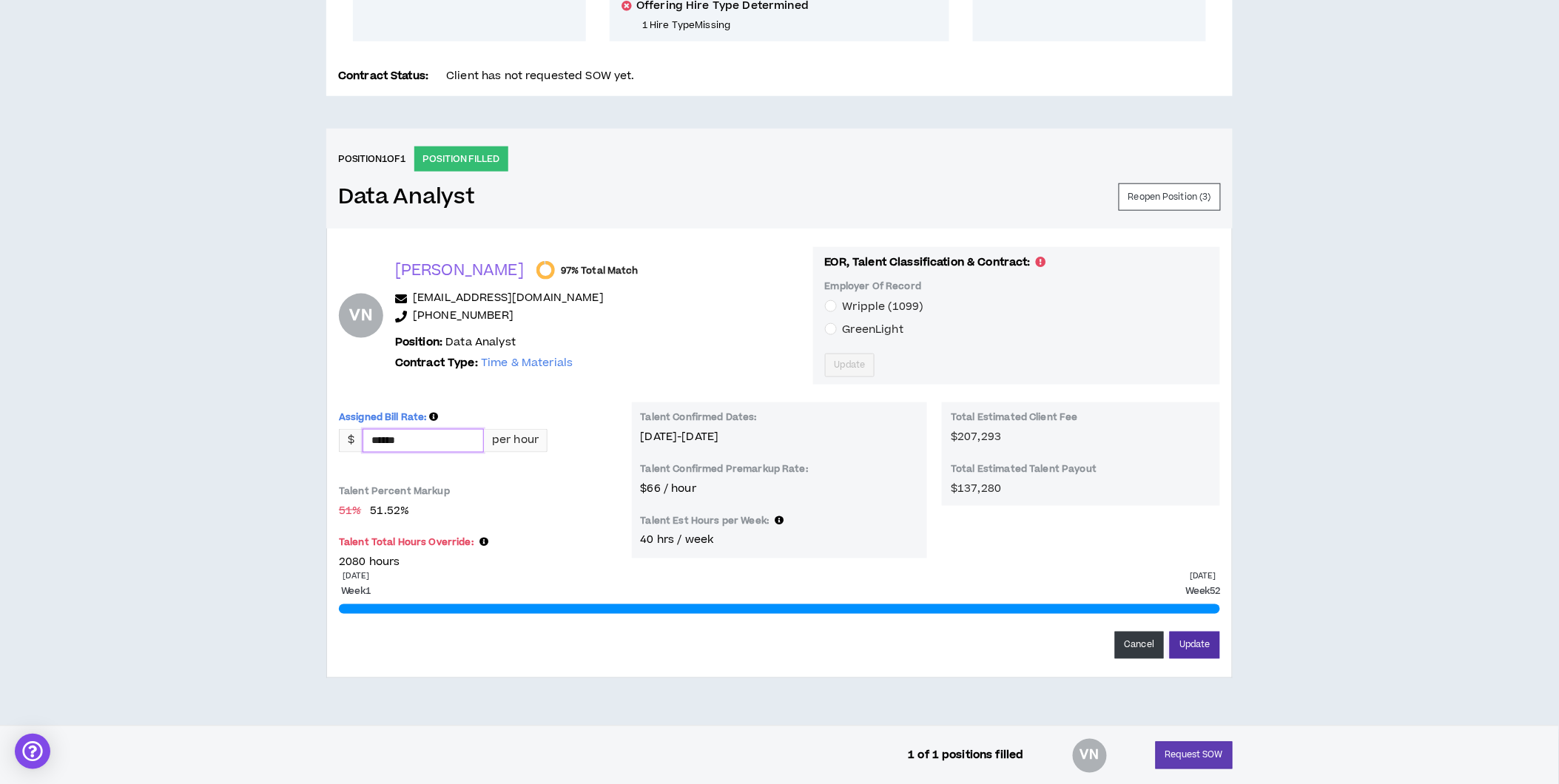
type input "******"
click at [1214, 647] on button "Update" at bounding box center [1195, 645] width 50 height 28
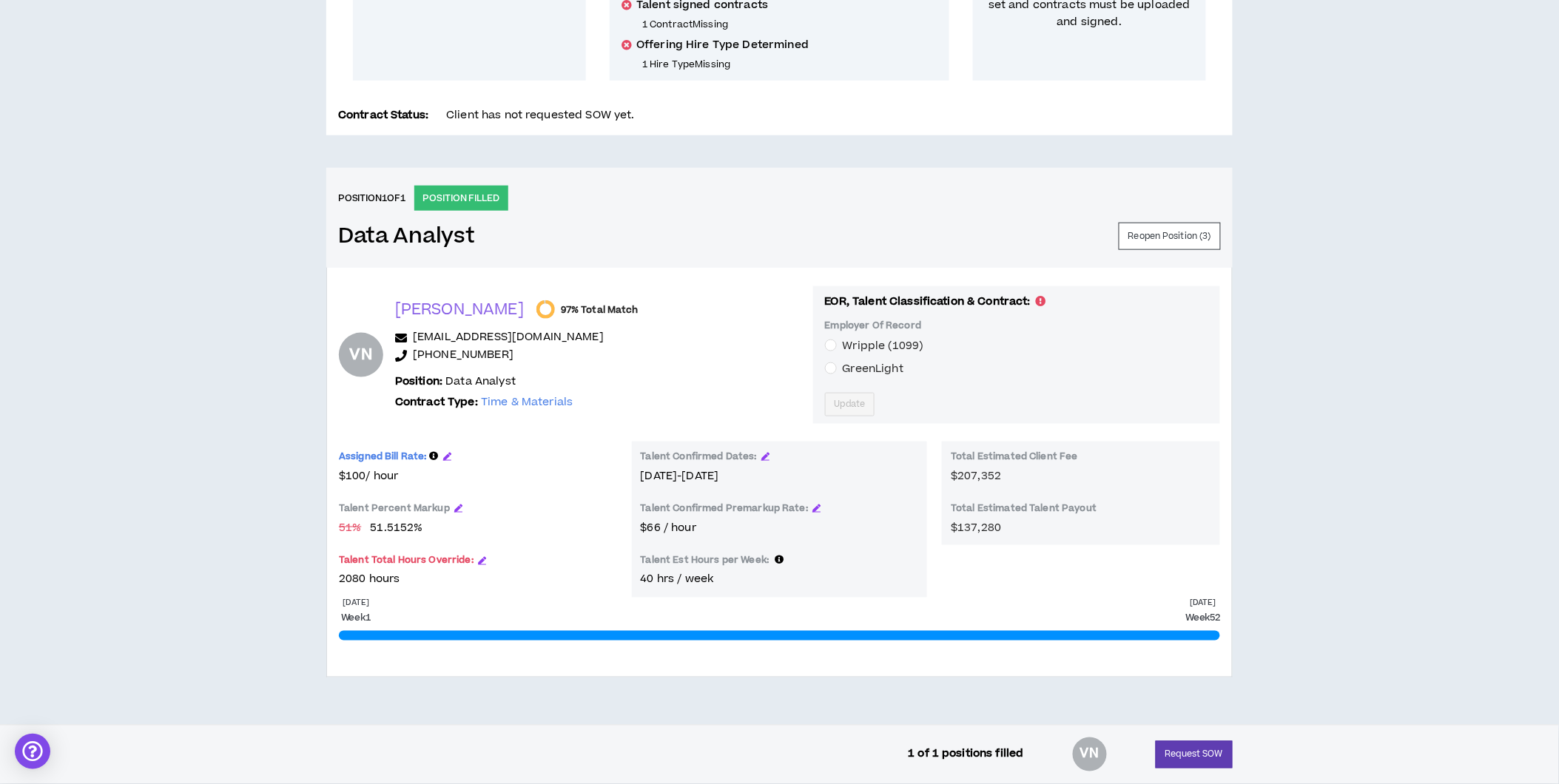
scroll to position [437, 0]
click at [761, 453] on icon "button" at bounding box center [765, 457] width 8 height 8
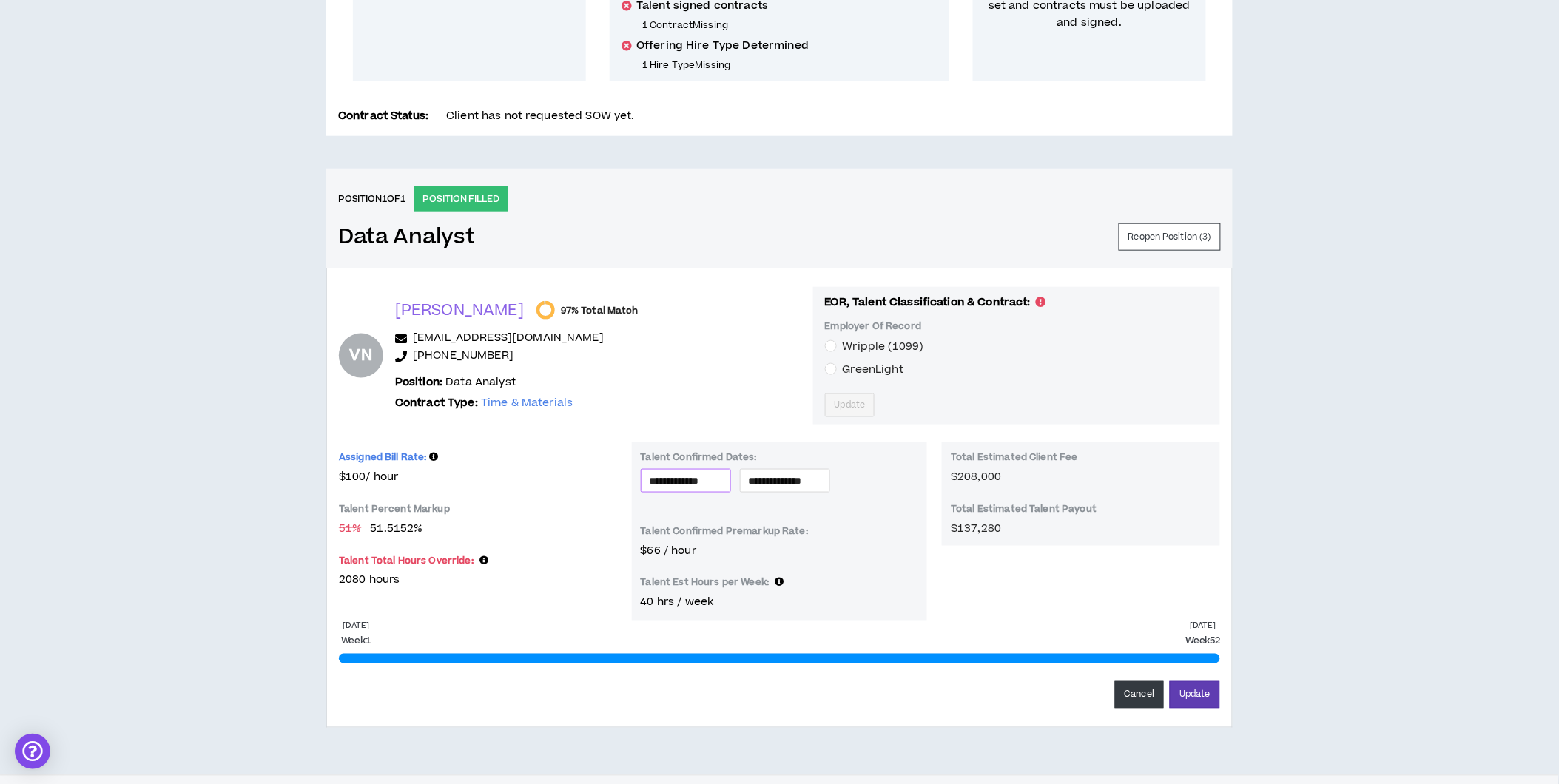
click at [711, 478] on input "**********" at bounding box center [686, 480] width 72 height 17
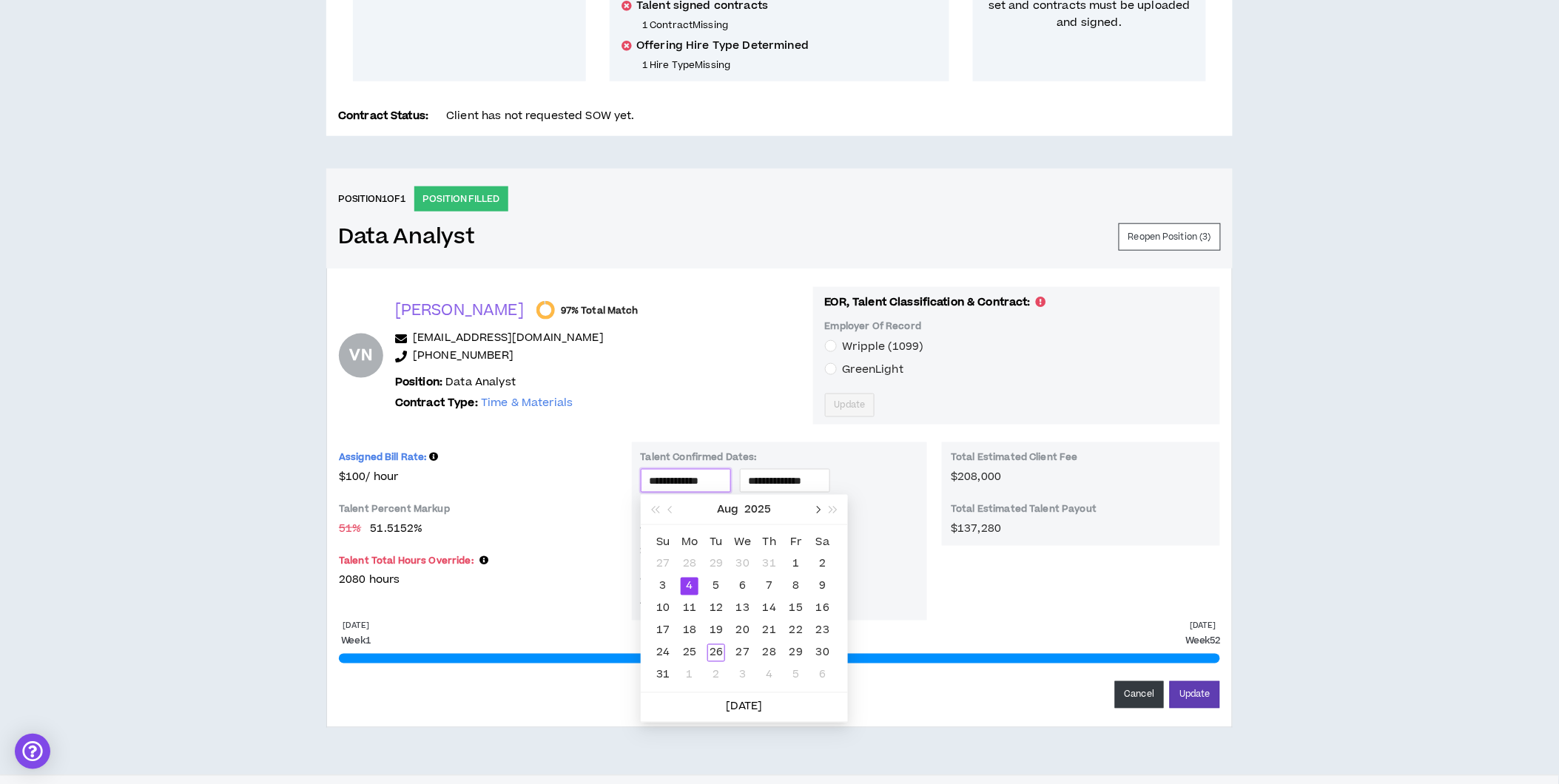
click at [817, 508] on span "button" at bounding box center [817, 509] width 7 height 7
type input "**********"
drag, startPoint x: 691, startPoint y: 584, endPoint x: 702, endPoint y: 568, distance: 19.4
click at [691, 582] on div "8" at bounding box center [690, 586] width 18 height 18
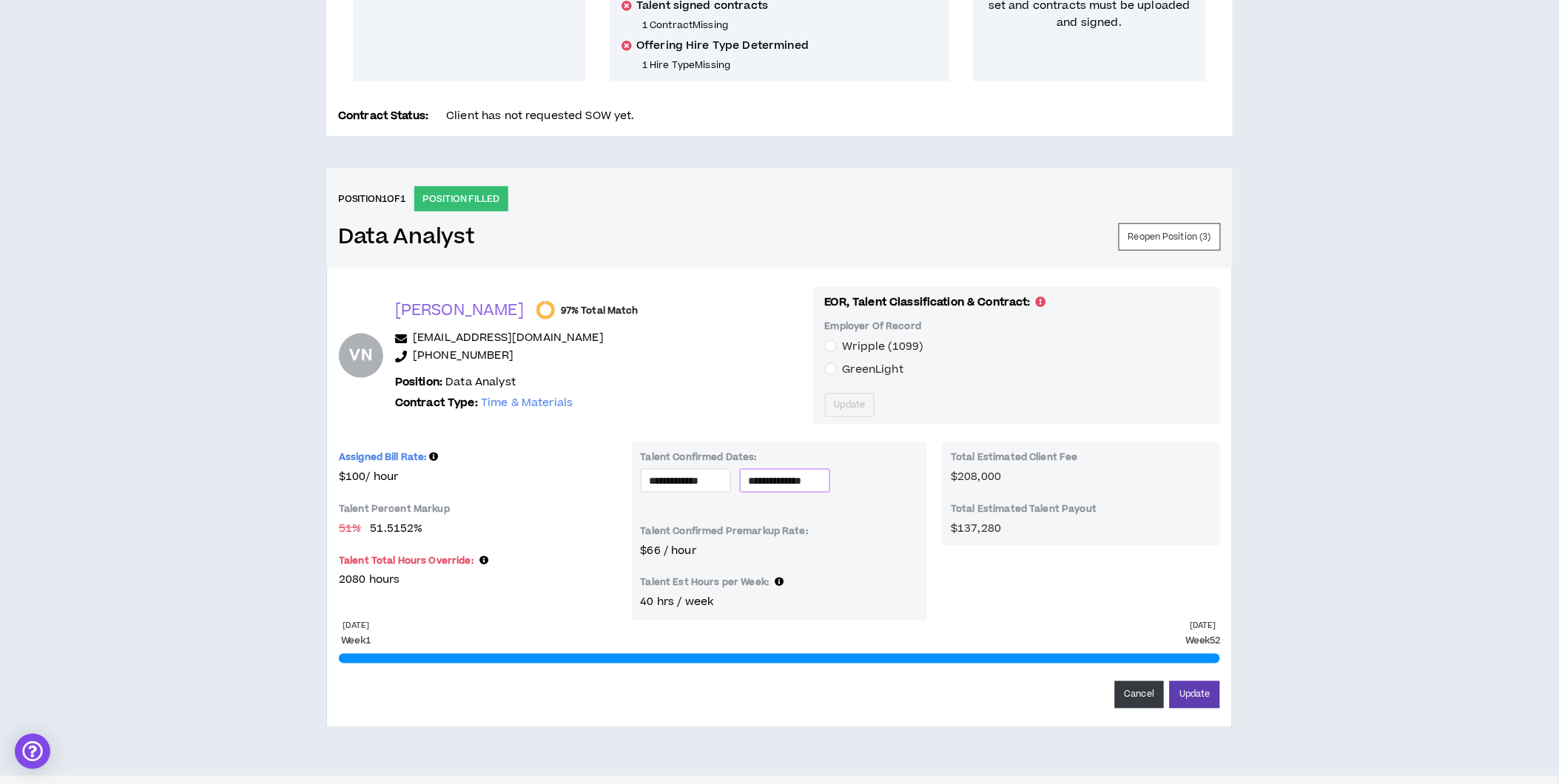
click at [792, 476] on input "**********" at bounding box center [785, 480] width 72 height 17
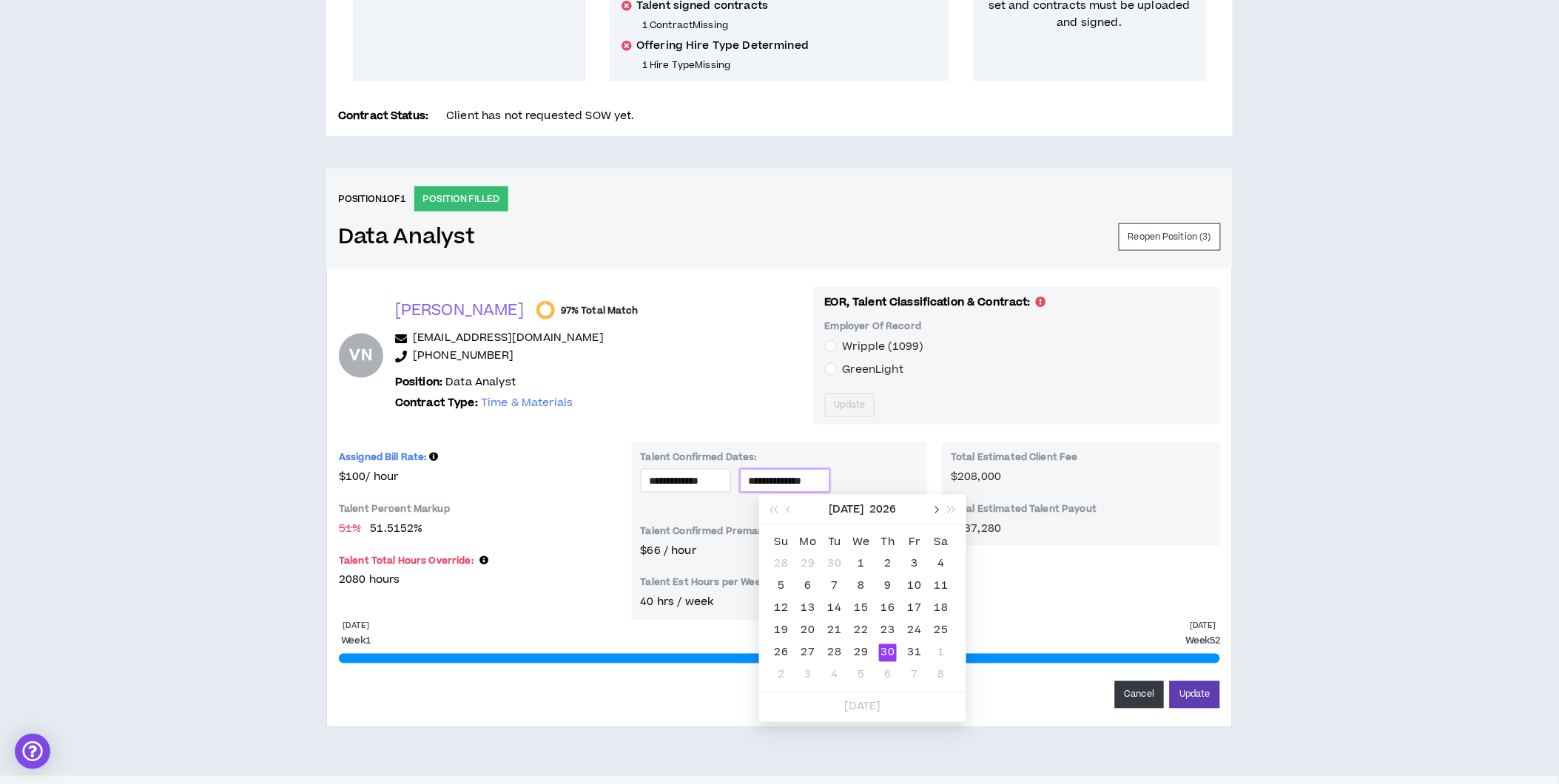
click at [933, 508] on span "button" at bounding box center [935, 509] width 7 height 7
type input "**********"
click at [911, 560] on div "4" at bounding box center [914, 564] width 18 height 18
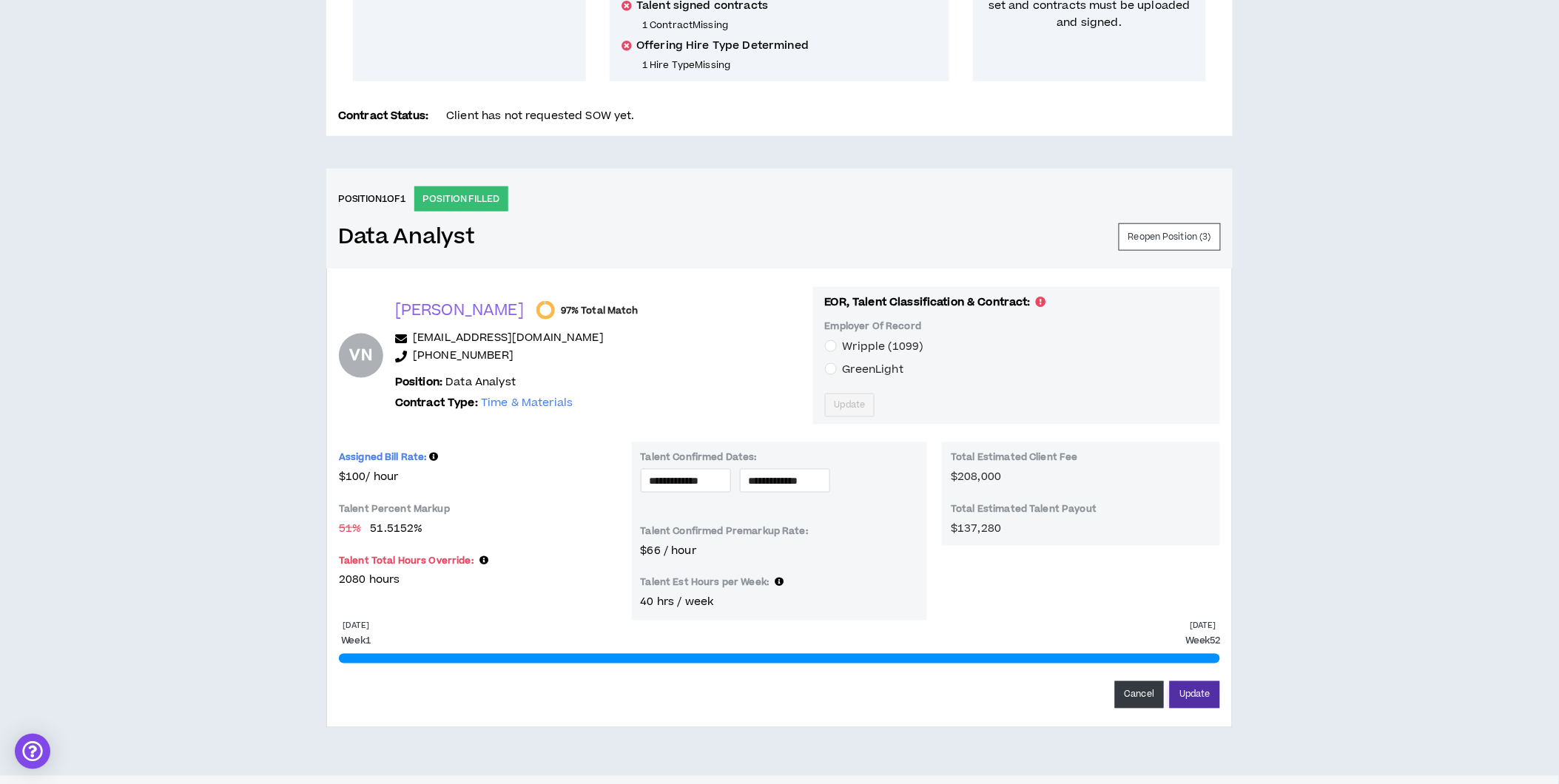
click at [1205, 697] on button "Update" at bounding box center [1195, 694] width 50 height 28
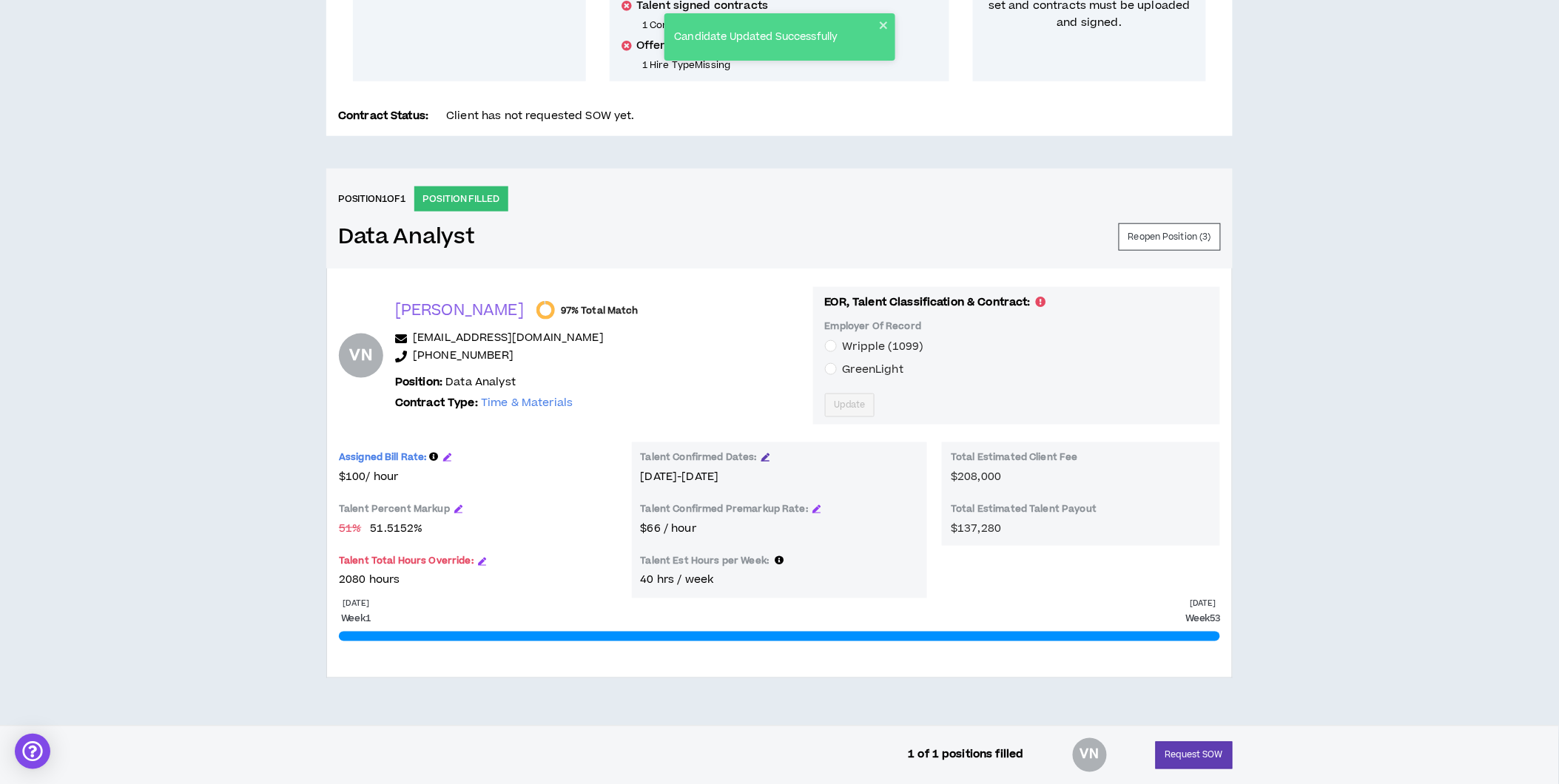
click at [763, 453] on icon "button" at bounding box center [765, 457] width 8 height 8
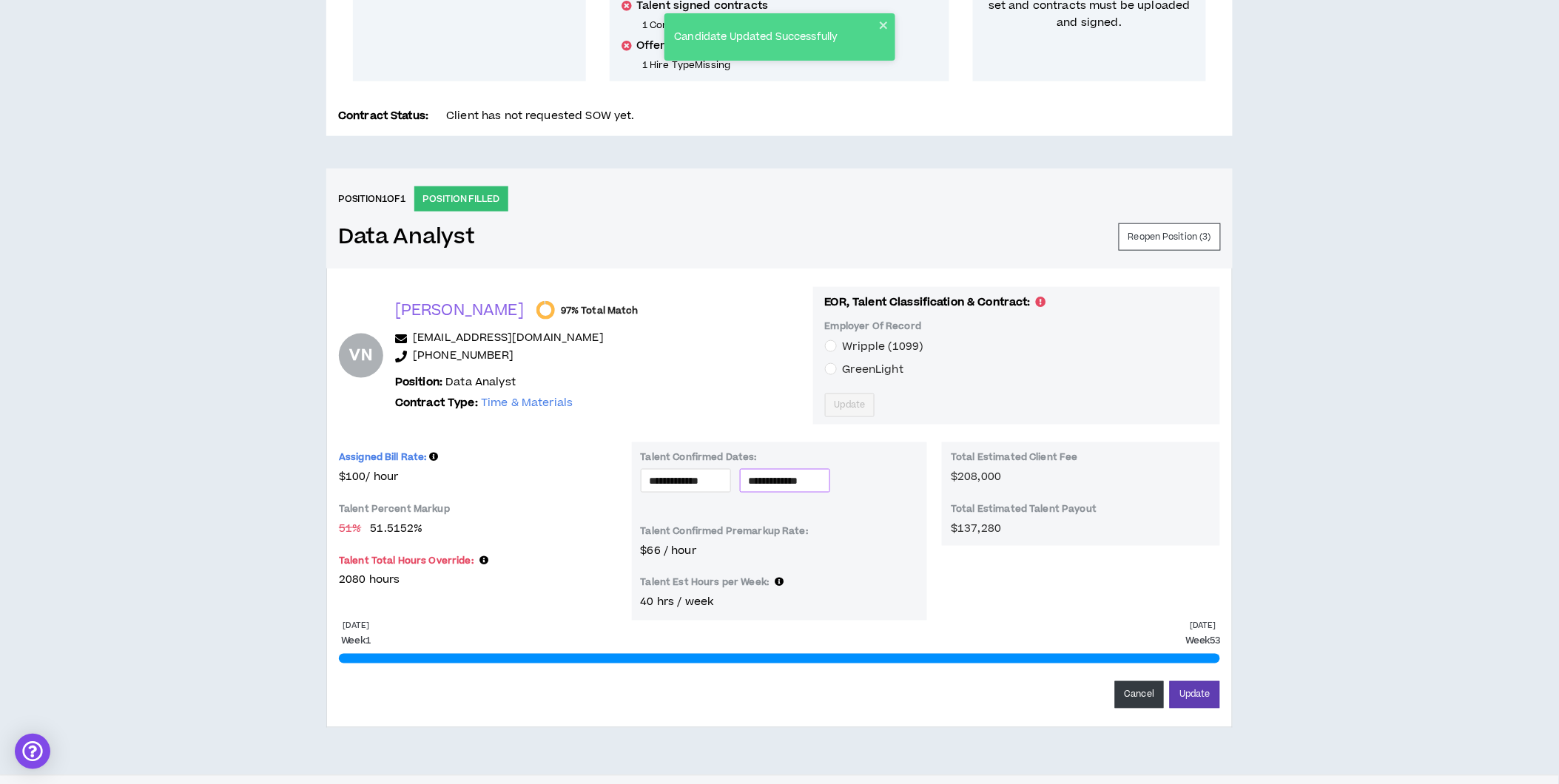
click at [805, 479] on input "**********" at bounding box center [785, 480] width 72 height 17
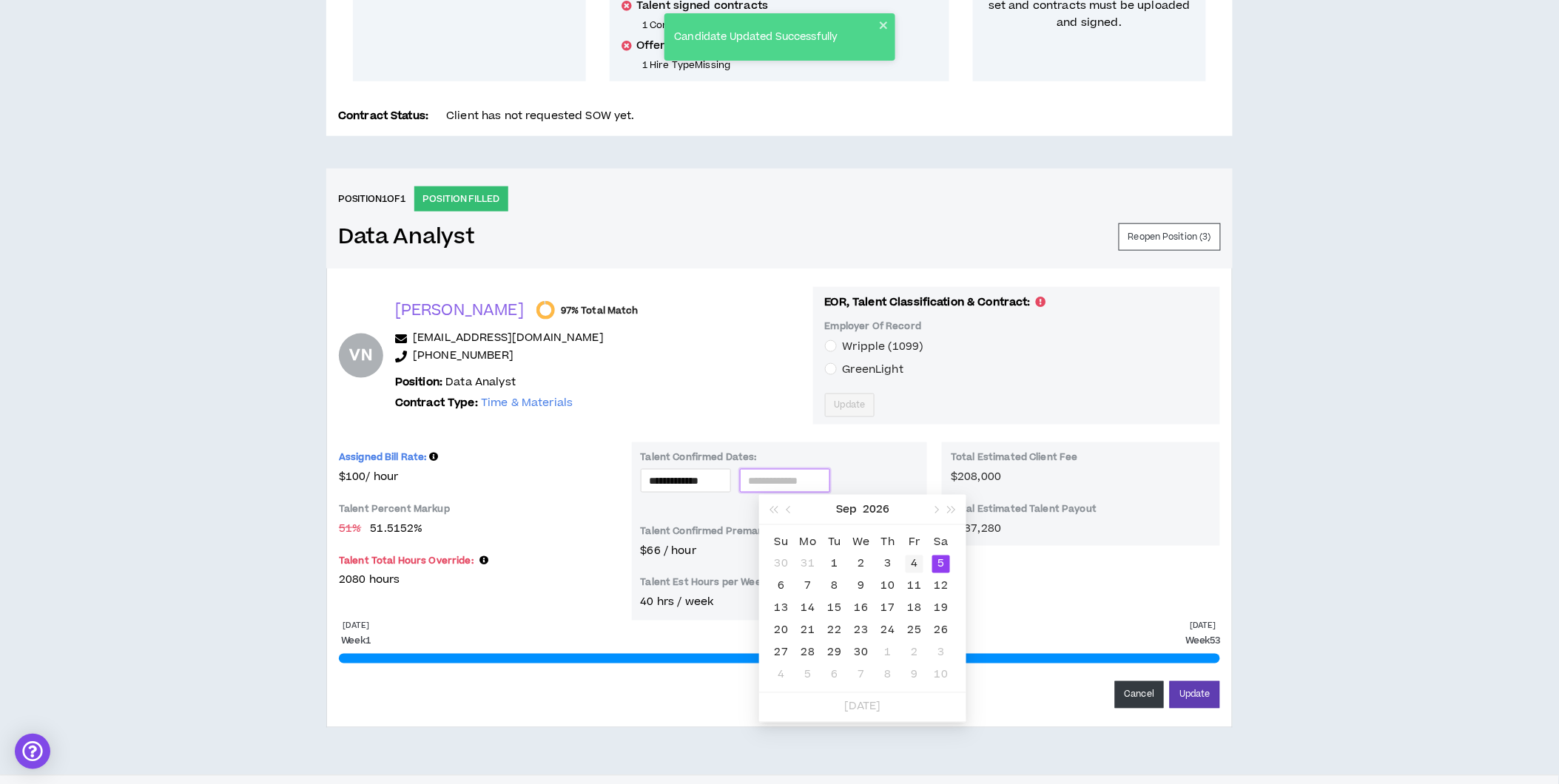
type input "**********"
click at [914, 560] on div "4" at bounding box center [914, 564] width 18 height 18
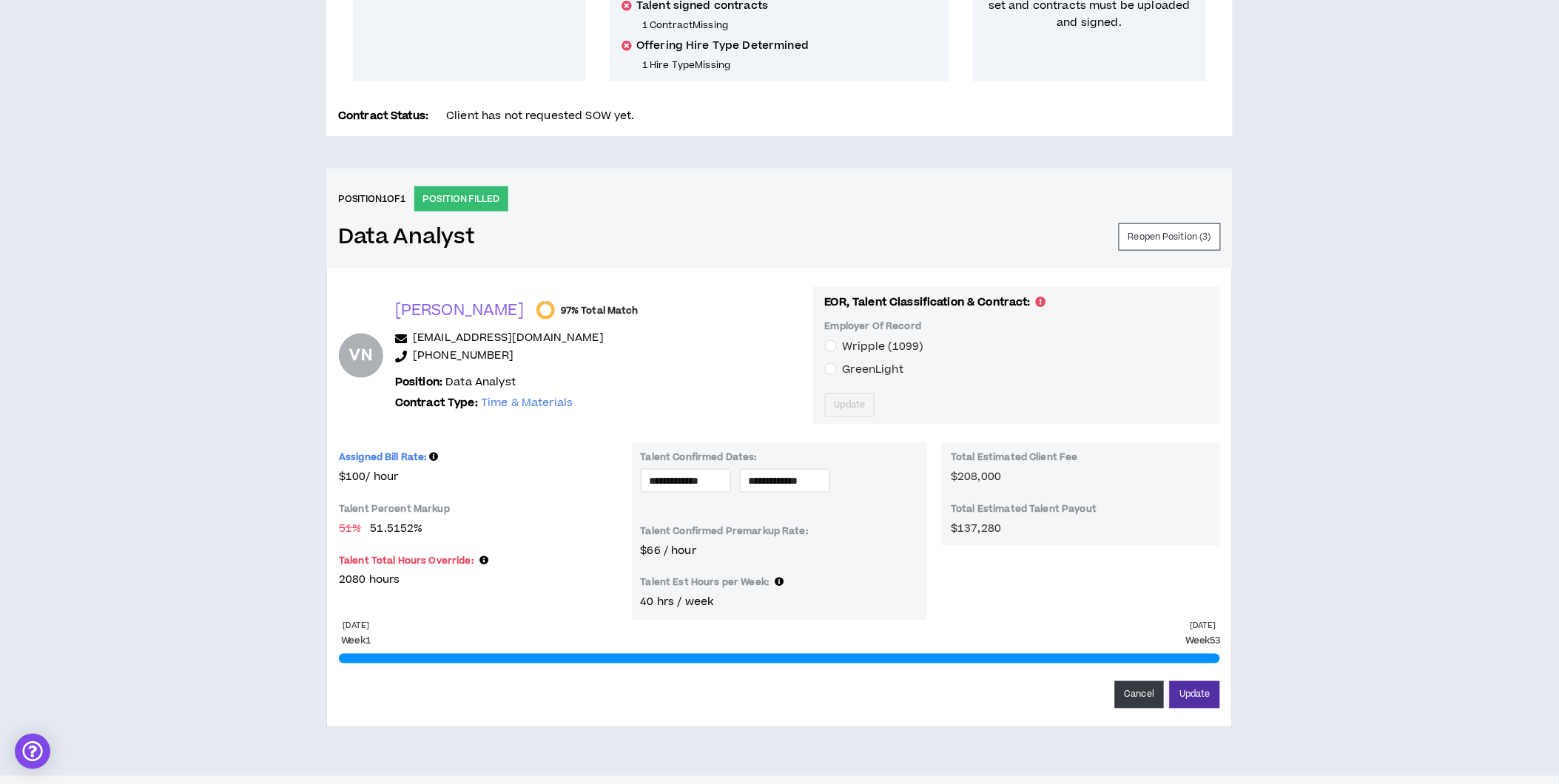
click at [1186, 693] on button "Update" at bounding box center [1195, 694] width 50 height 28
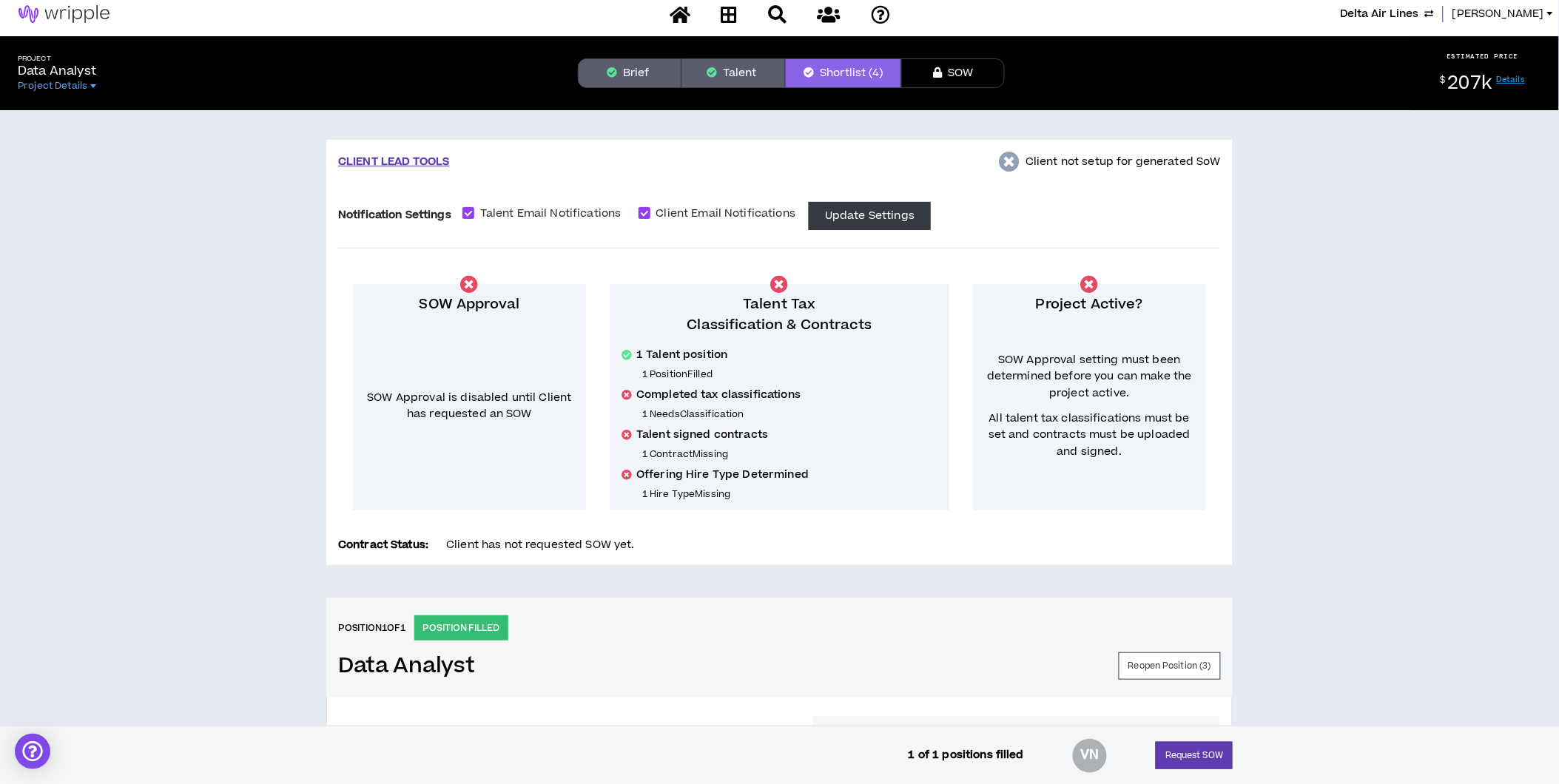
scroll to position [0, 0]
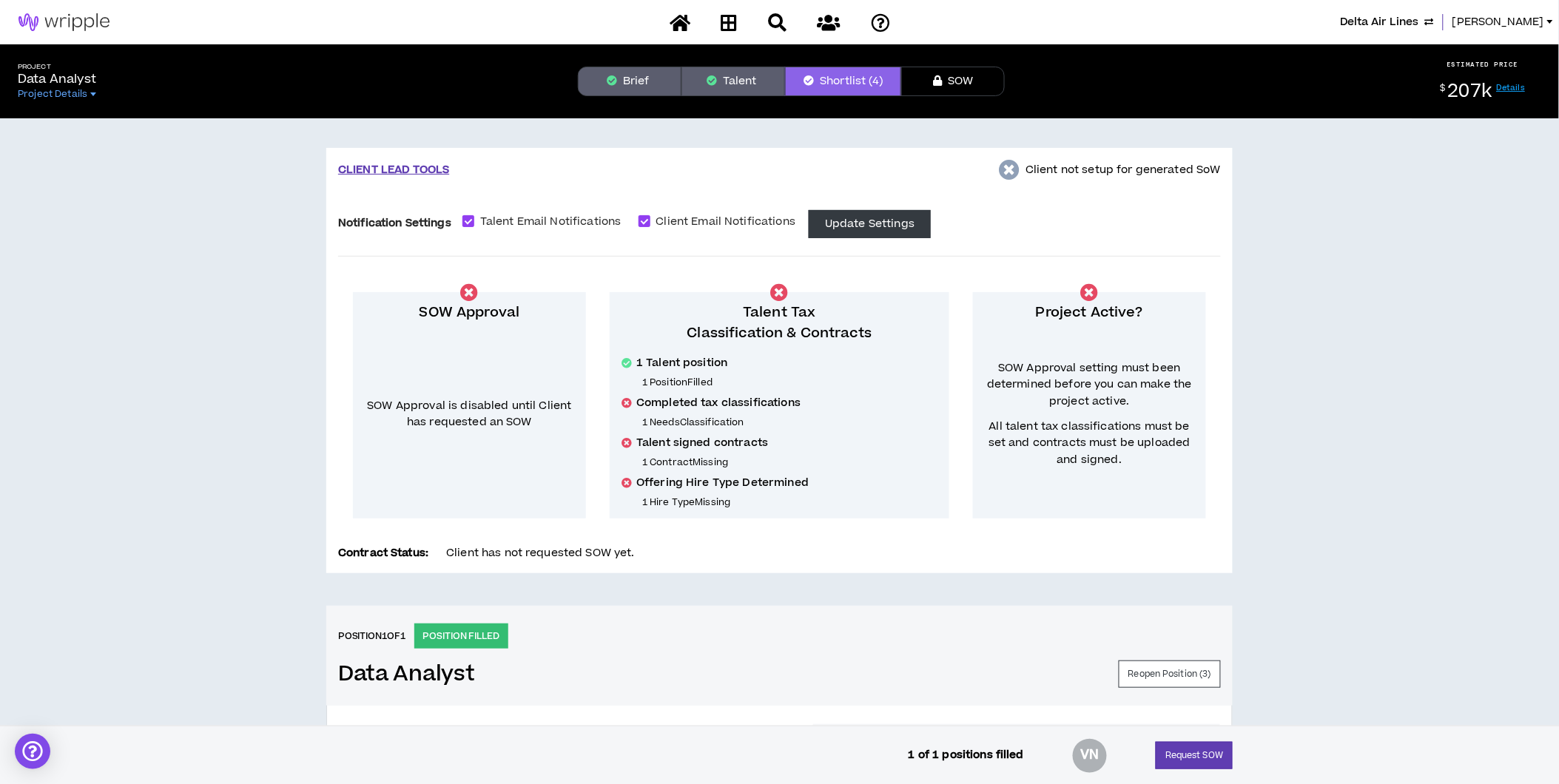
click at [644, 76] on button "Brief" at bounding box center [630, 82] width 104 height 30
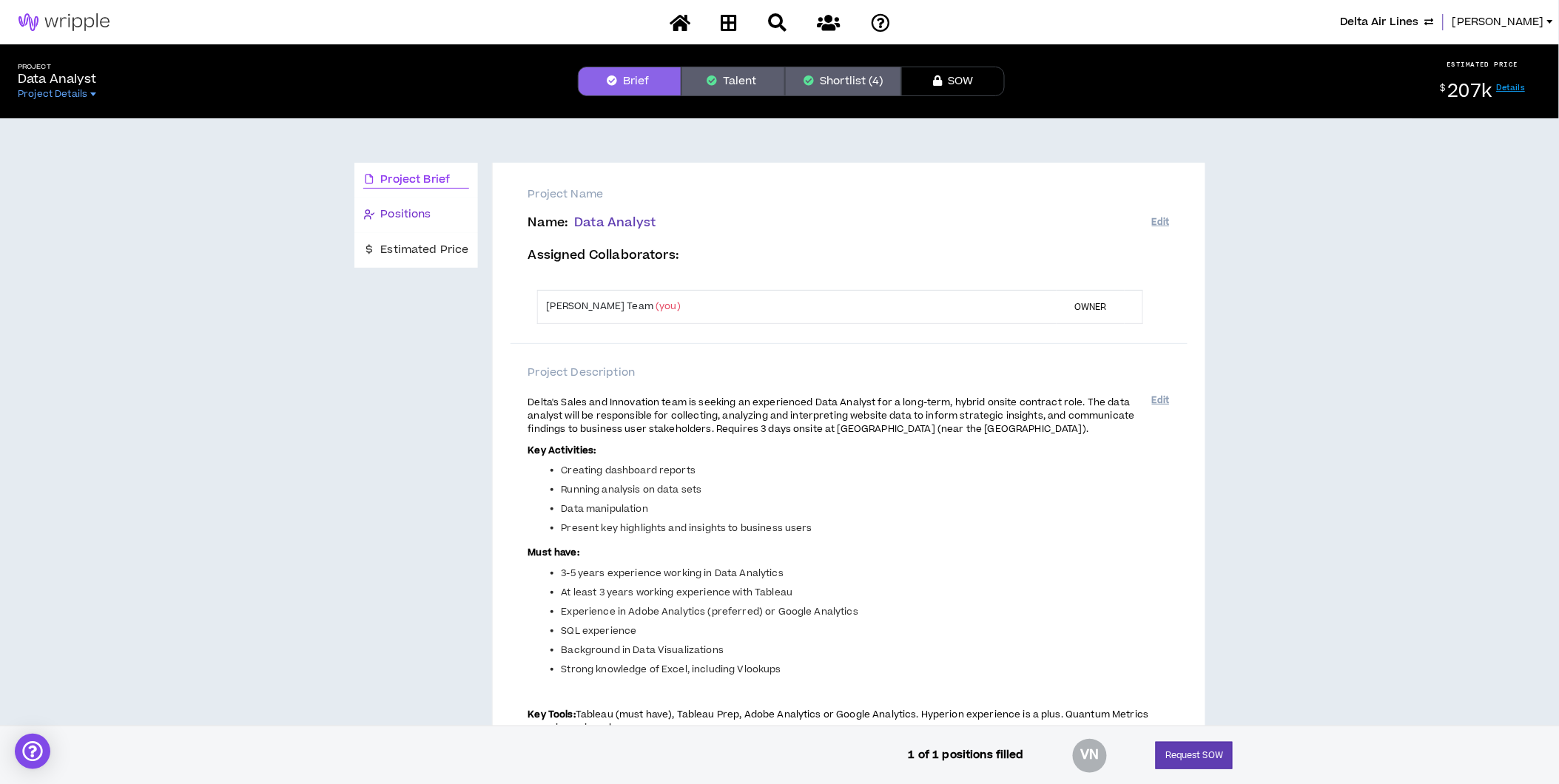
click at [426, 211] on span "Positions" at bounding box center [406, 214] width 50 height 17
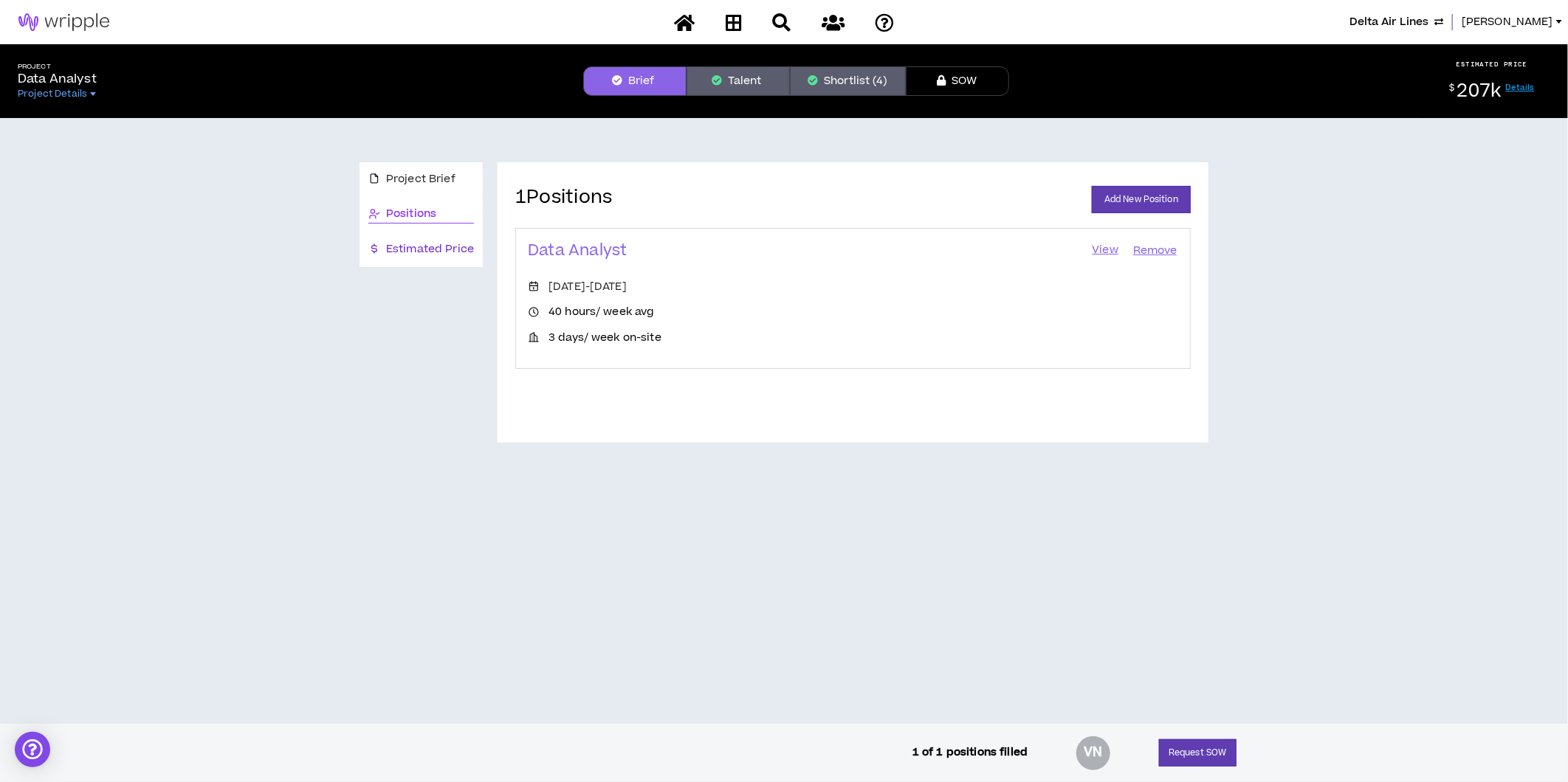
click at [415, 251] on span "Estimated Price" at bounding box center [430, 249] width 88 height 16
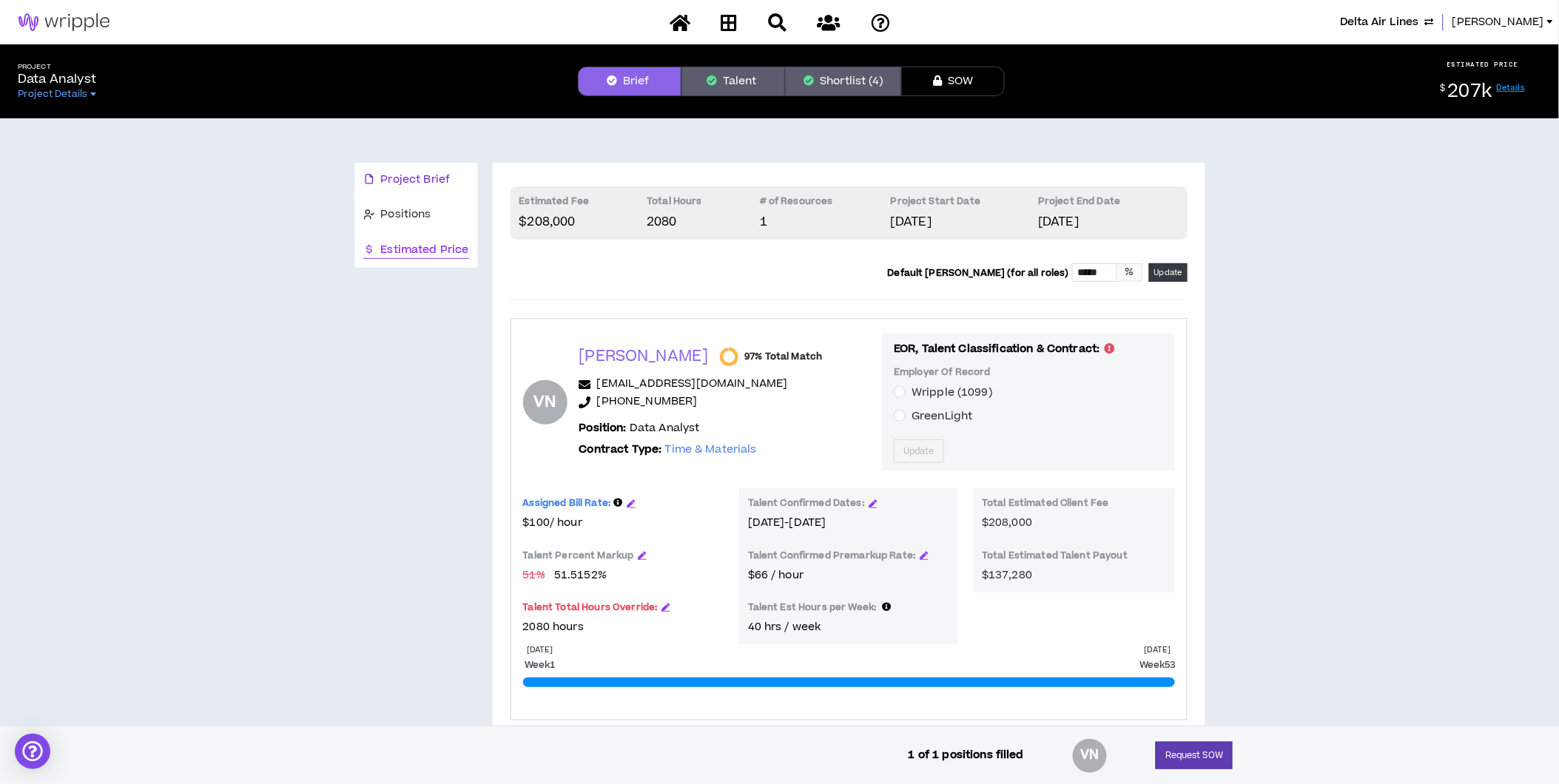
click at [409, 172] on span "Project Brief" at bounding box center [416, 179] width 69 height 17
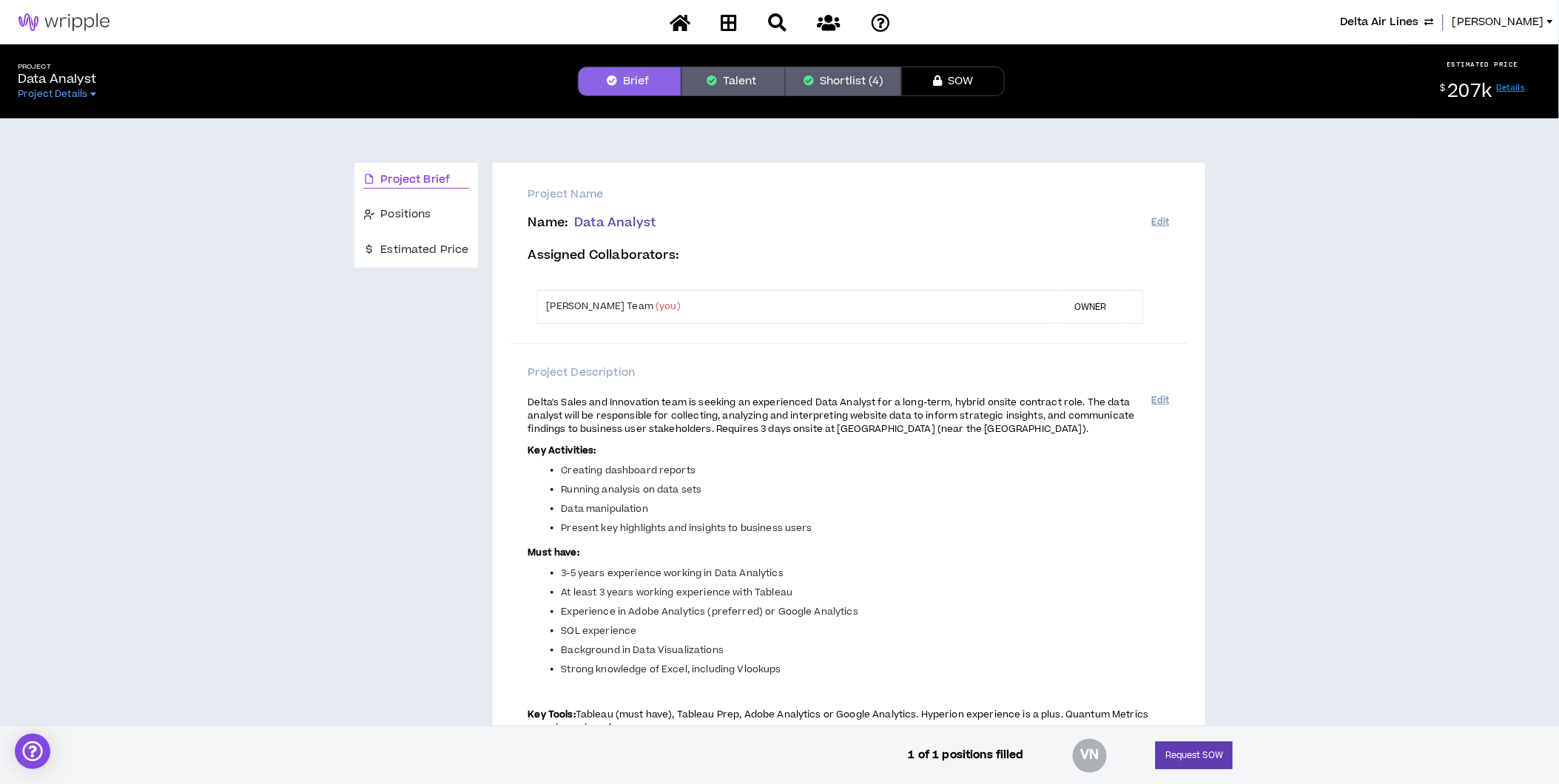
click at [861, 72] on button "Shortlist (4)" at bounding box center [843, 82] width 117 height 30
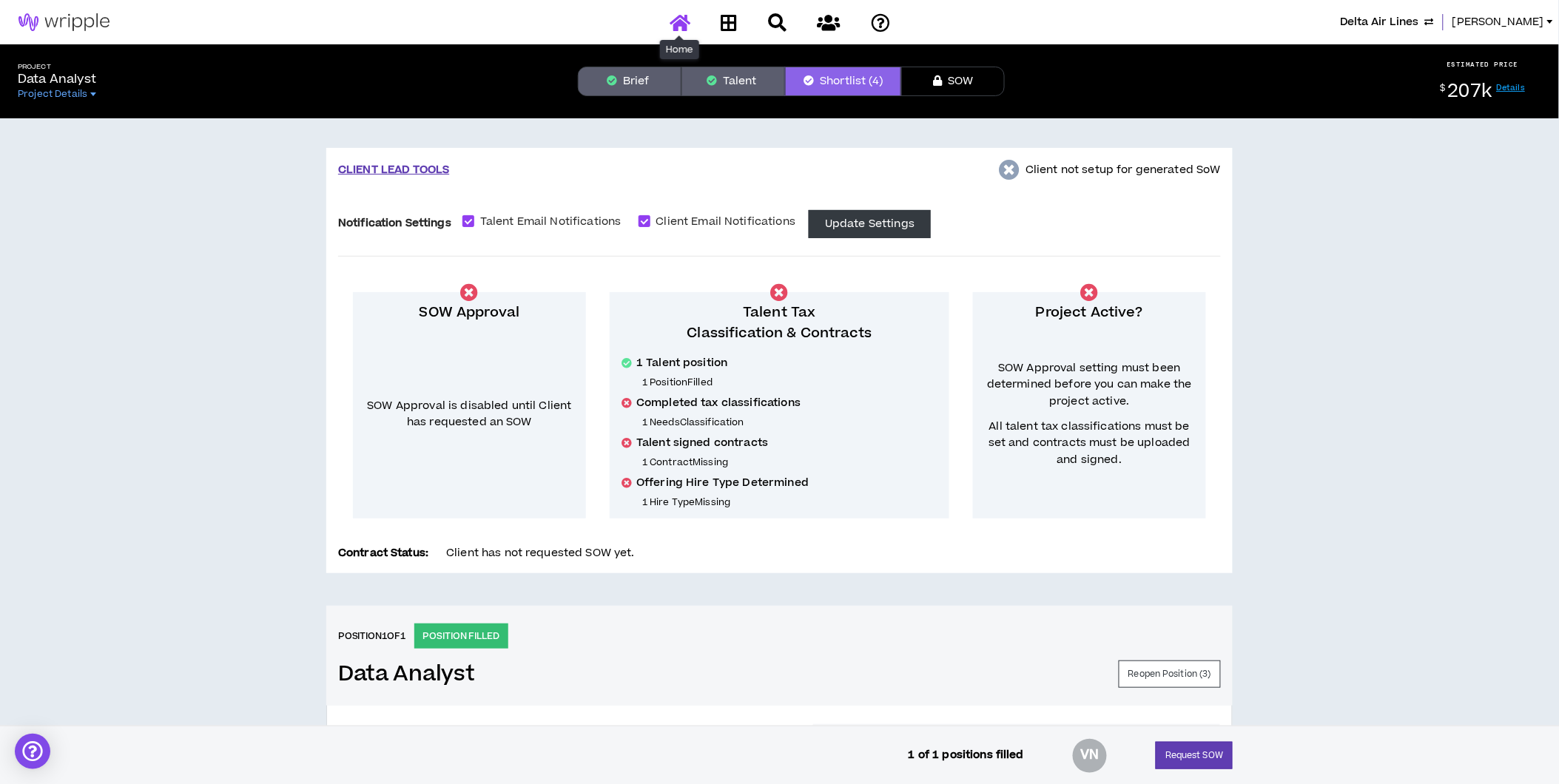
click at [674, 18] on icon at bounding box center [680, 22] width 20 height 18
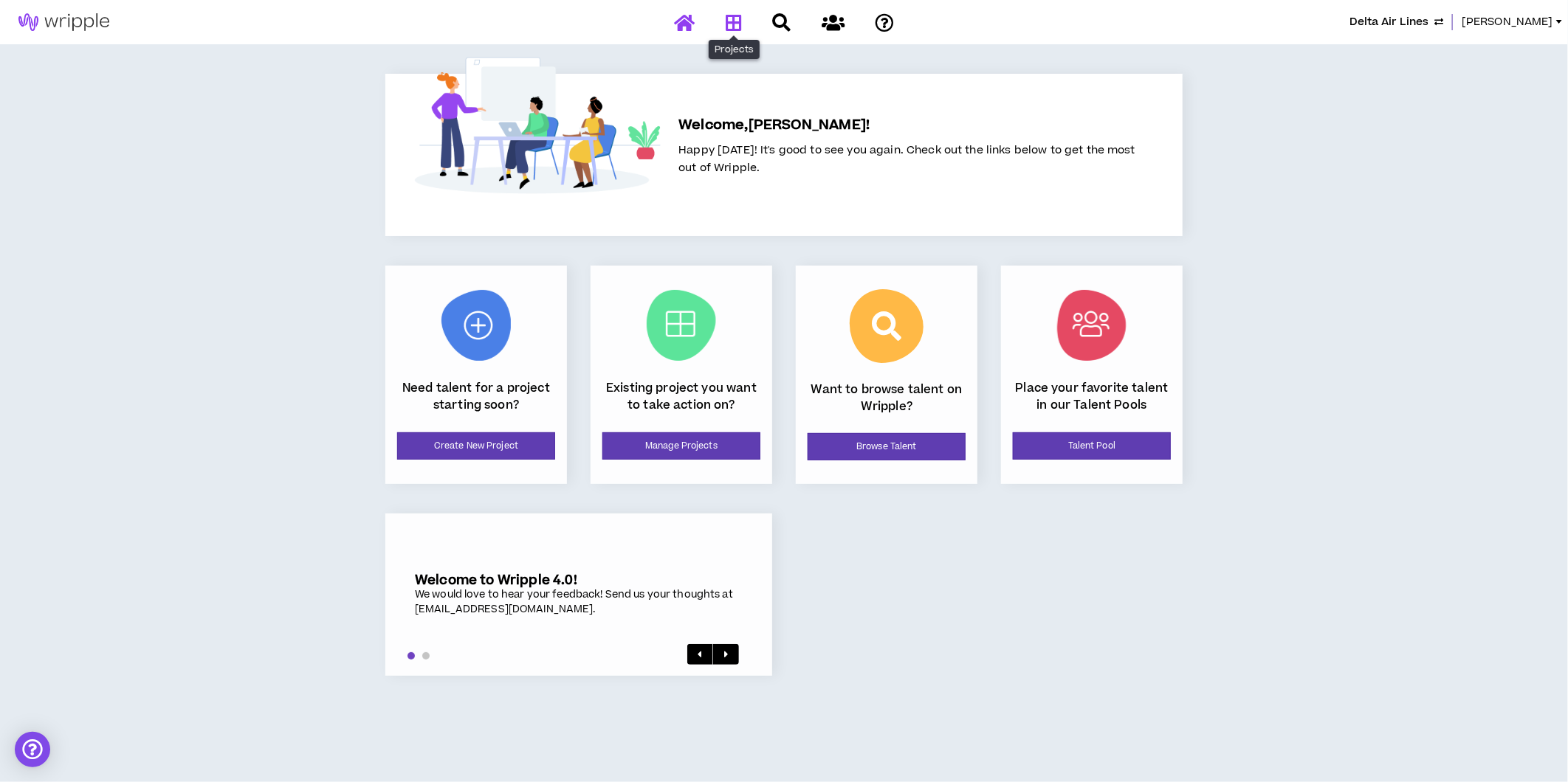
click at [734, 19] on icon at bounding box center [734, 22] width 16 height 18
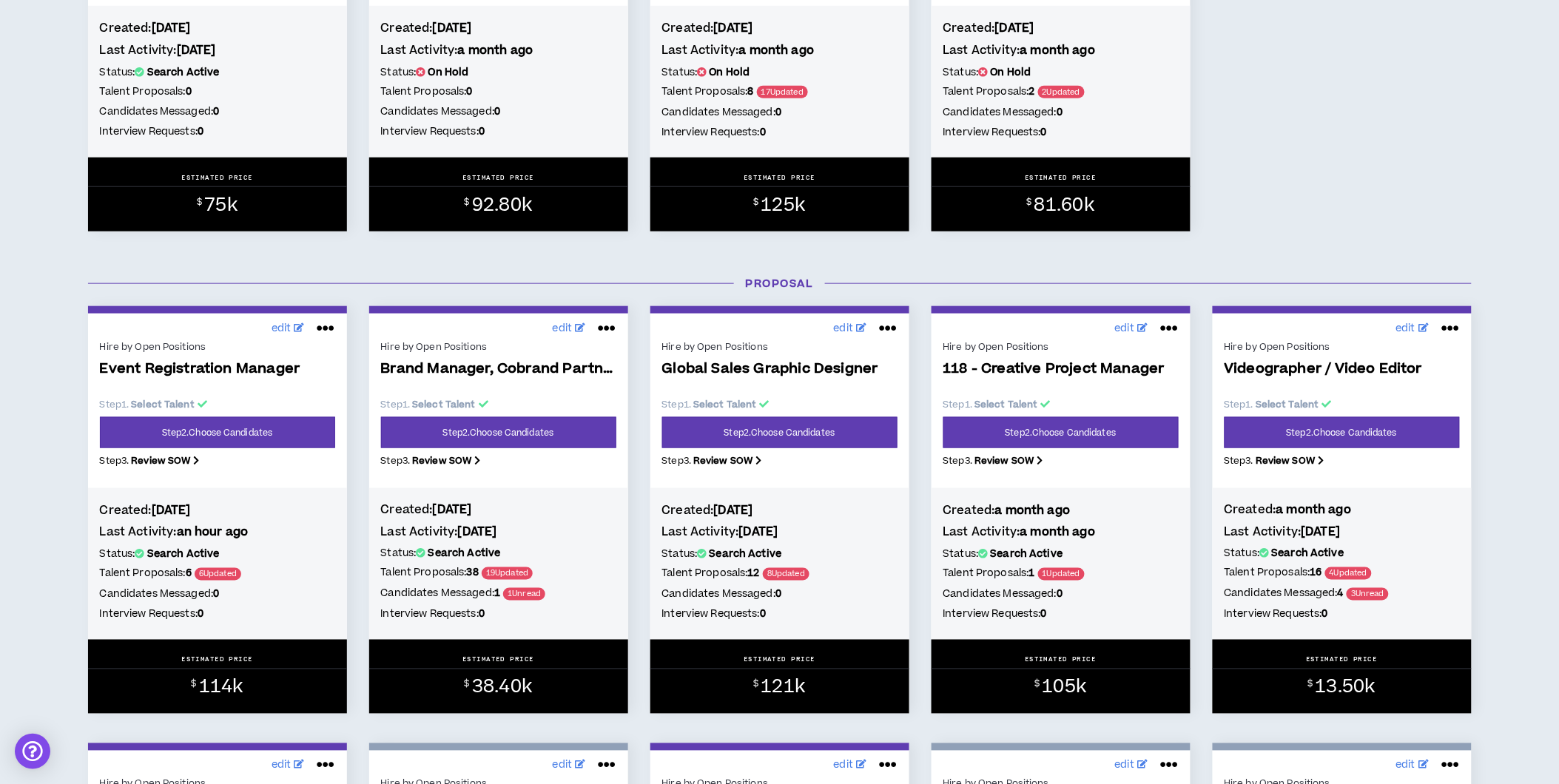
scroll to position [493, 0]
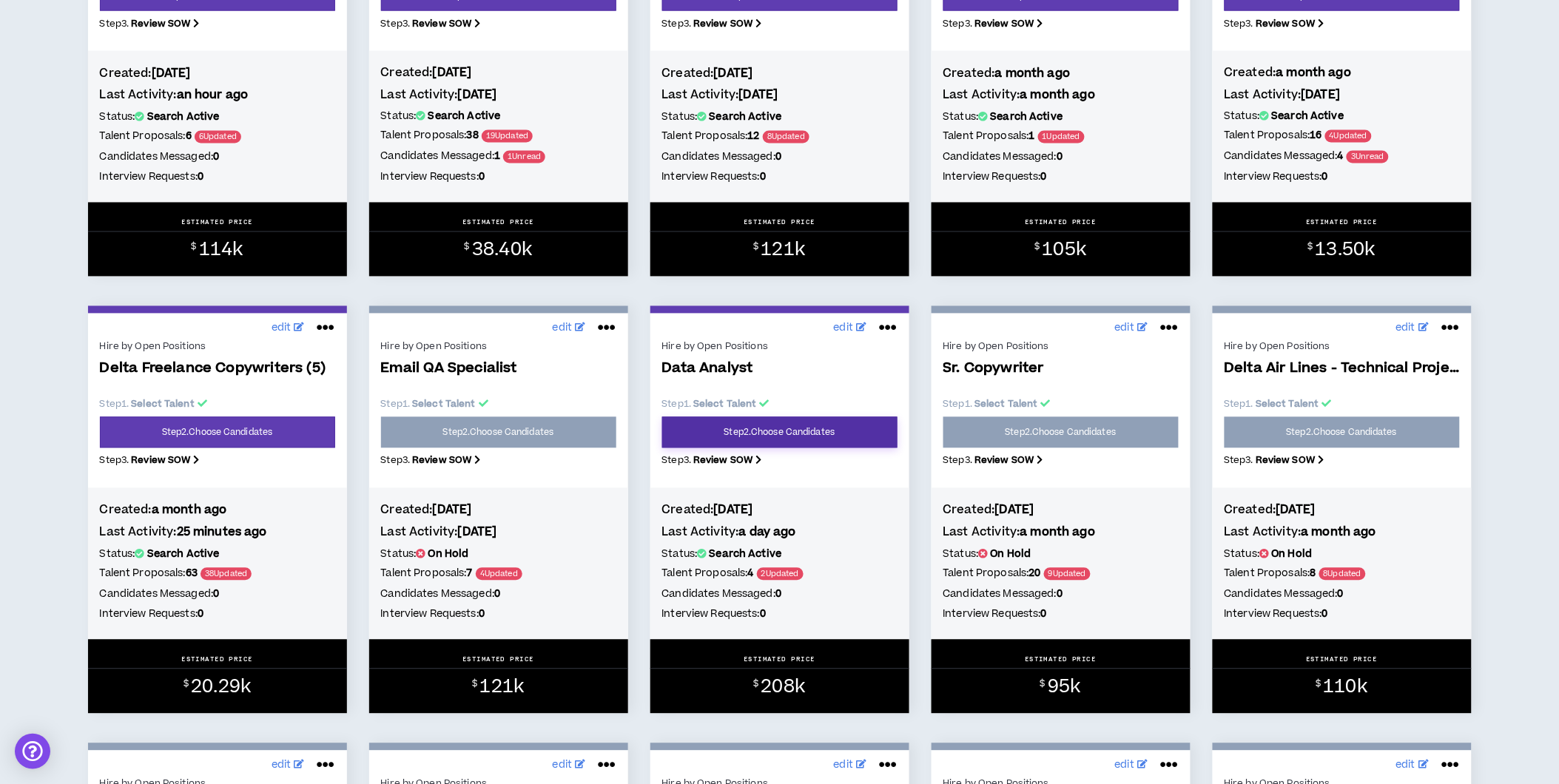
click at [795, 435] on link "Step 2 . Choose Candidates" at bounding box center [780, 432] width 235 height 31
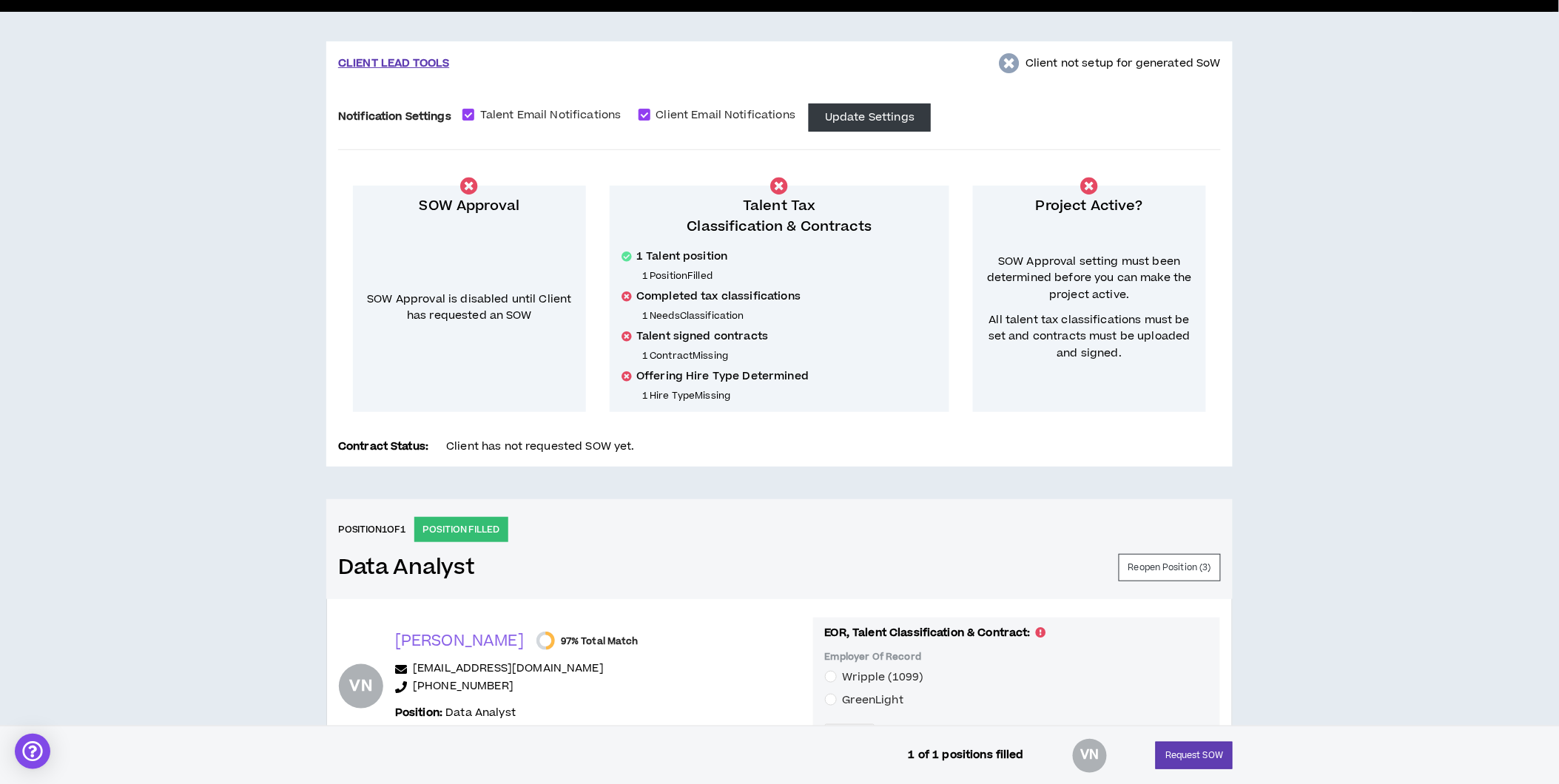
scroll to position [328, 0]
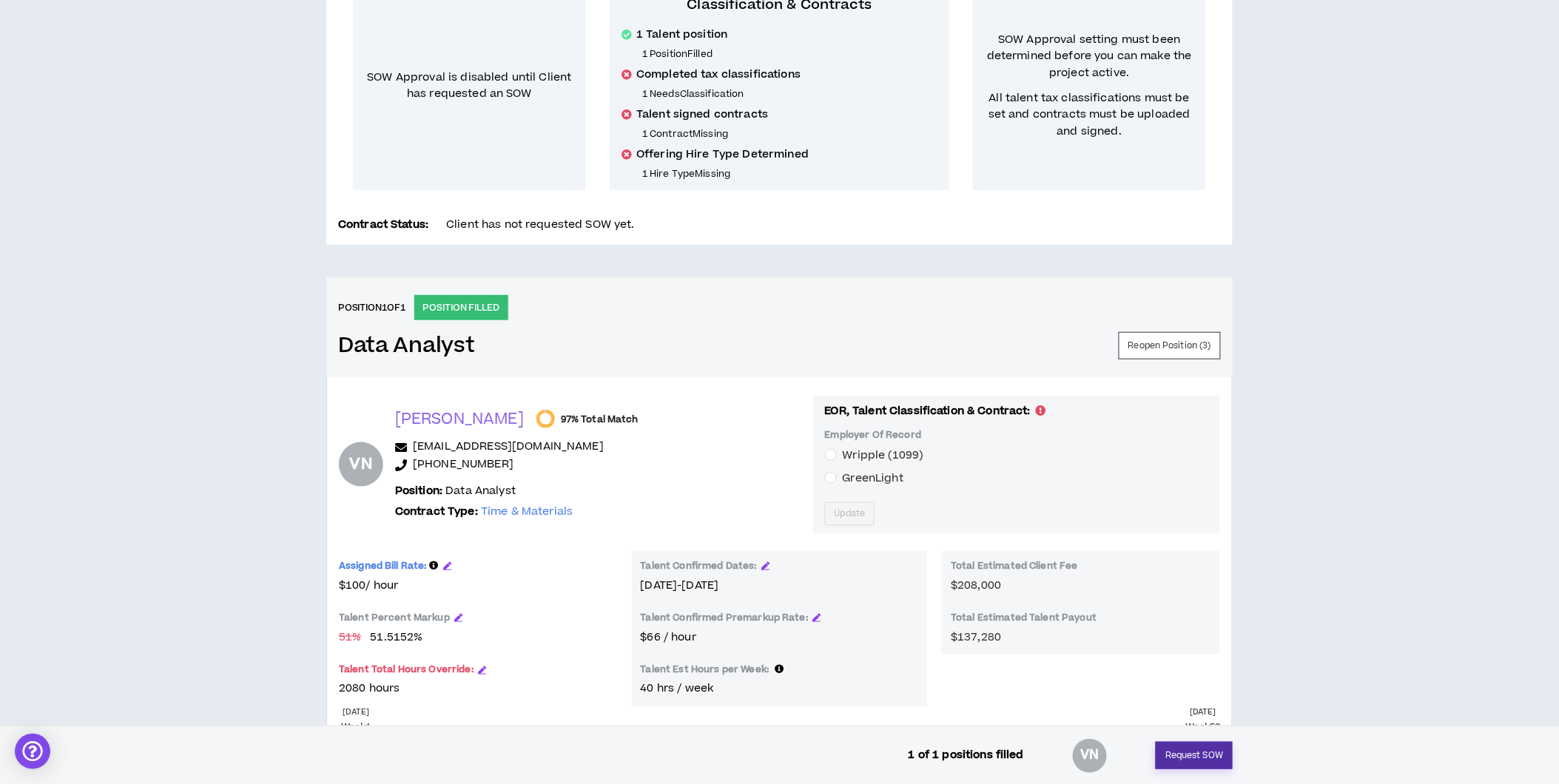
click at [1209, 720] on button "Request SOW" at bounding box center [1194, 756] width 77 height 28
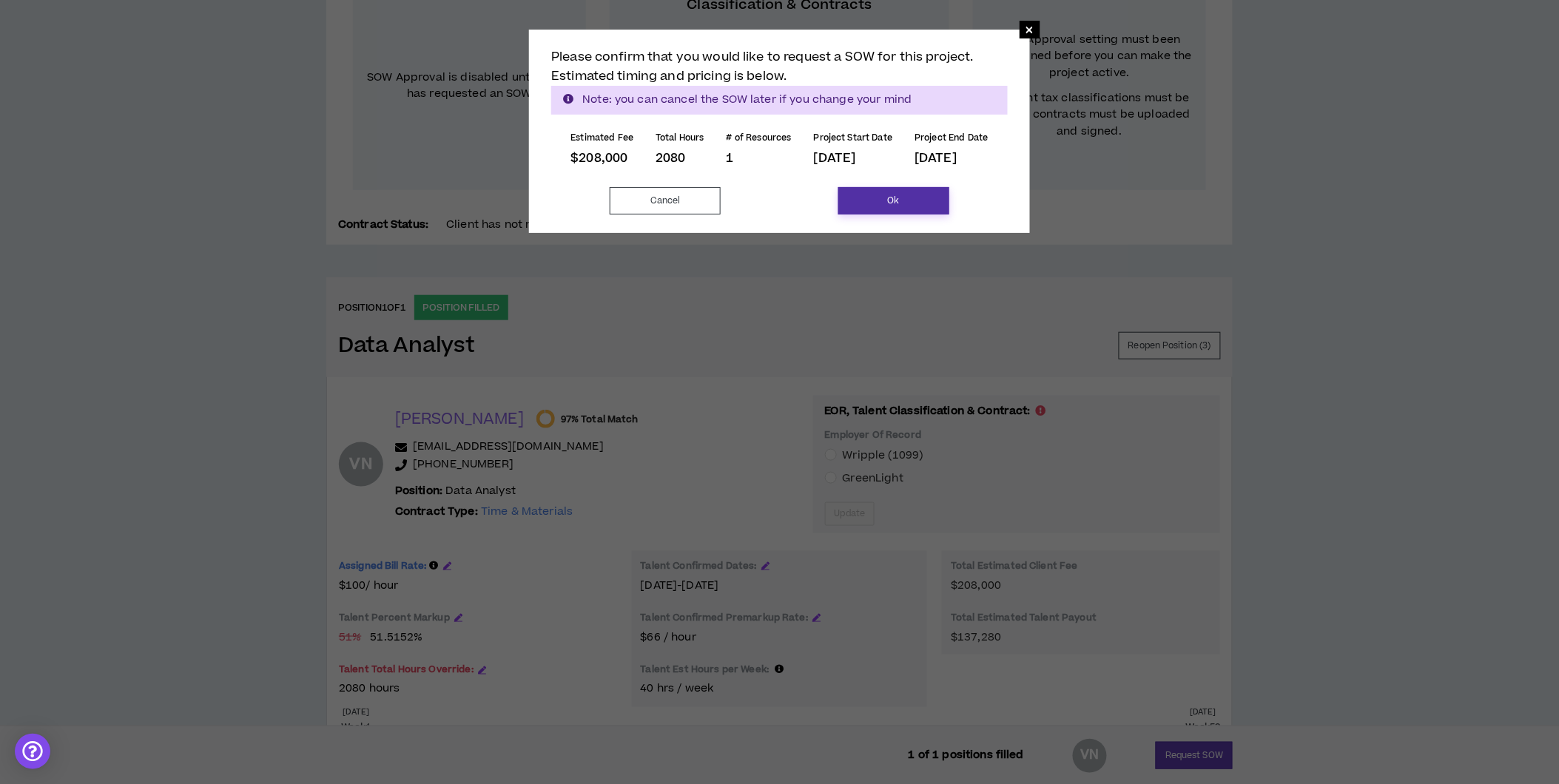
click at [869, 205] on button "Ok" at bounding box center [894, 201] width 111 height 28
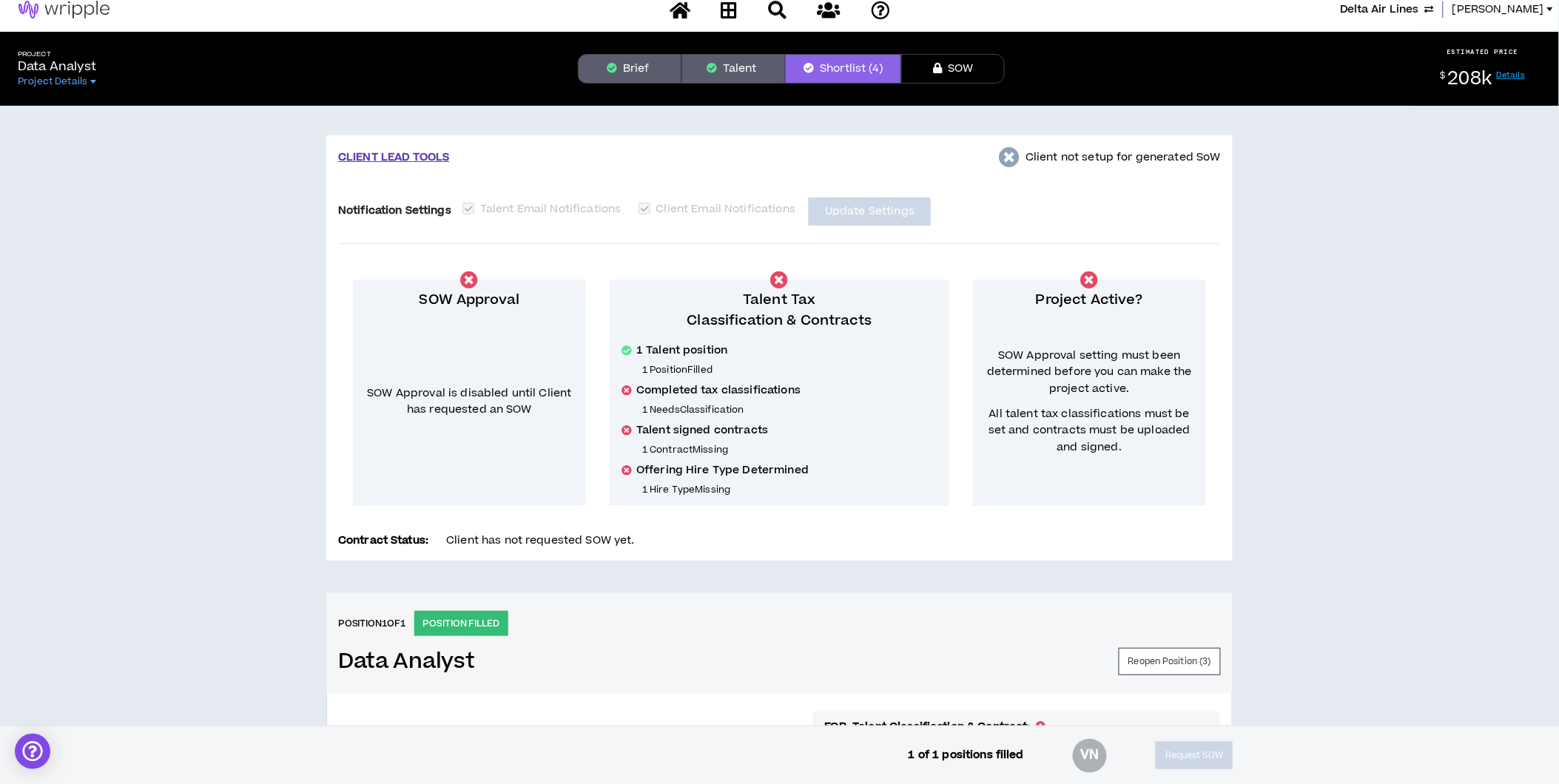
scroll to position [0, 0]
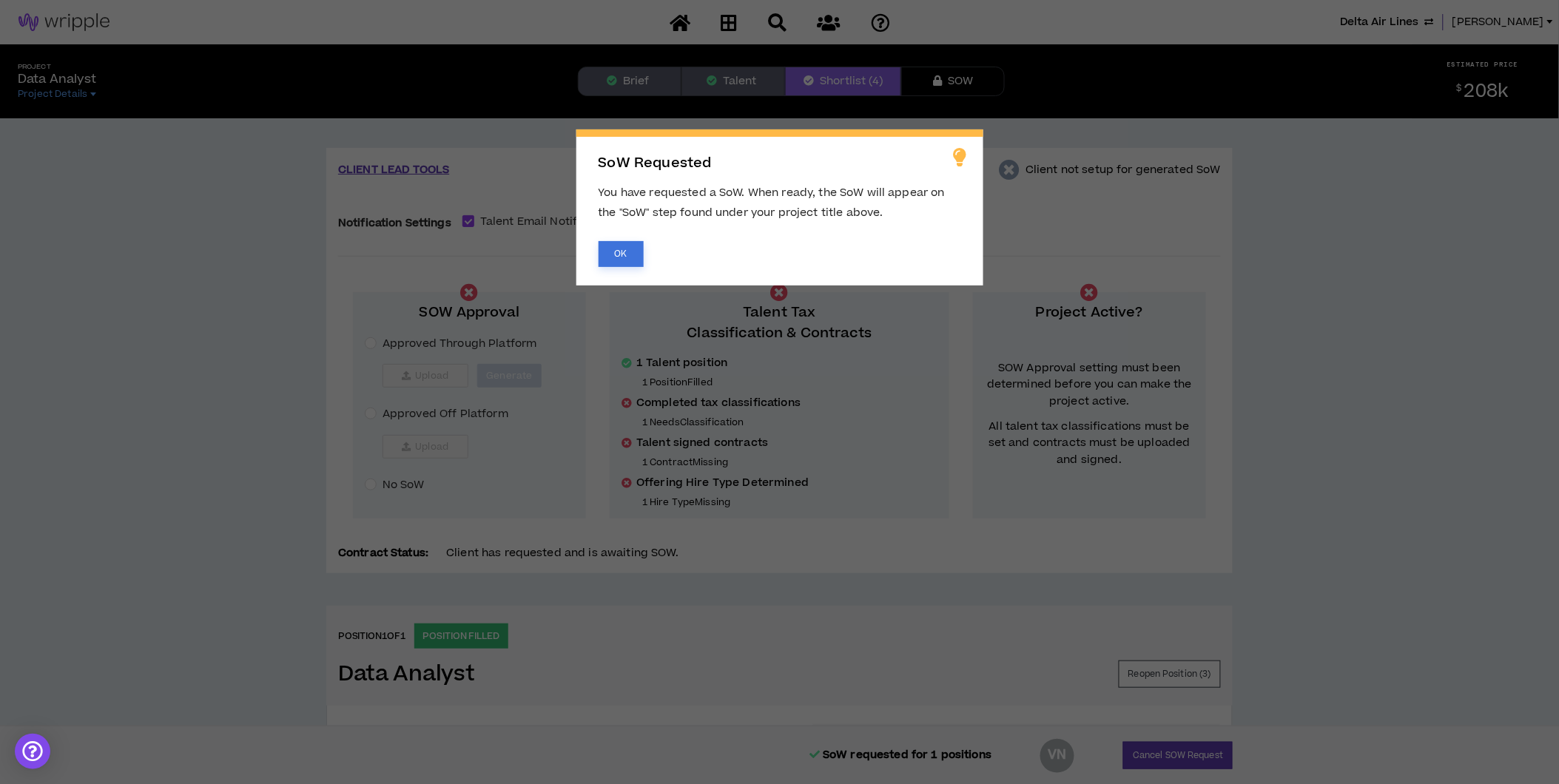
click at [631, 252] on button "OK" at bounding box center [620, 253] width 45 height 26
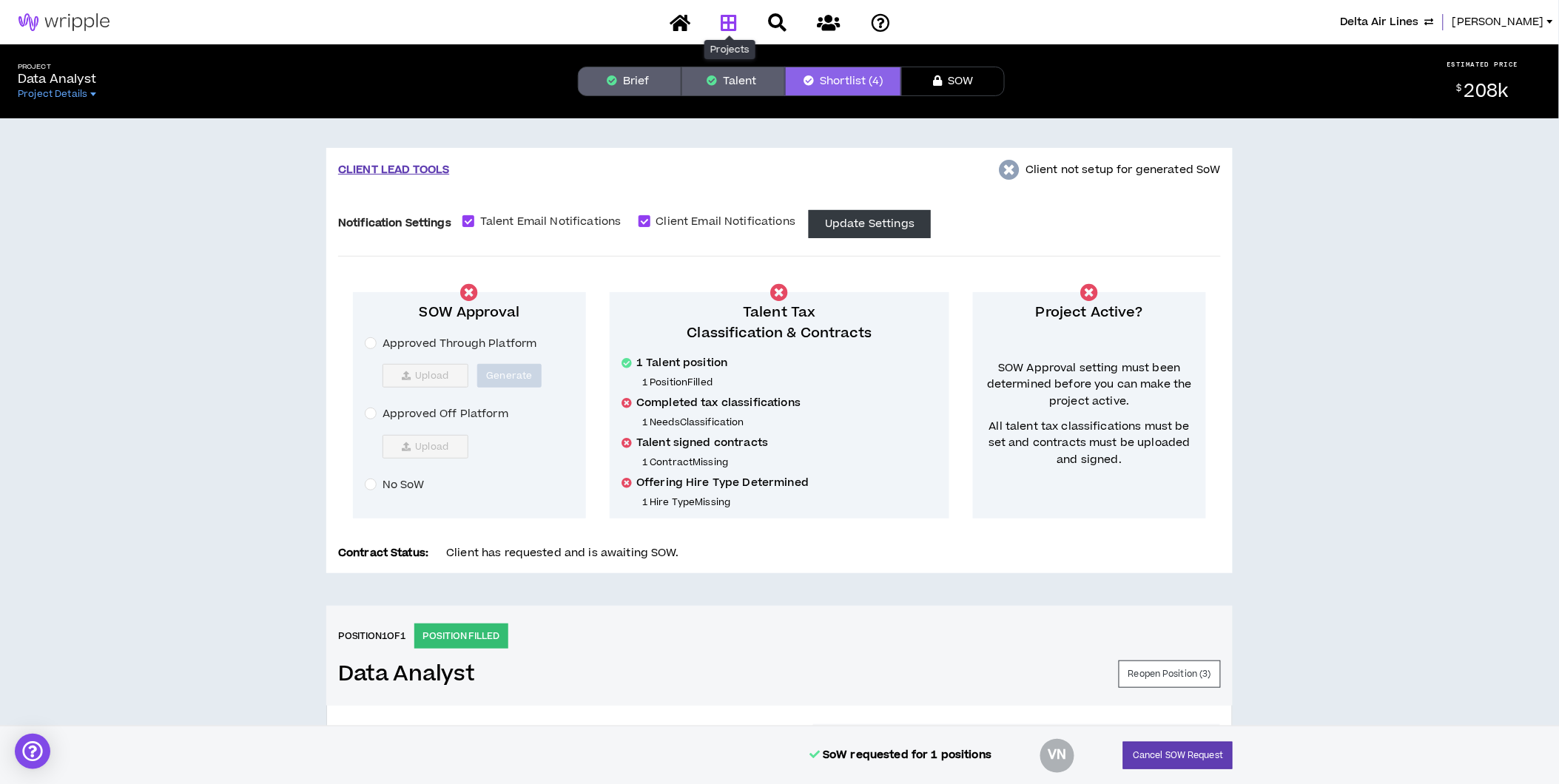
click at [728, 19] on icon at bounding box center [728, 22] width 17 height 18
